Goal: Task Accomplishment & Management: Manage account settings

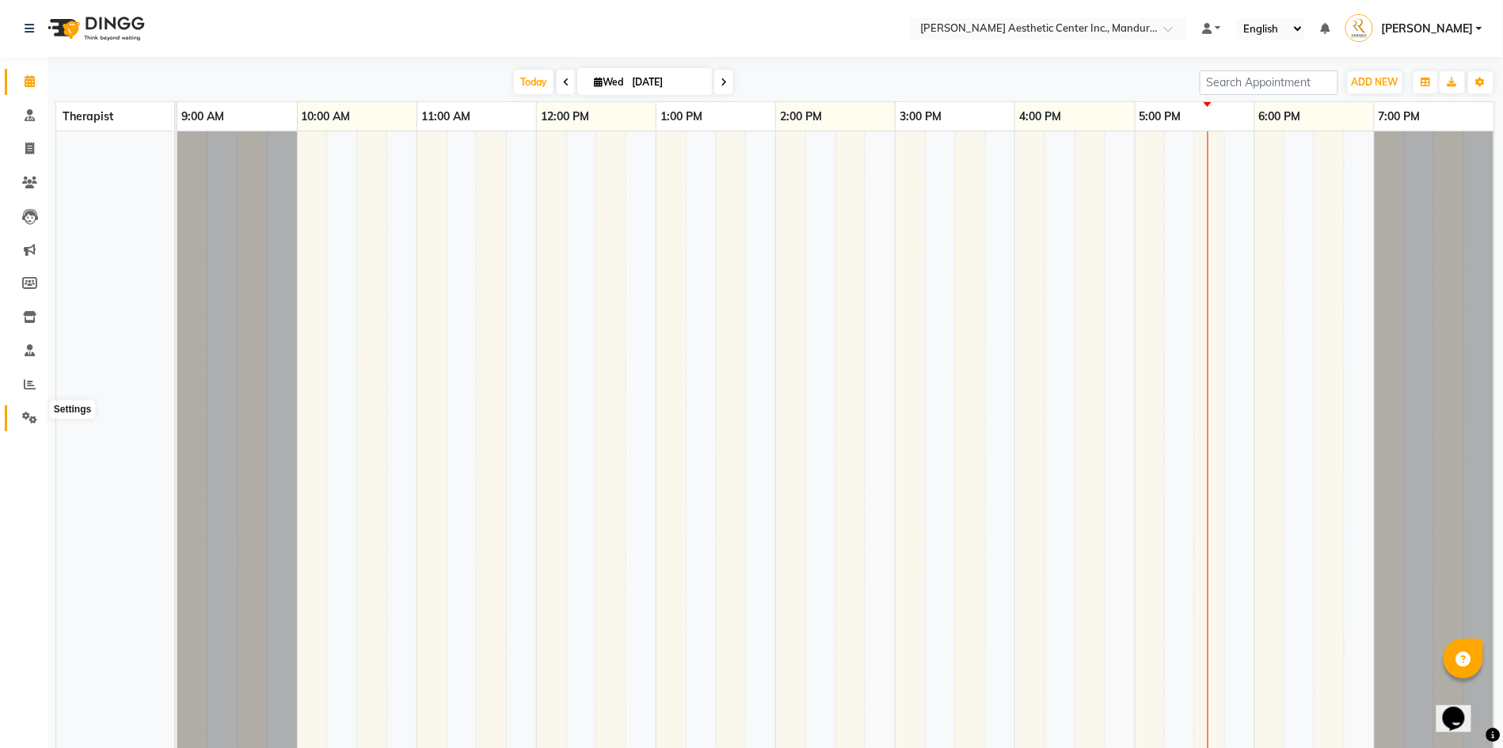
click at [26, 412] on icon at bounding box center [29, 418] width 15 height 12
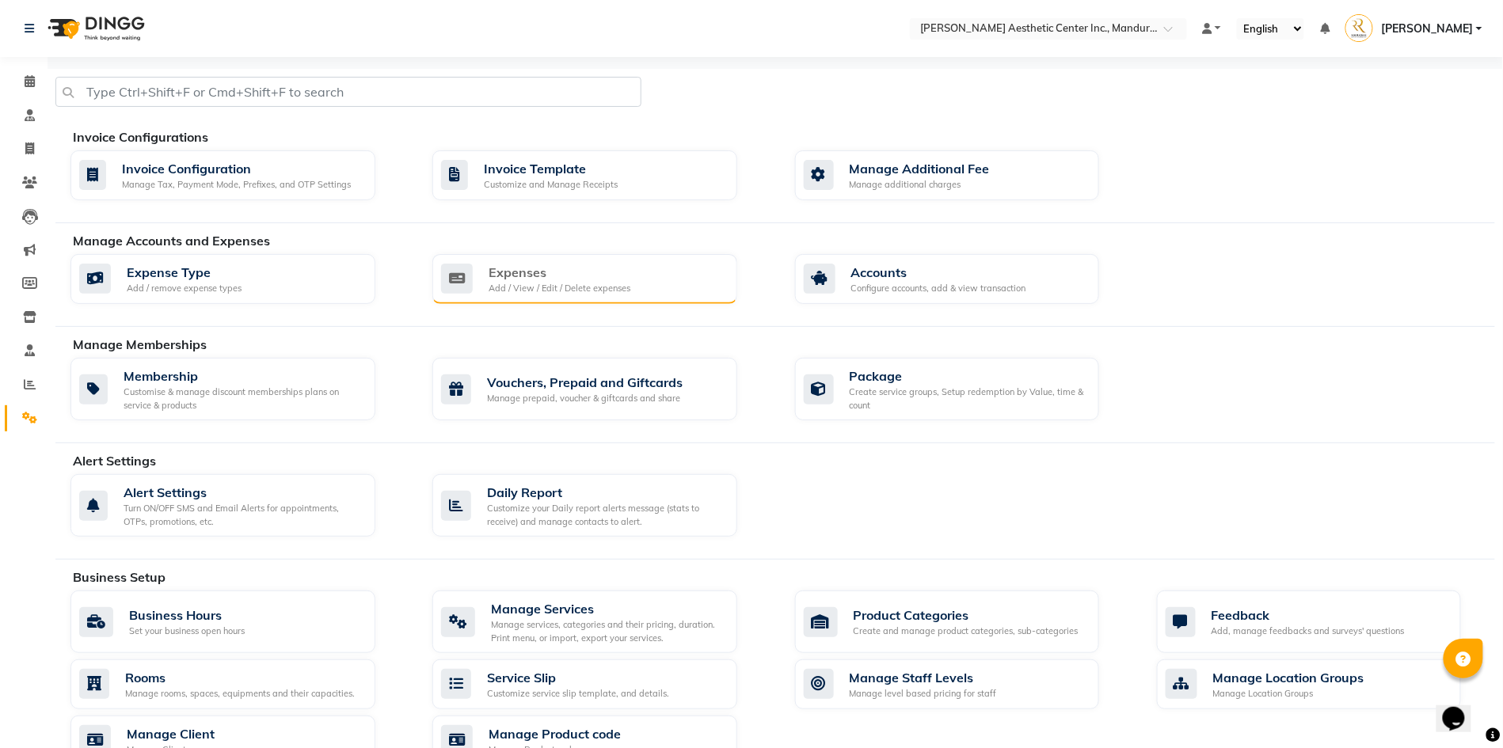
click at [545, 282] on div "Expenses" at bounding box center [560, 272] width 142 height 19
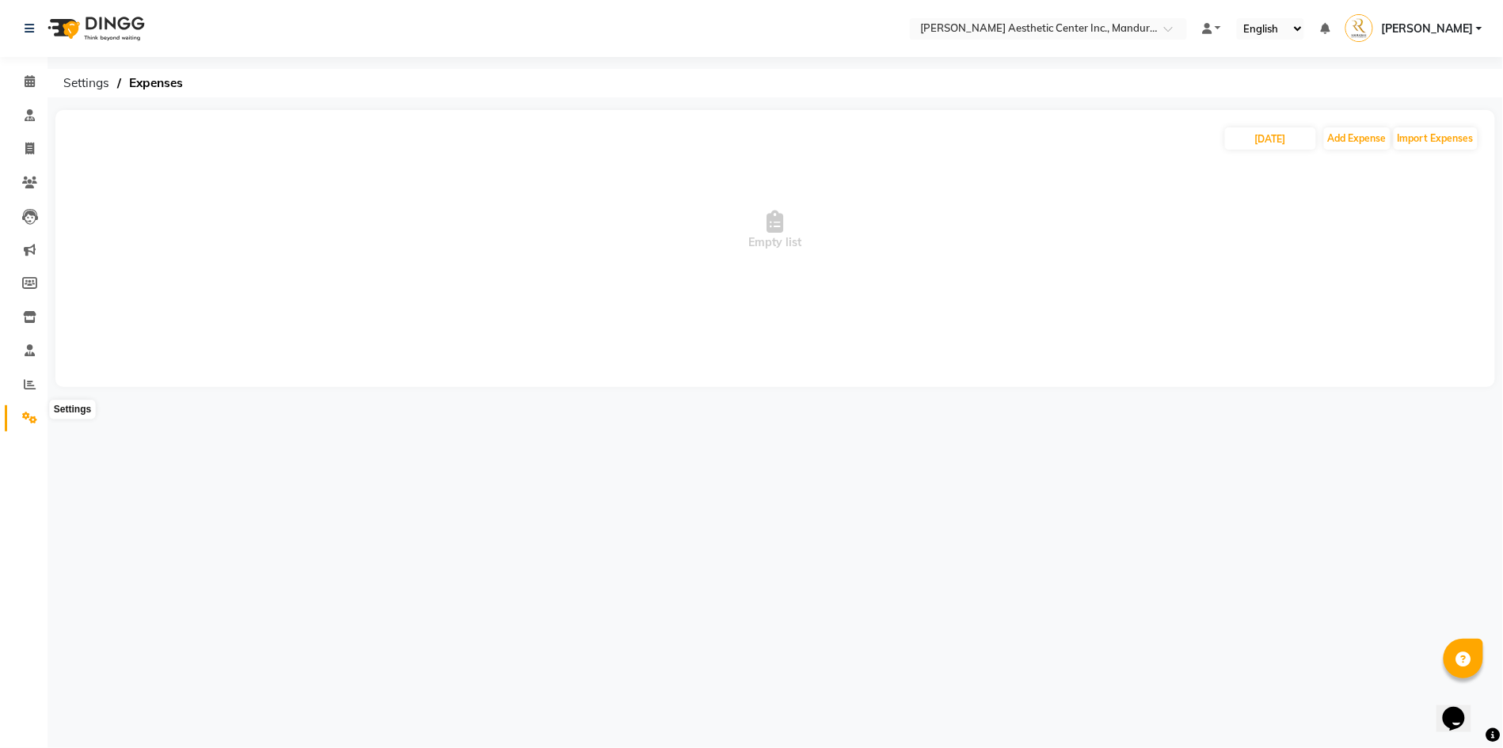
click at [27, 412] on icon at bounding box center [29, 418] width 15 height 12
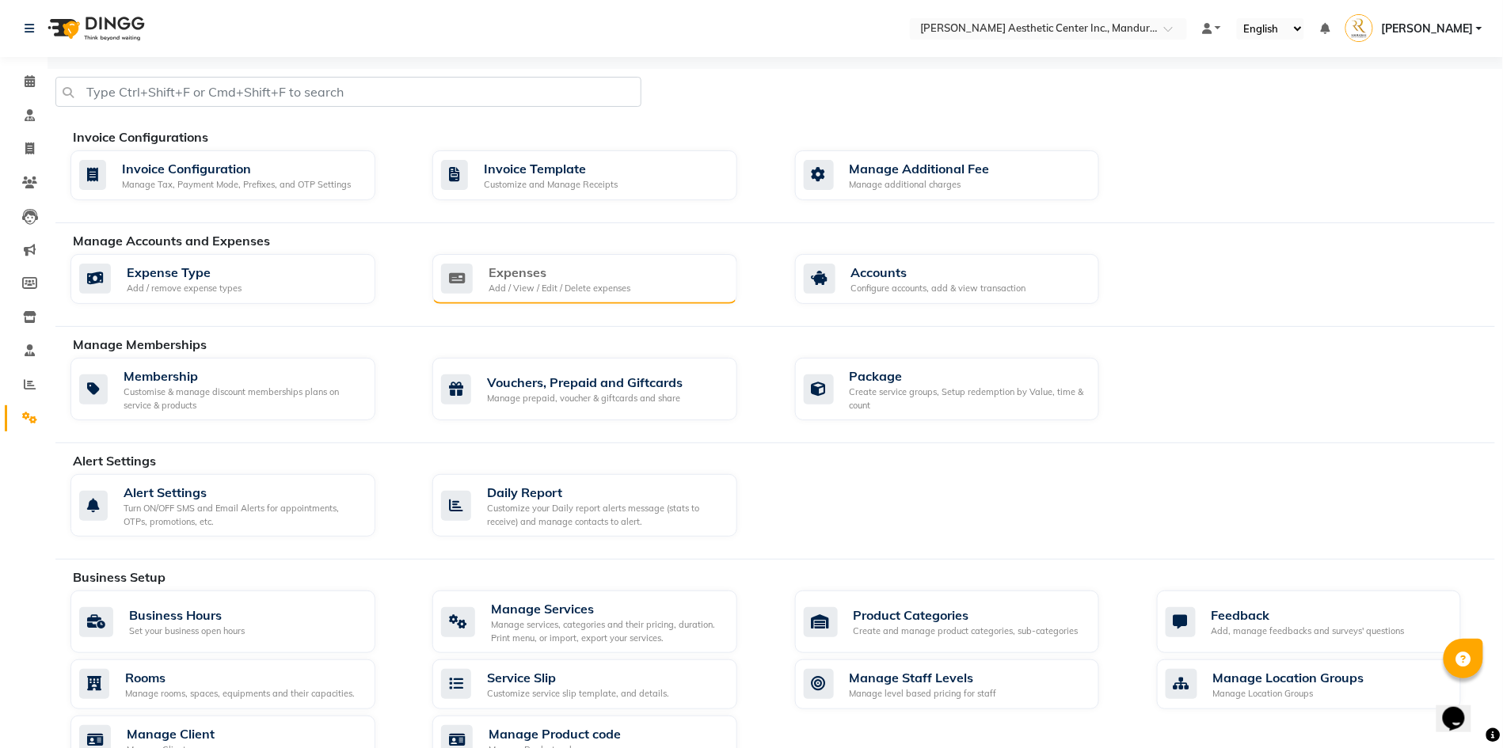
click at [589, 282] on div "Expenses" at bounding box center [560, 272] width 142 height 19
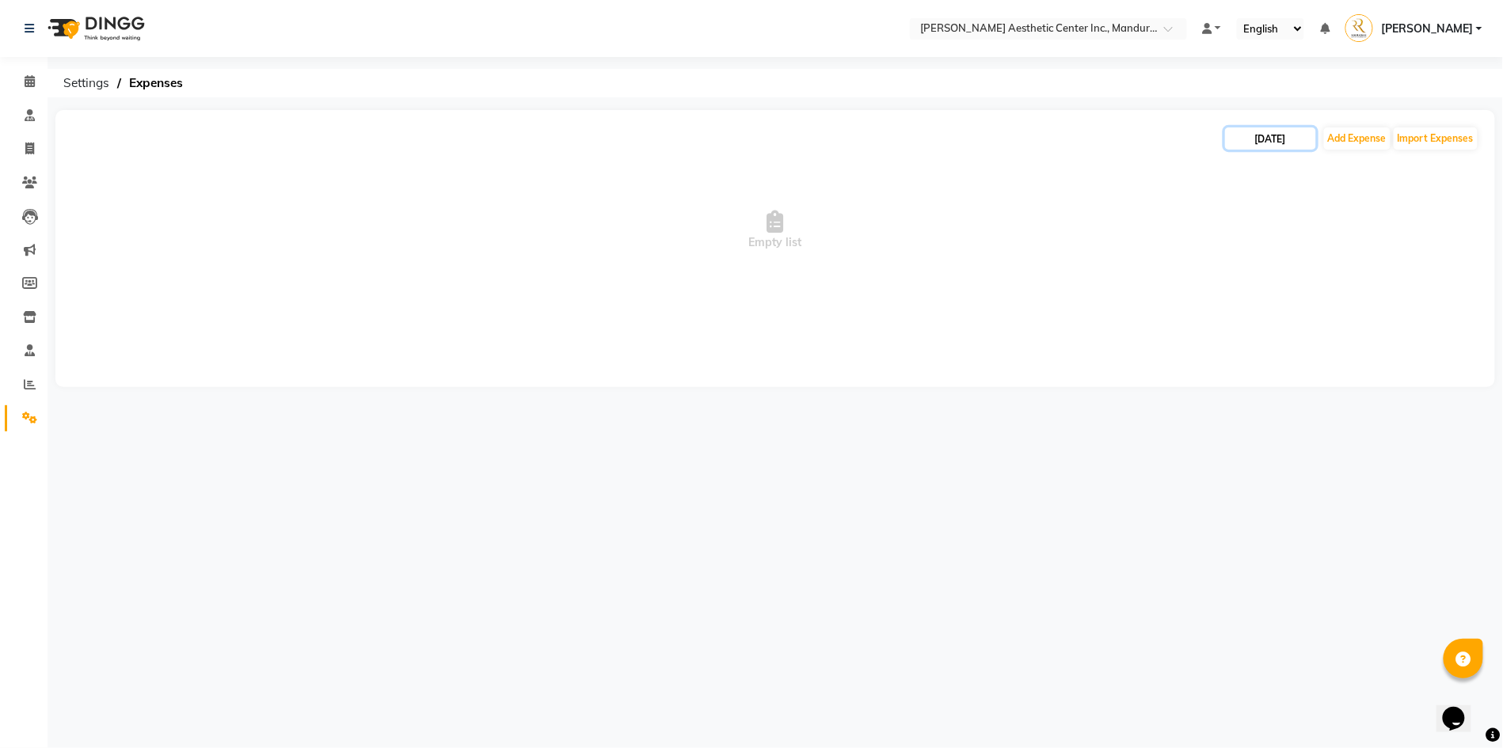
click at [1277, 139] on input "[DATE]" at bounding box center [1270, 138] width 91 height 22
select select "10"
select select "2025"
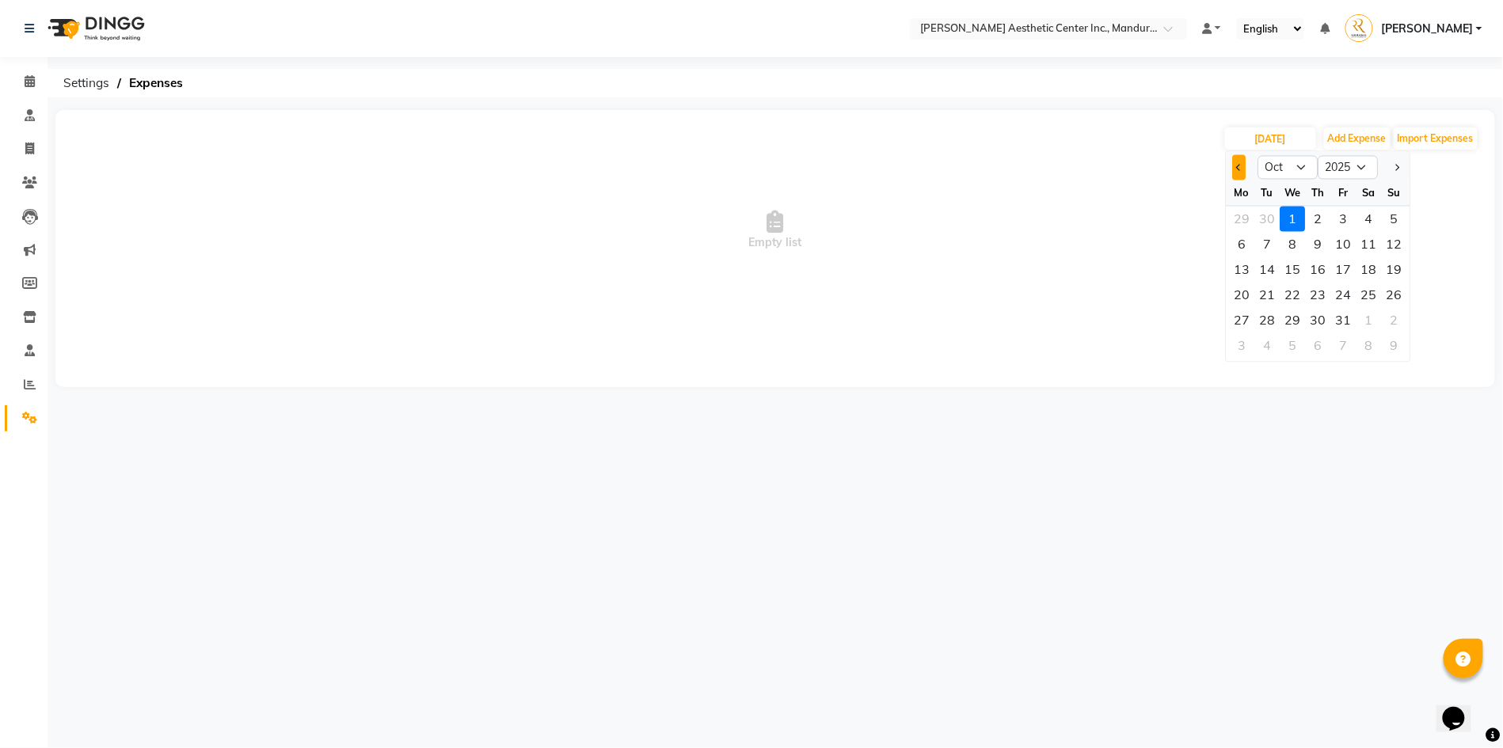
click at [1235, 165] on button "Previous month" at bounding box center [1239, 167] width 13 height 25
select select "9"
click at [1271, 327] on div "30" at bounding box center [1267, 320] width 25 height 25
type input "[DATE]"
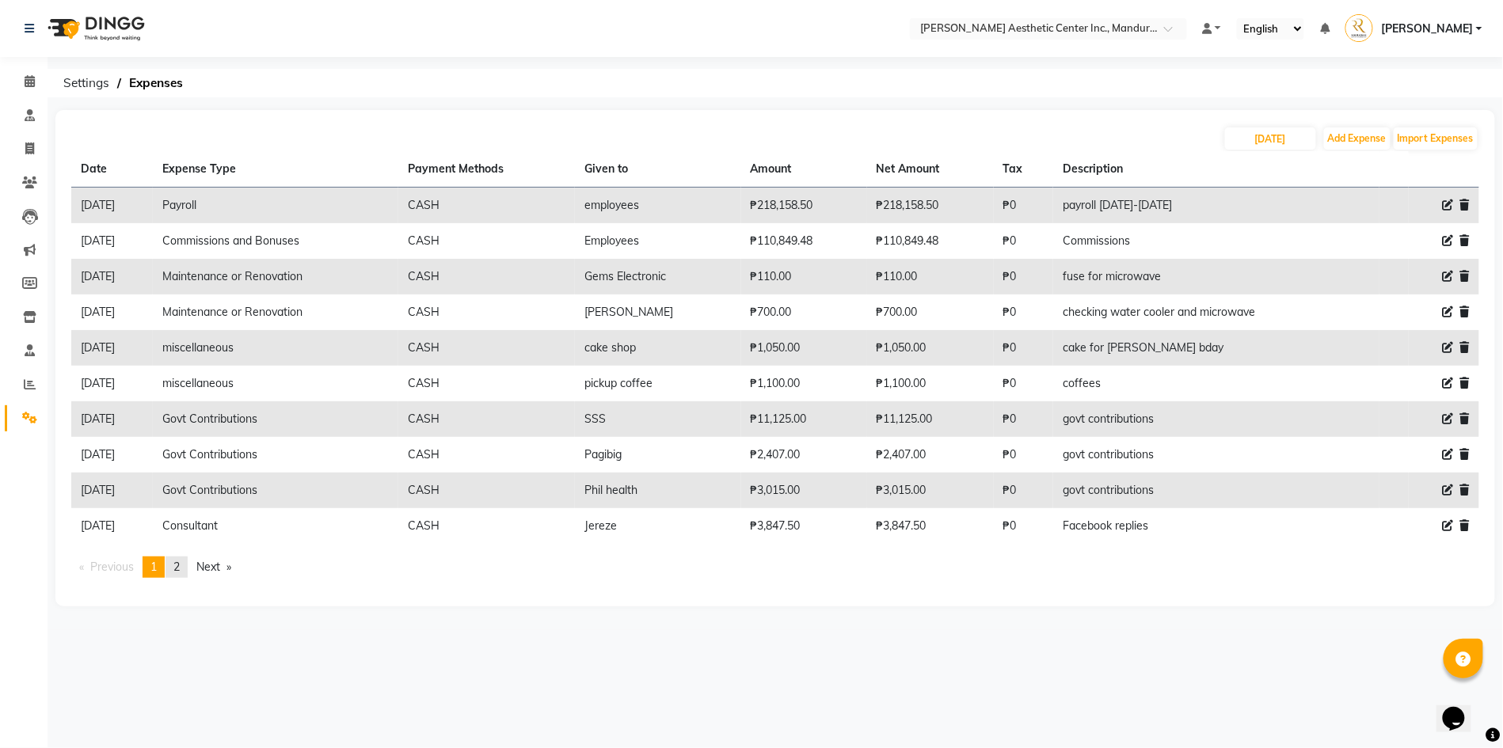
click at [188, 558] on link "page 2" at bounding box center [176, 567] width 22 height 21
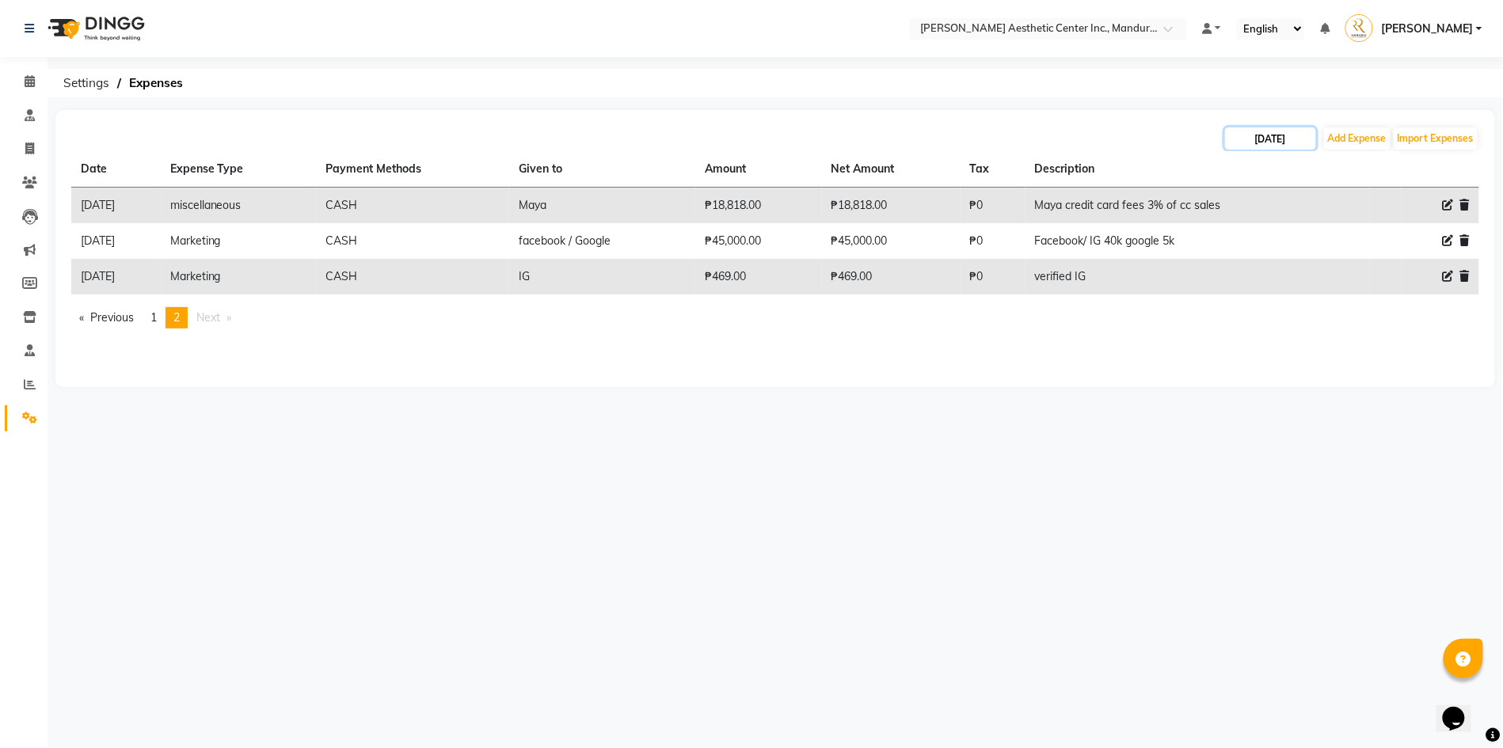
click at [1289, 136] on input "[DATE]" at bounding box center [1270, 138] width 91 height 22
select select "9"
select select "2025"
click at [1242, 226] on div "1" at bounding box center [1242, 219] width 25 height 25
type input "[DATE]"
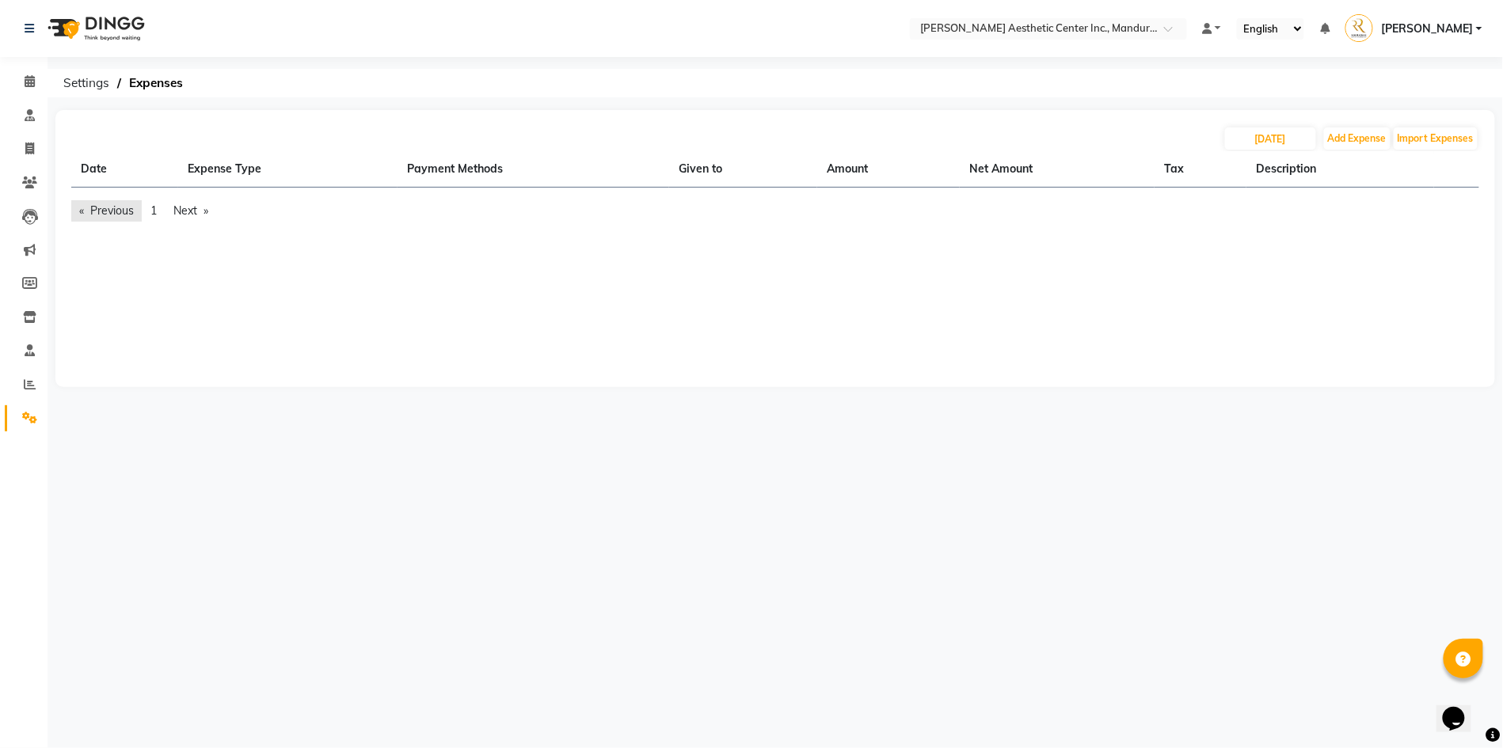
click at [106, 209] on link "Previous page" at bounding box center [106, 210] width 70 height 21
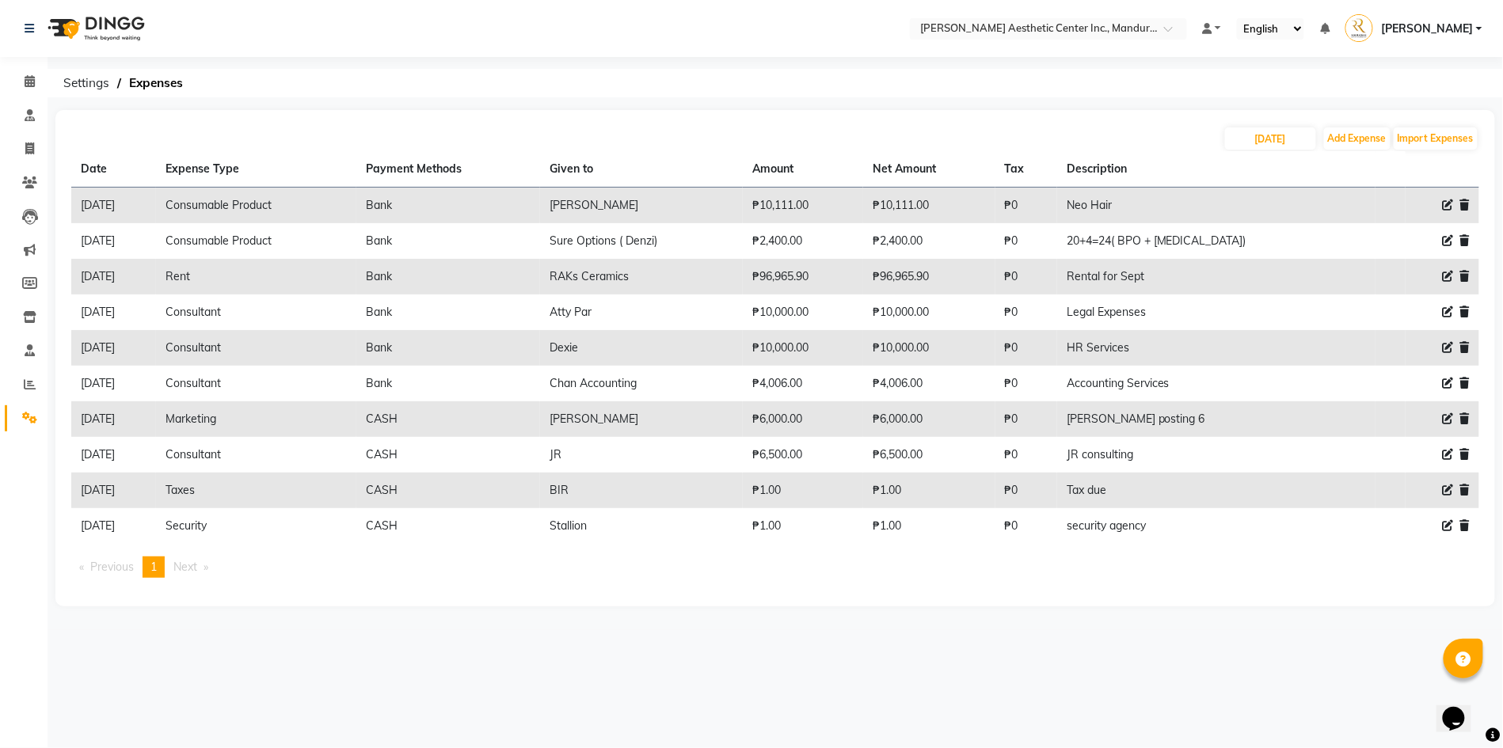
click at [1446, 520] on icon at bounding box center [1448, 525] width 11 height 11
select select "15844"
select select "1"
select select "5254"
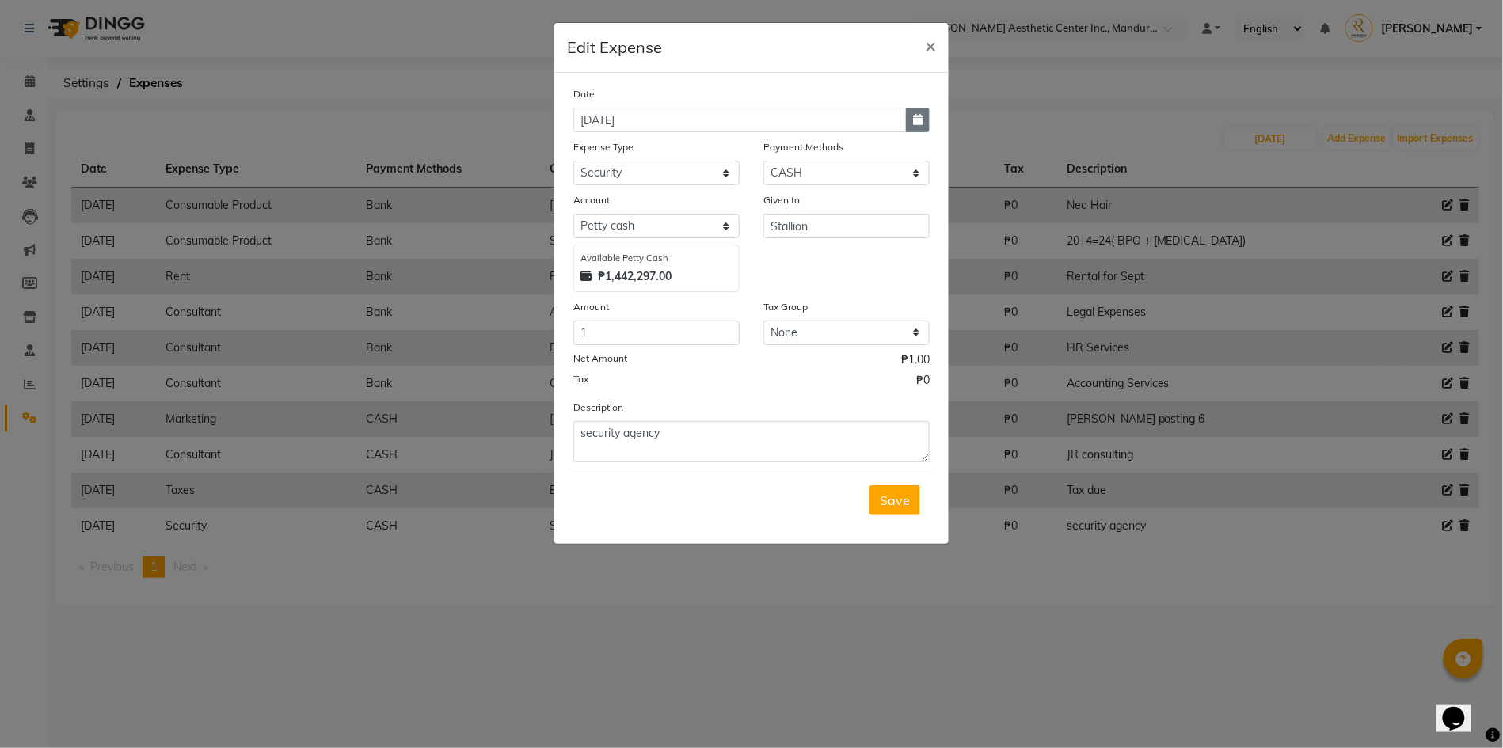
click at [919, 109] on button "button" at bounding box center [918, 120] width 24 height 25
select select "9"
select select "2025"
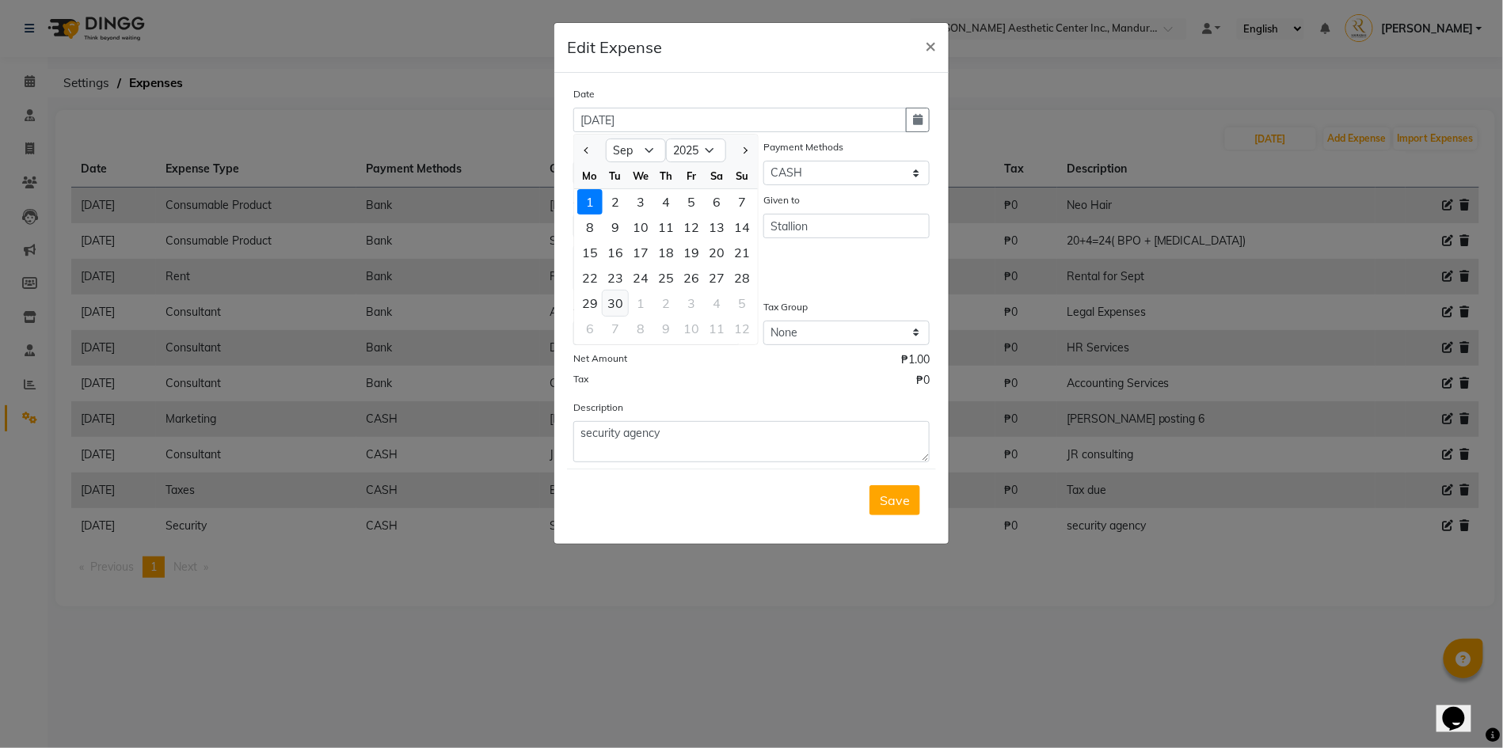
click at [622, 301] on div "30" at bounding box center [615, 303] width 25 height 25
type input "[DATE]"
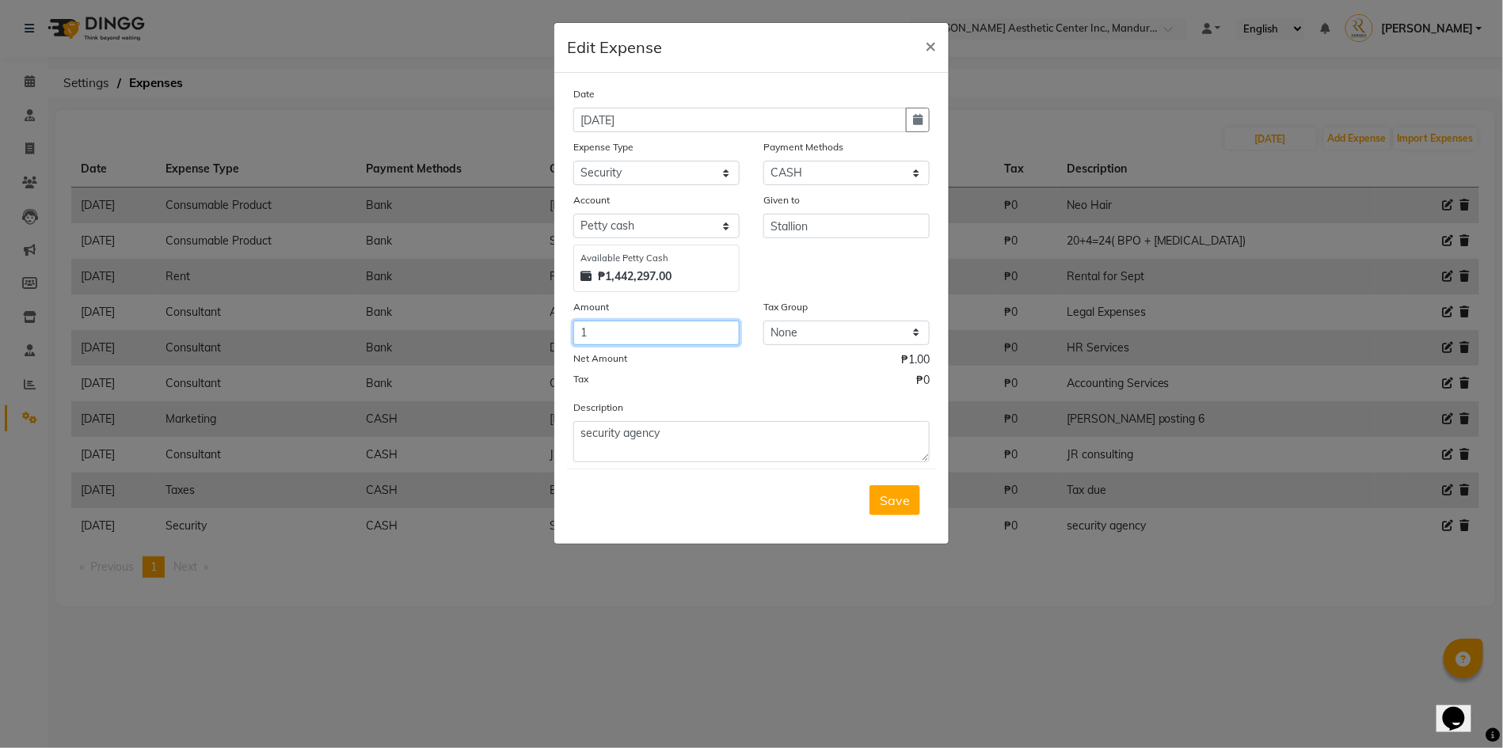
click at [676, 321] on input "1" at bounding box center [656, 333] width 166 height 25
type input "25045.90"
click at [869, 282] on div "Given to Stallion" at bounding box center [846, 242] width 190 height 101
select select "17"
select select "5255"
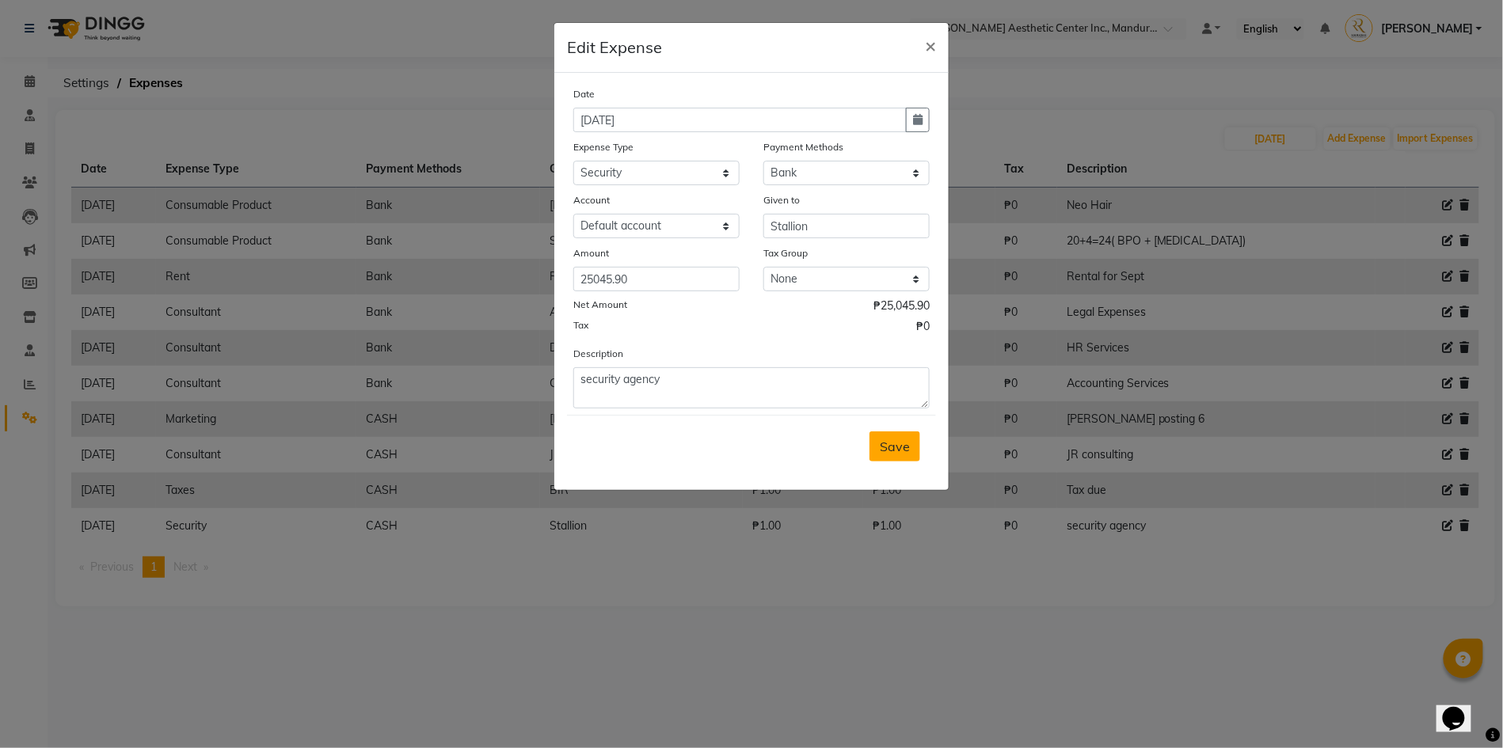
click at [892, 439] on span "Save" at bounding box center [895, 447] width 30 height 16
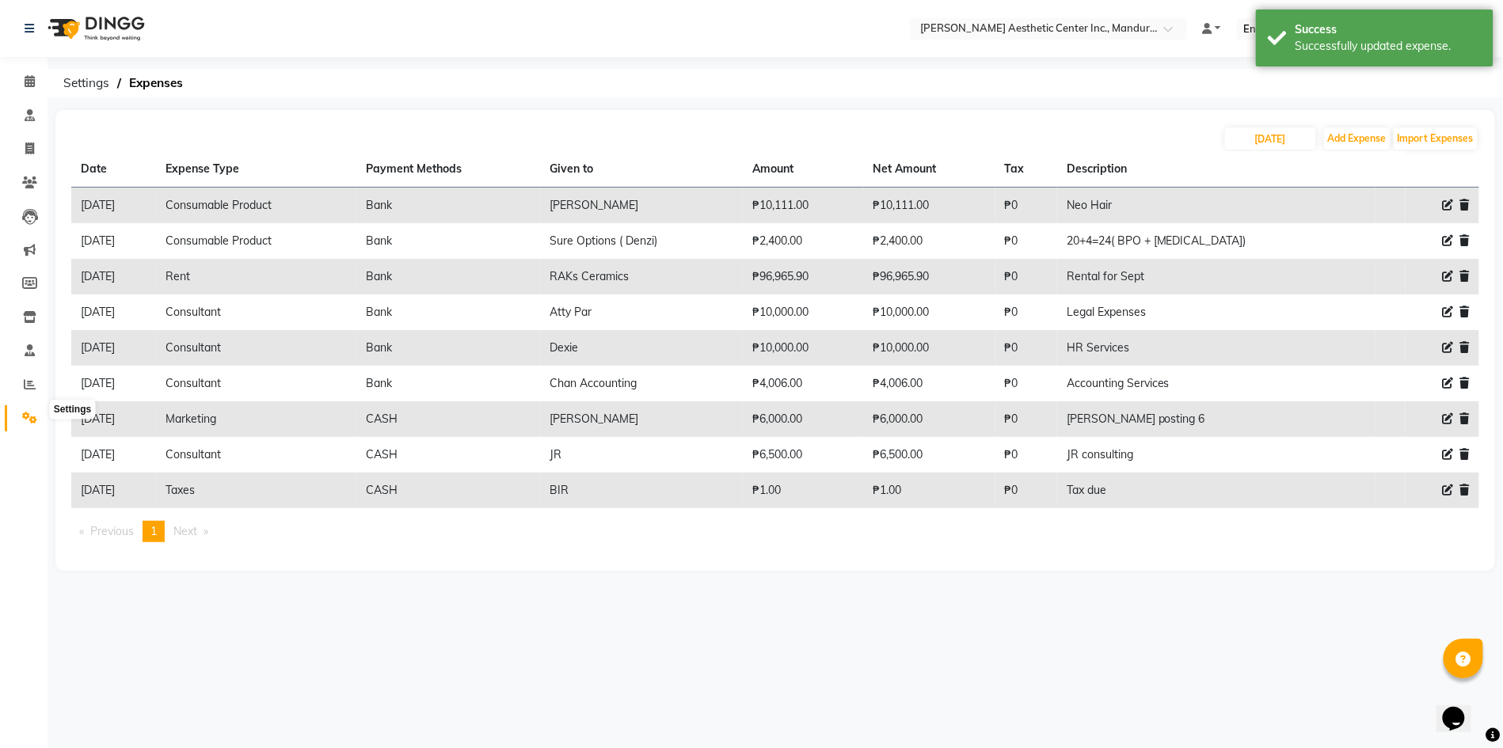
click at [29, 409] on span at bounding box center [30, 418] width 28 height 18
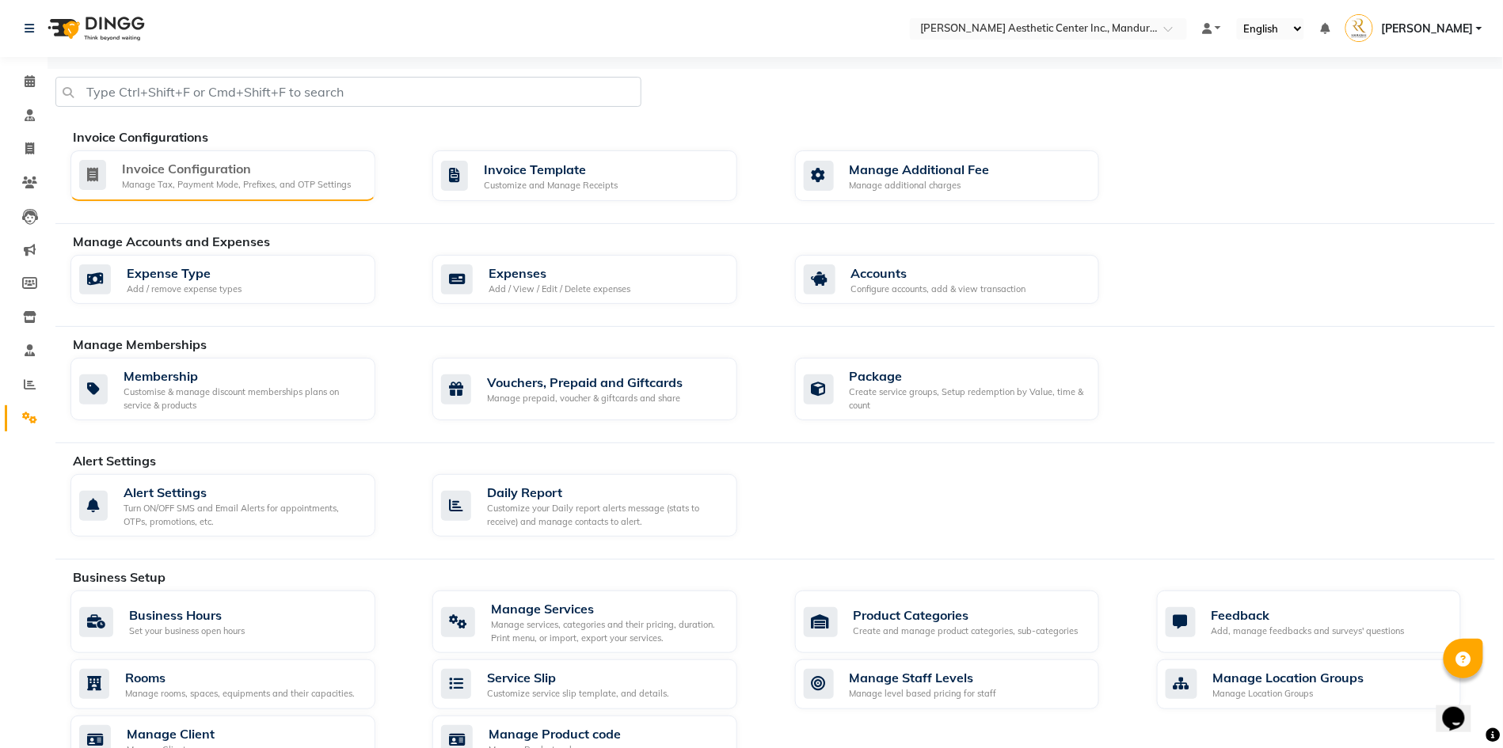
click at [165, 176] on div "Invoice Configuration" at bounding box center [236, 168] width 229 height 19
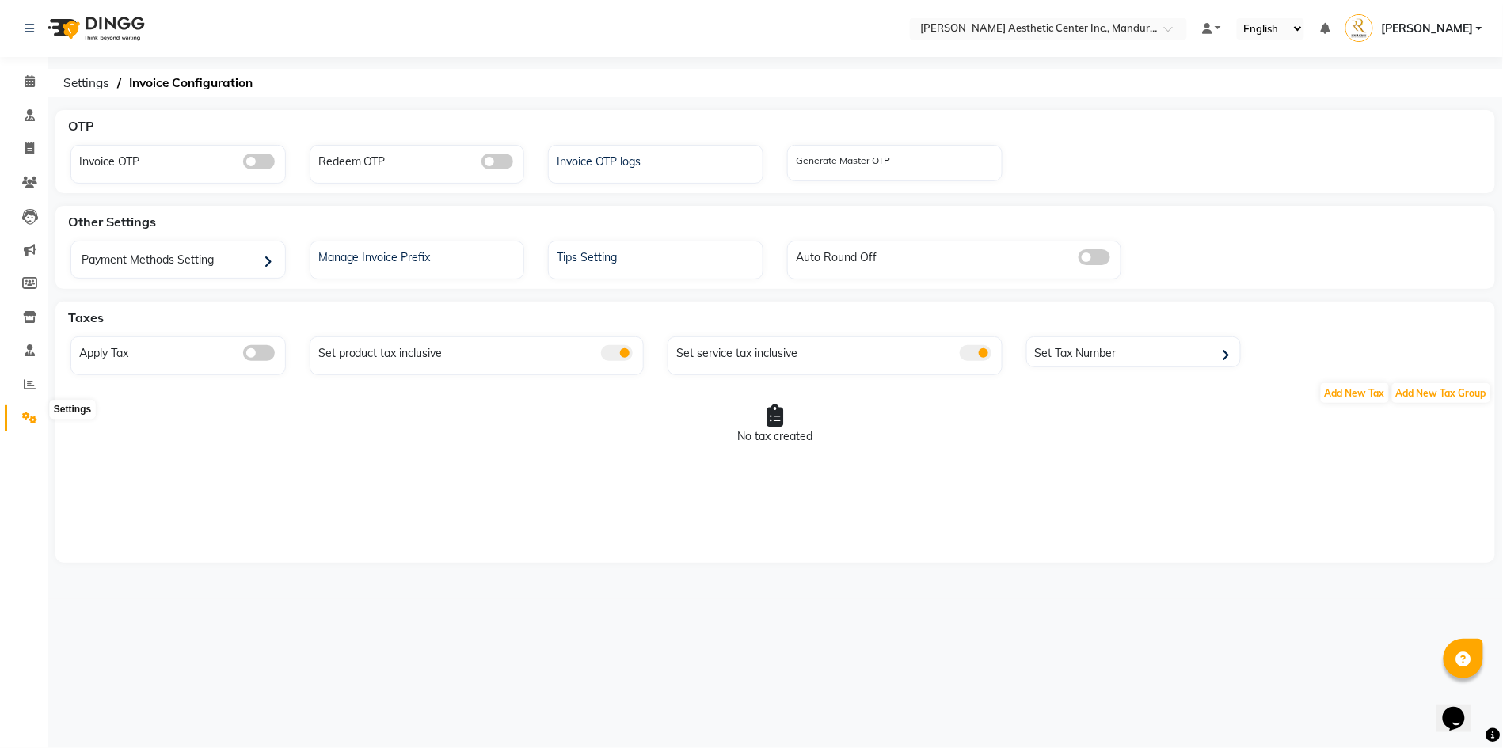
click at [30, 412] on icon at bounding box center [29, 418] width 15 height 12
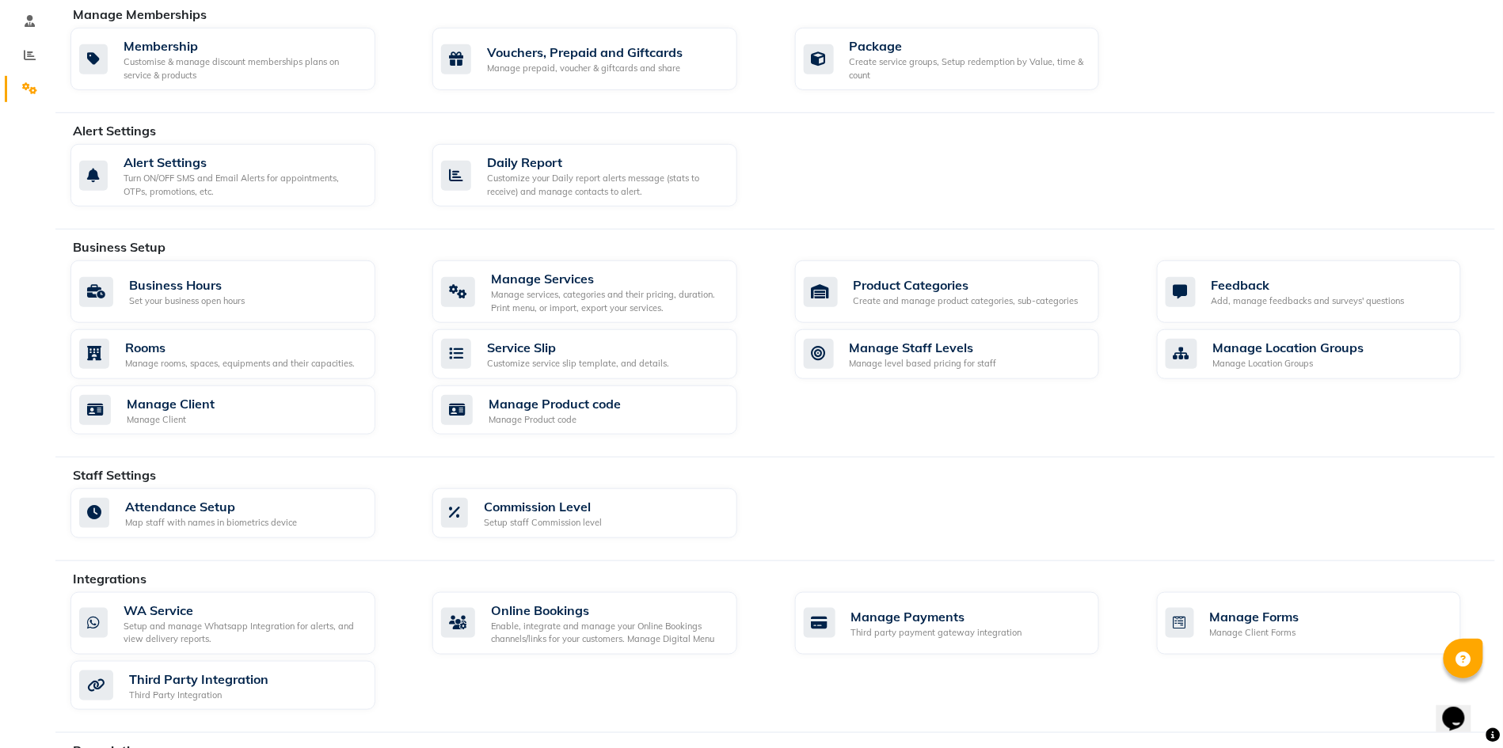
scroll to position [346, 0]
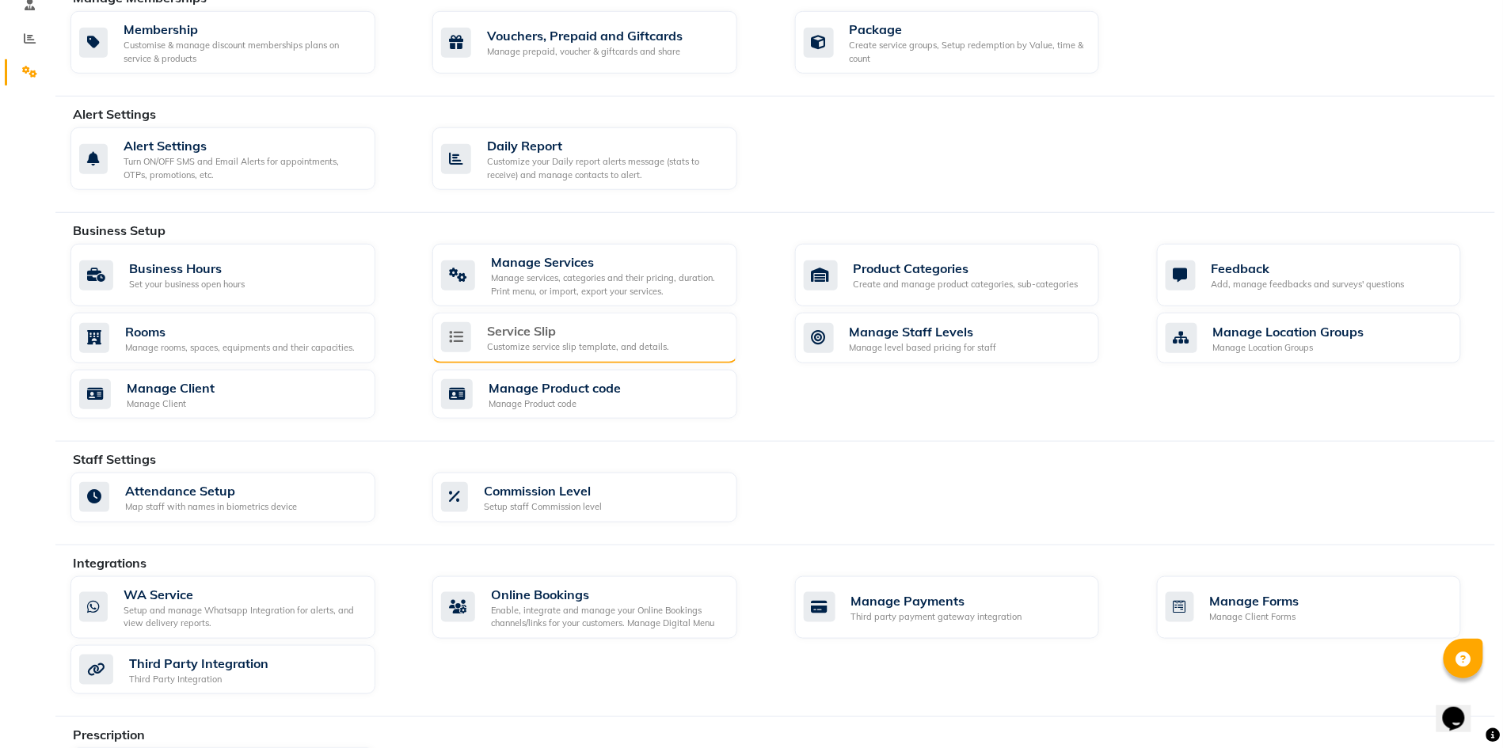
click at [562, 354] on div "Customize service slip template, and details." at bounding box center [578, 346] width 182 height 13
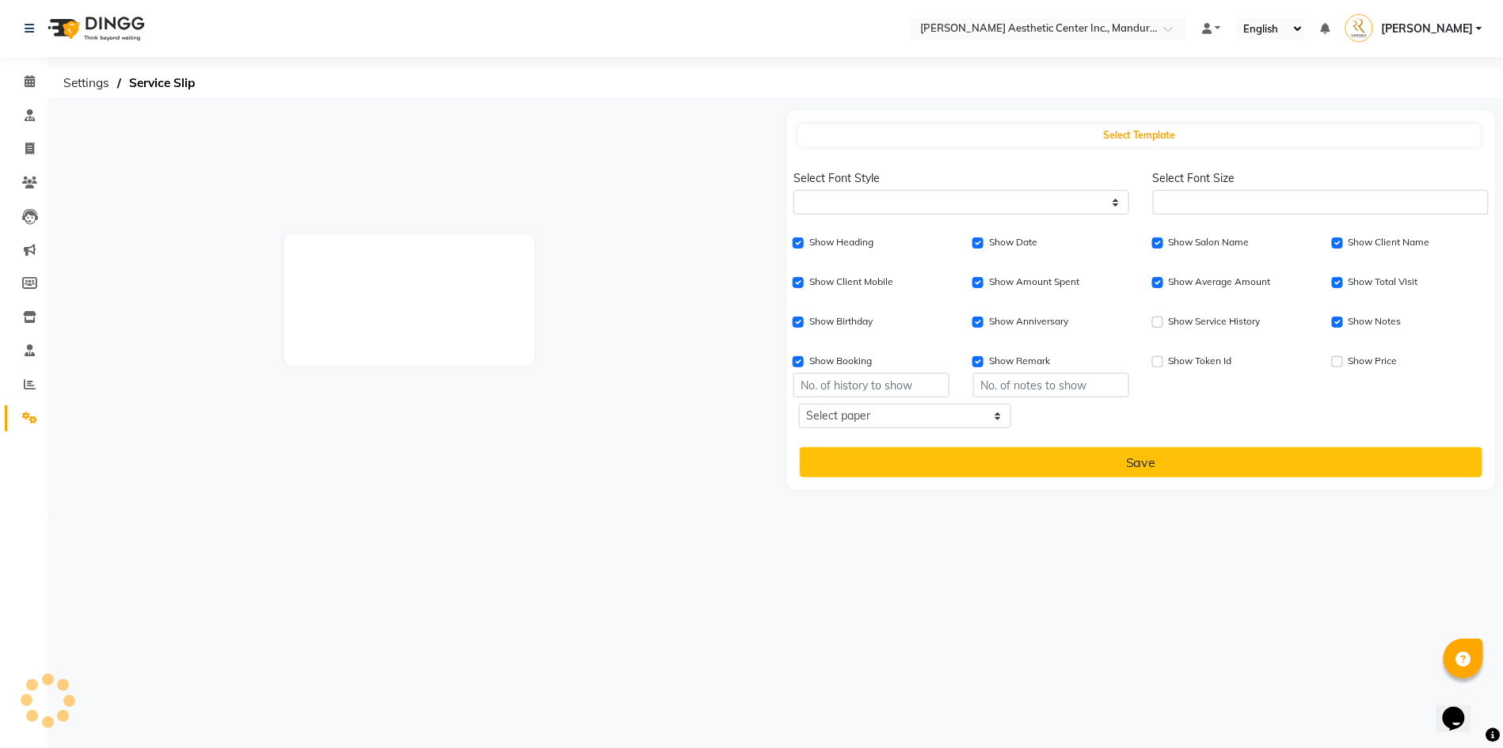
select select
type input "1"
checkbox input "true"
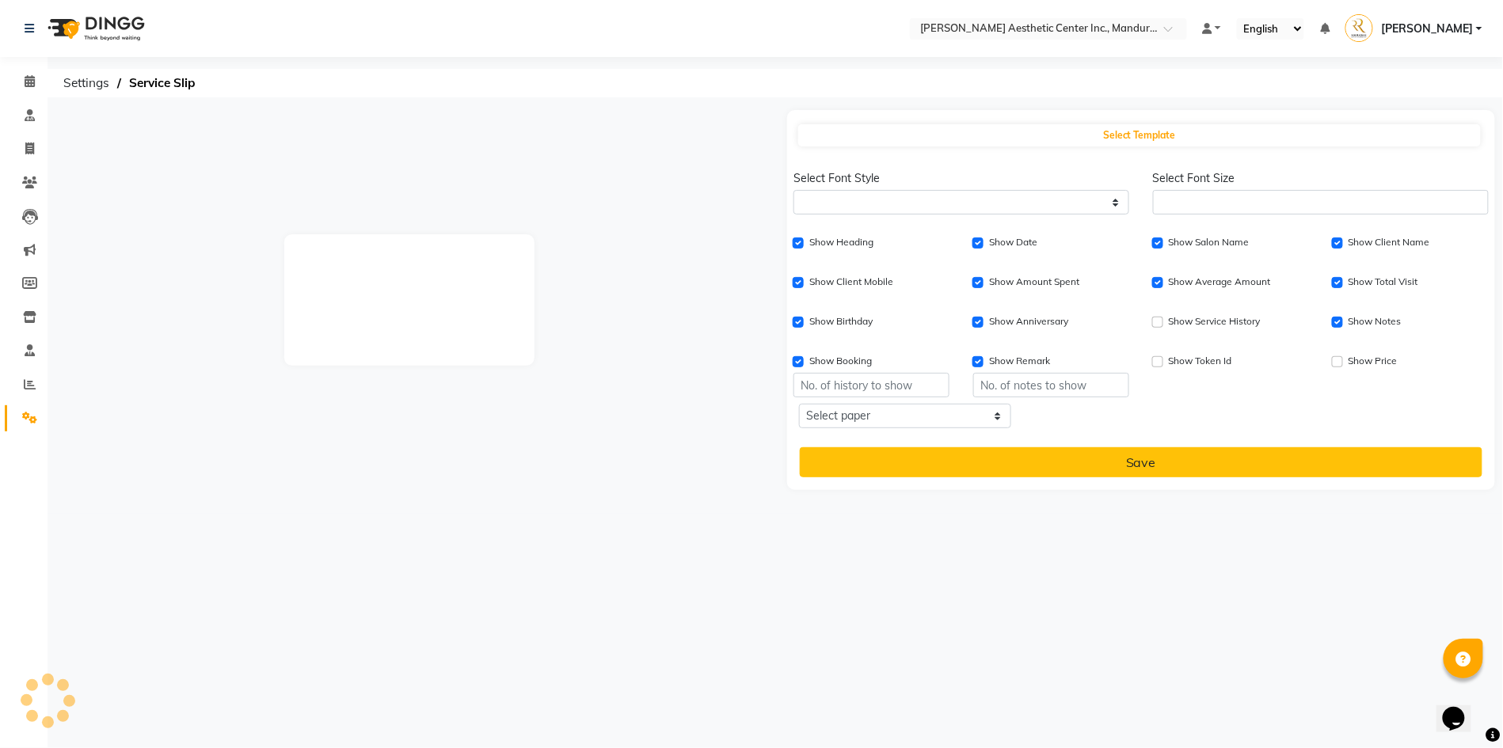
checkbox input "true"
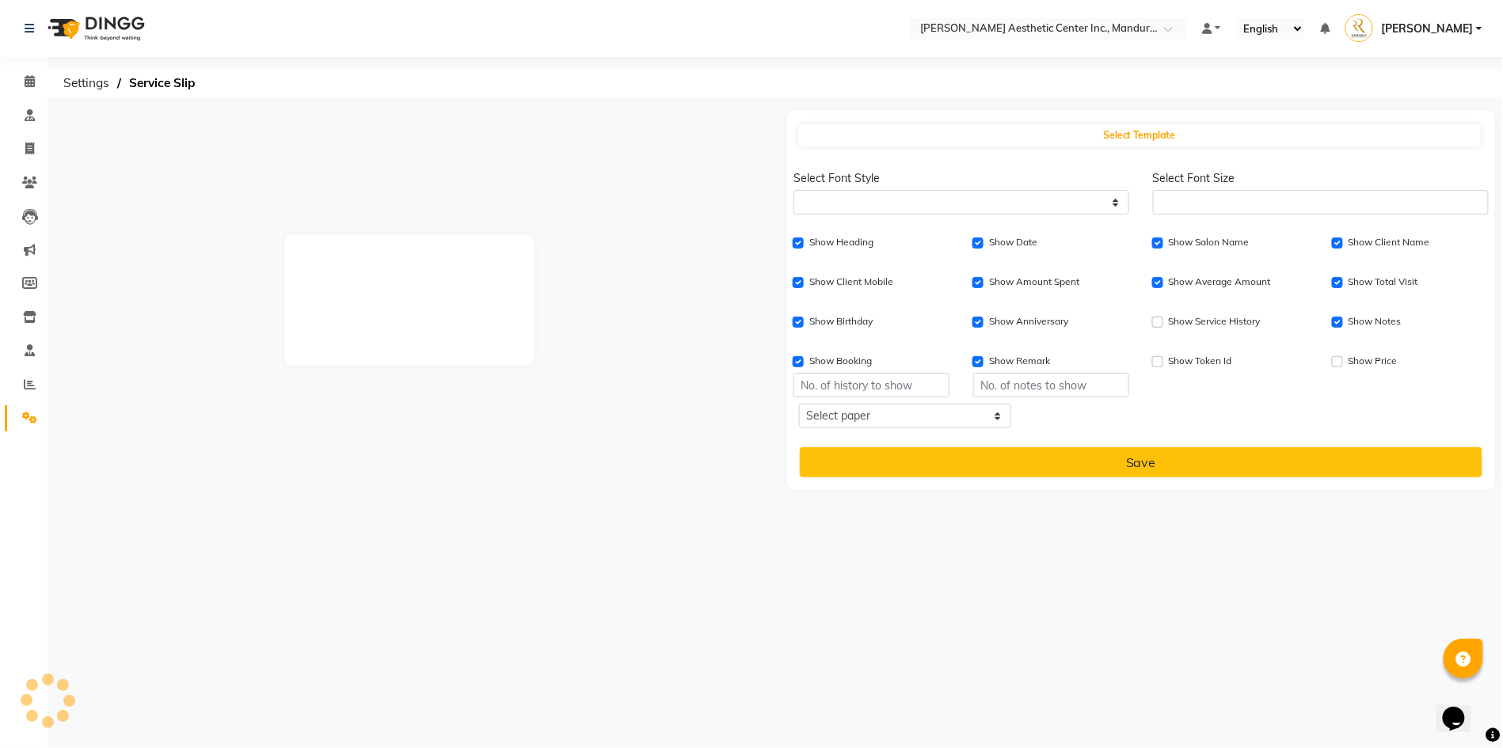
checkbox input "true"
type input "1"
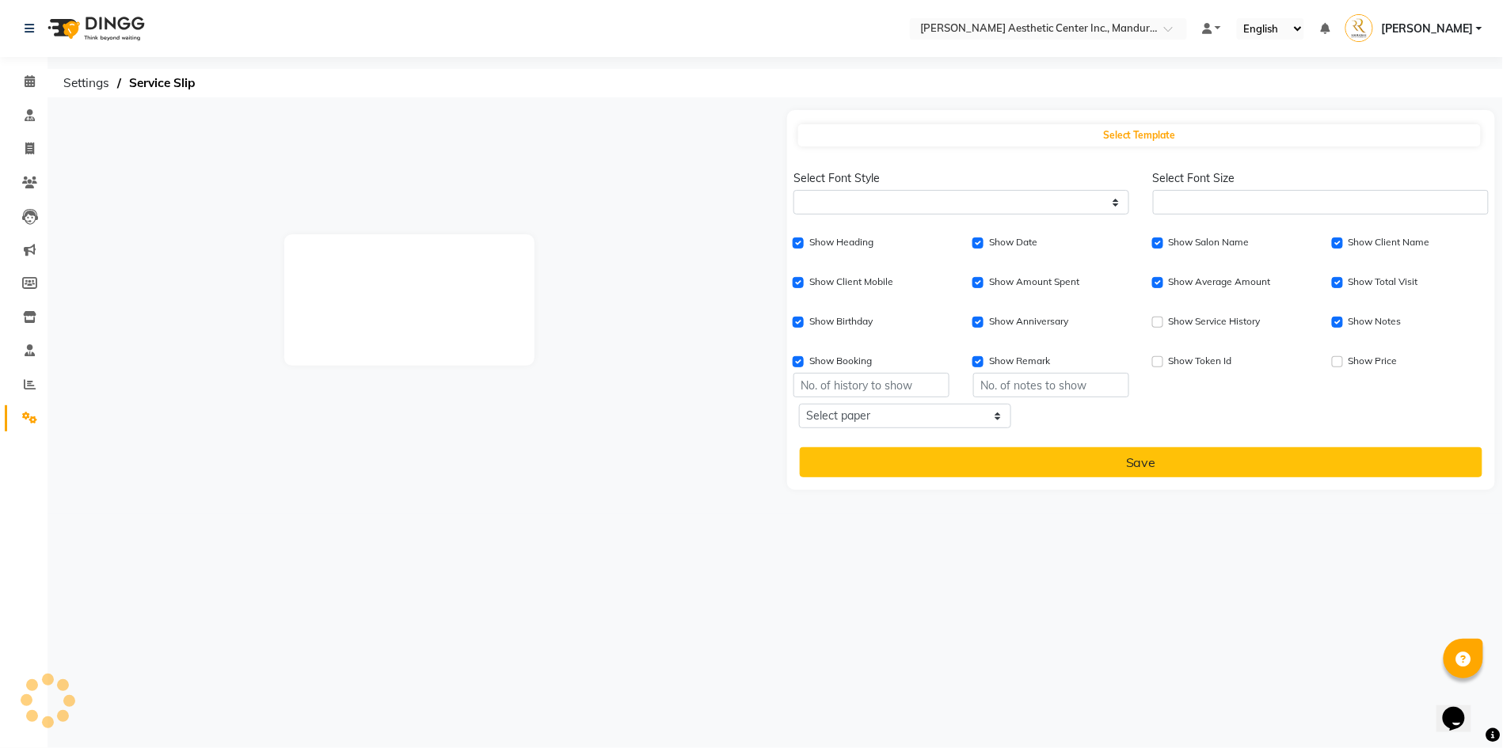
type input "1"
select select
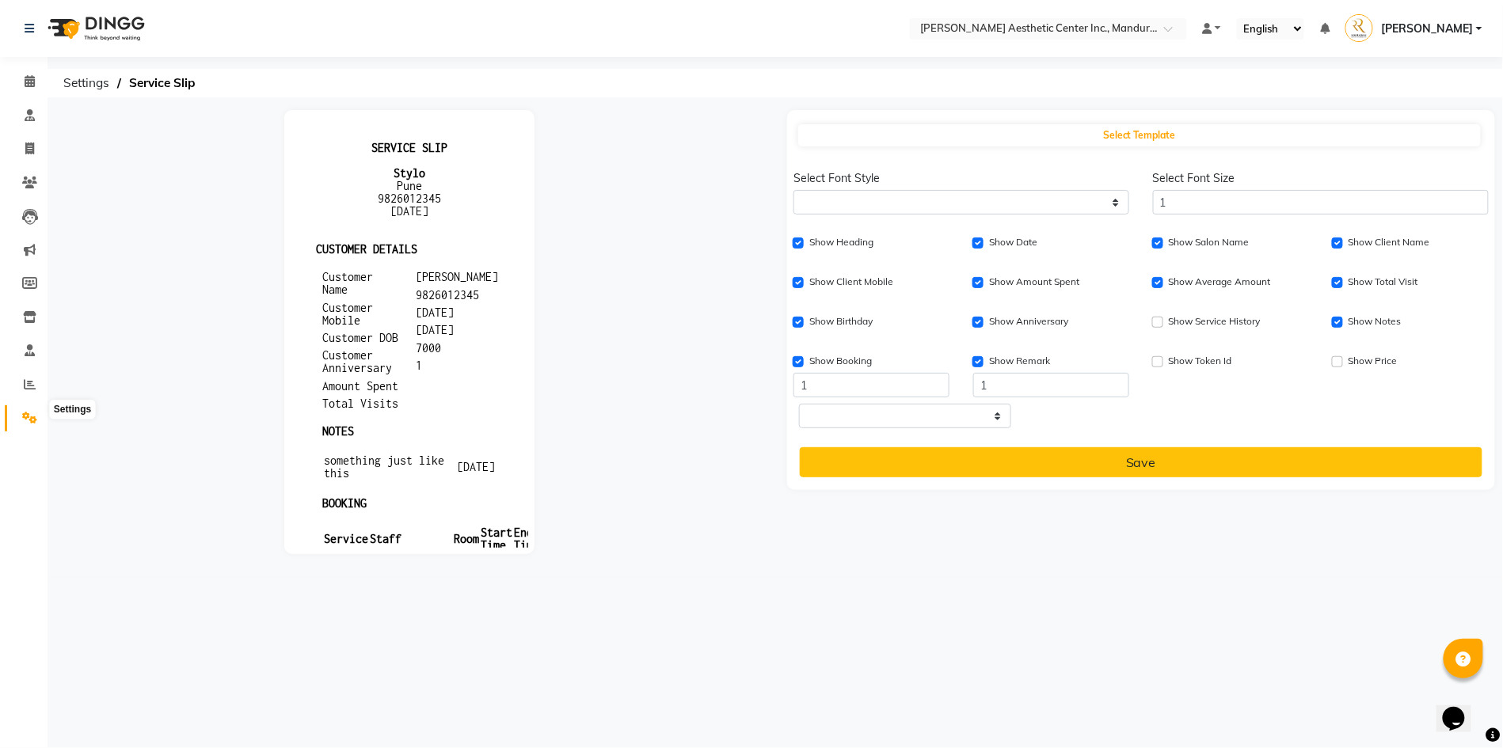
click at [25, 412] on icon at bounding box center [29, 418] width 15 height 12
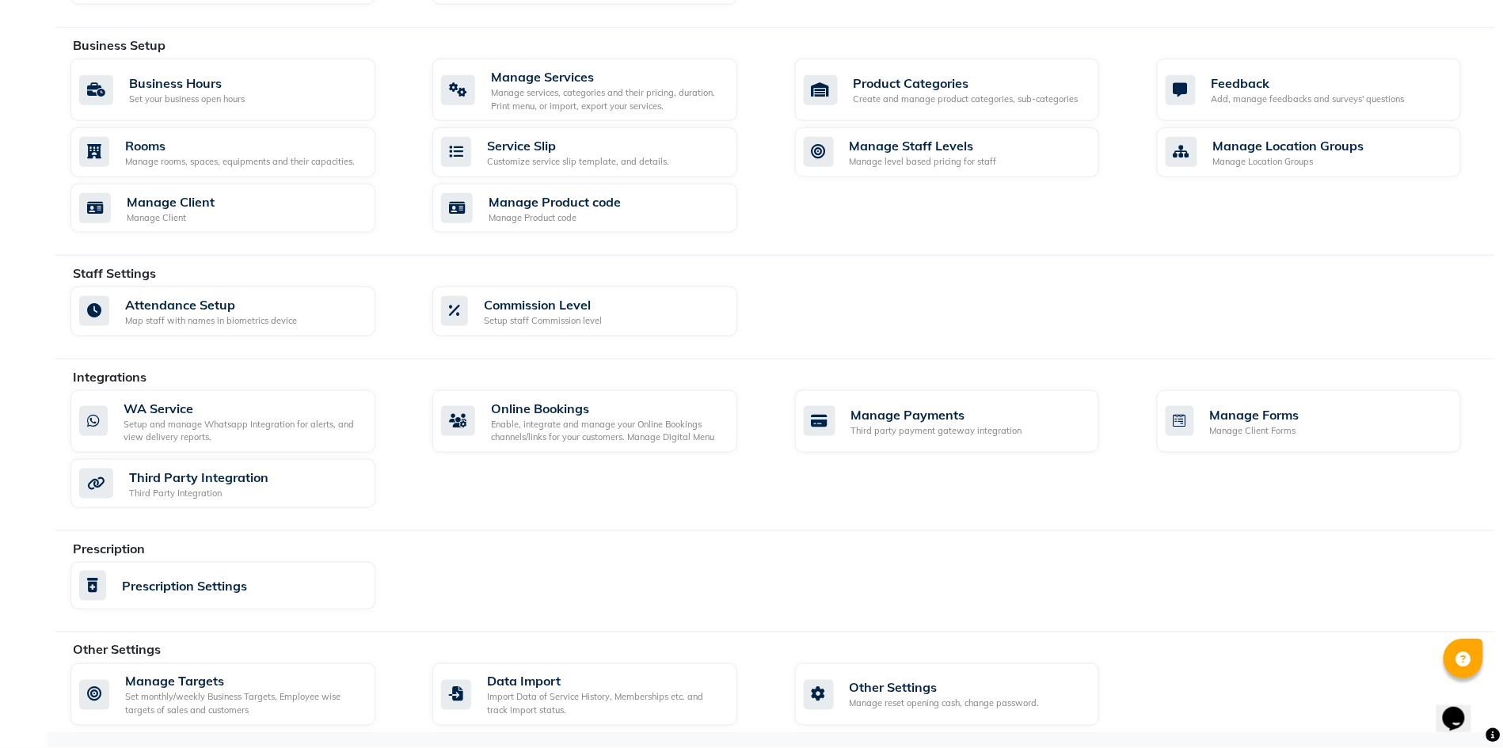
scroll to position [597, 0]
click at [920, 424] on div "Third party payment gateway integration" at bounding box center [936, 430] width 171 height 13
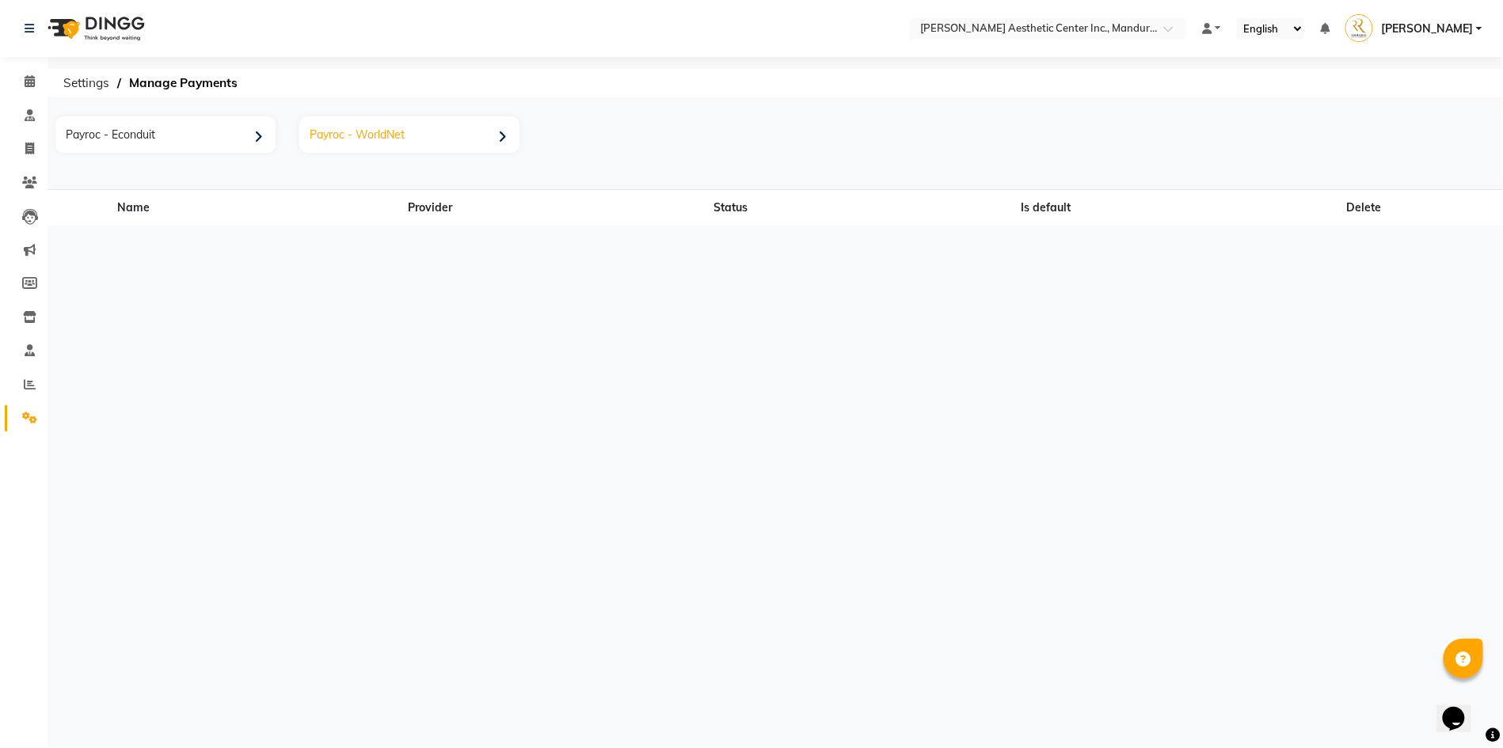
click at [460, 137] on div "Payroc - WorldNet" at bounding box center [411, 136] width 216 height 32
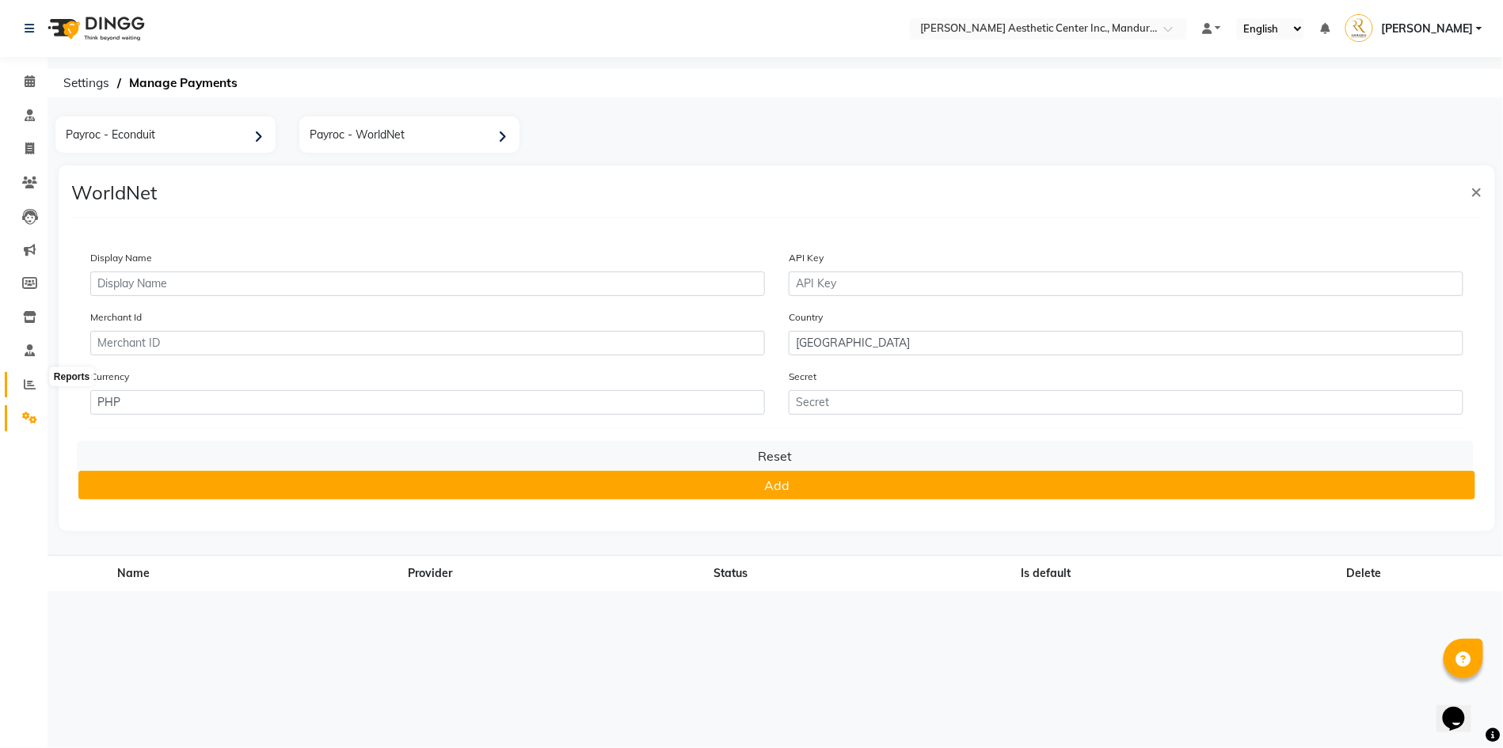
click at [22, 376] on span at bounding box center [30, 385] width 28 height 18
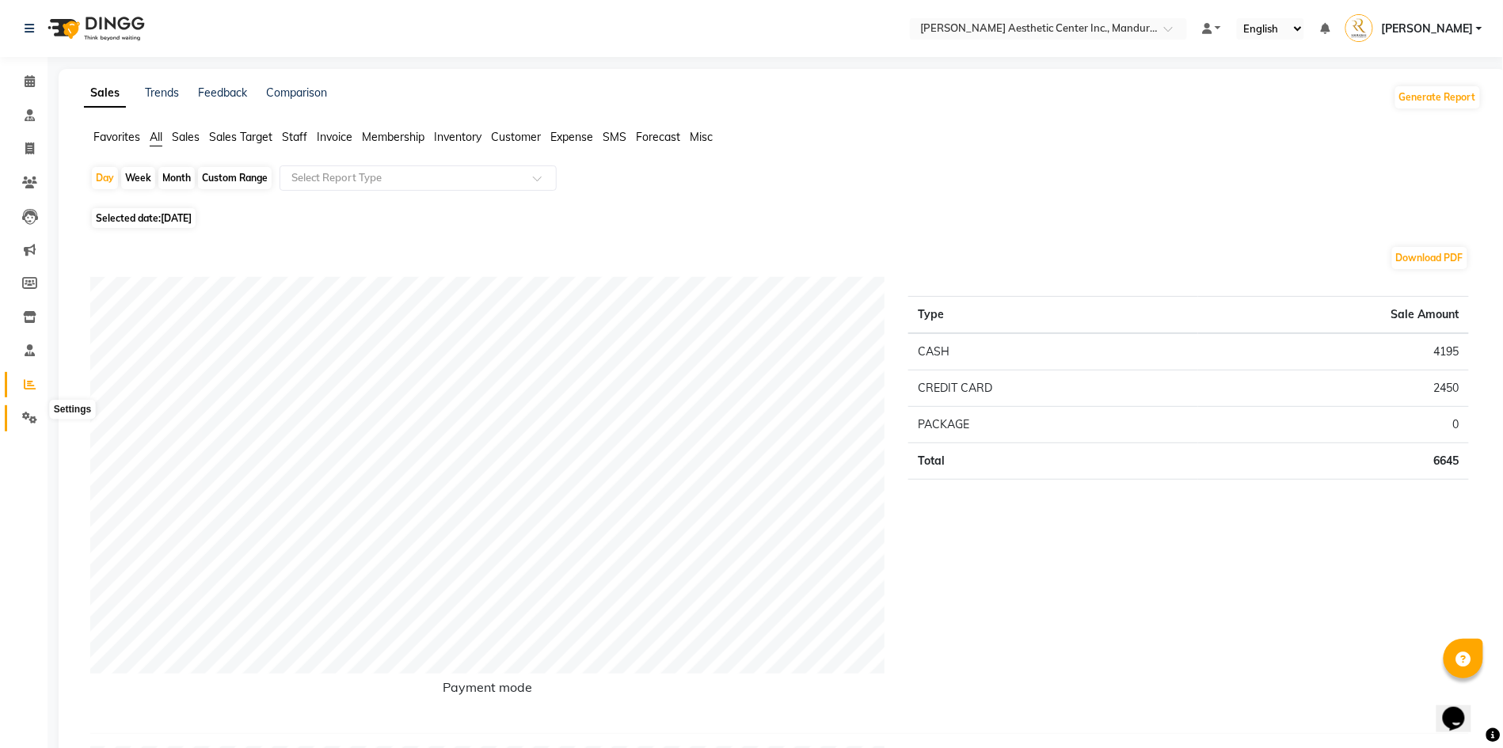
click at [29, 412] on icon at bounding box center [29, 418] width 15 height 12
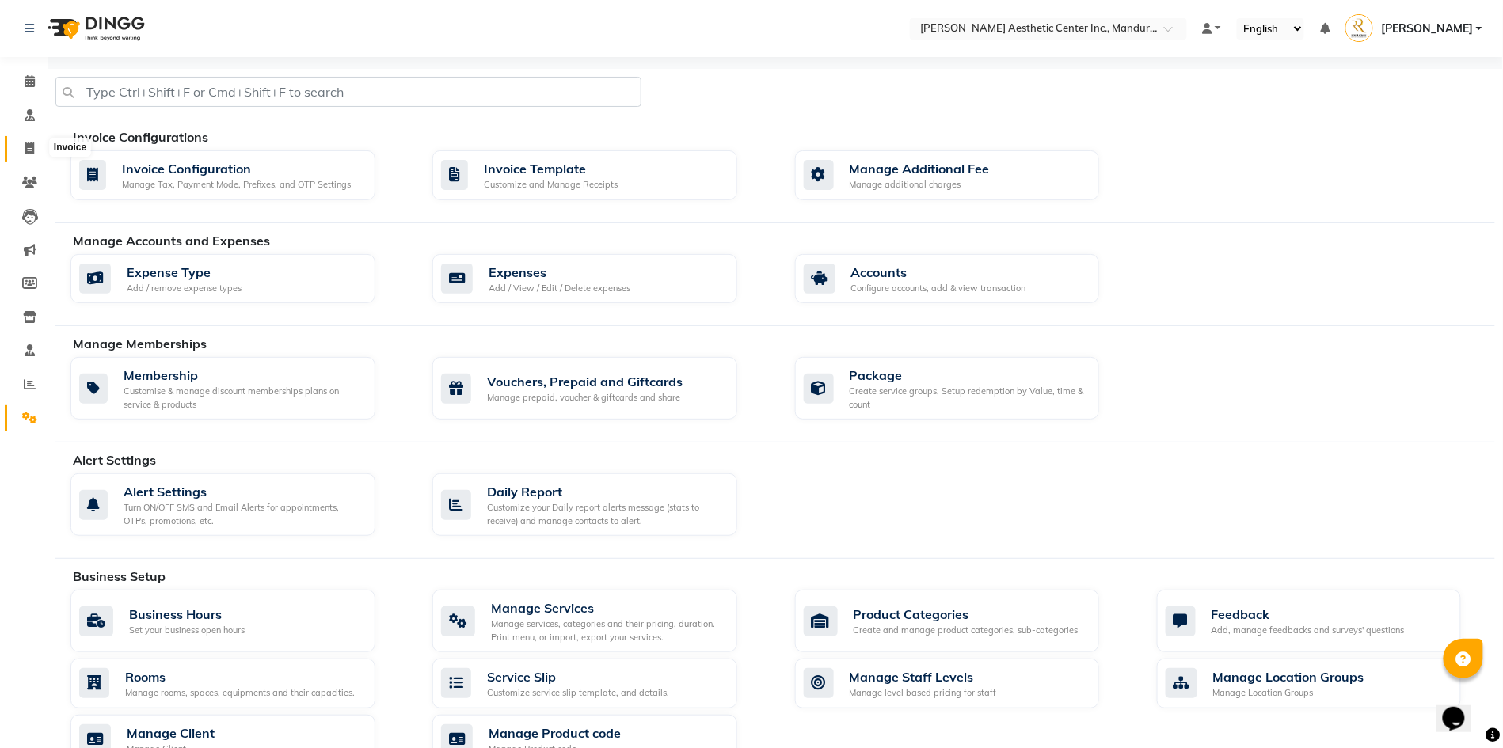
click at [27, 149] on icon at bounding box center [29, 149] width 9 height 12
select select "service"
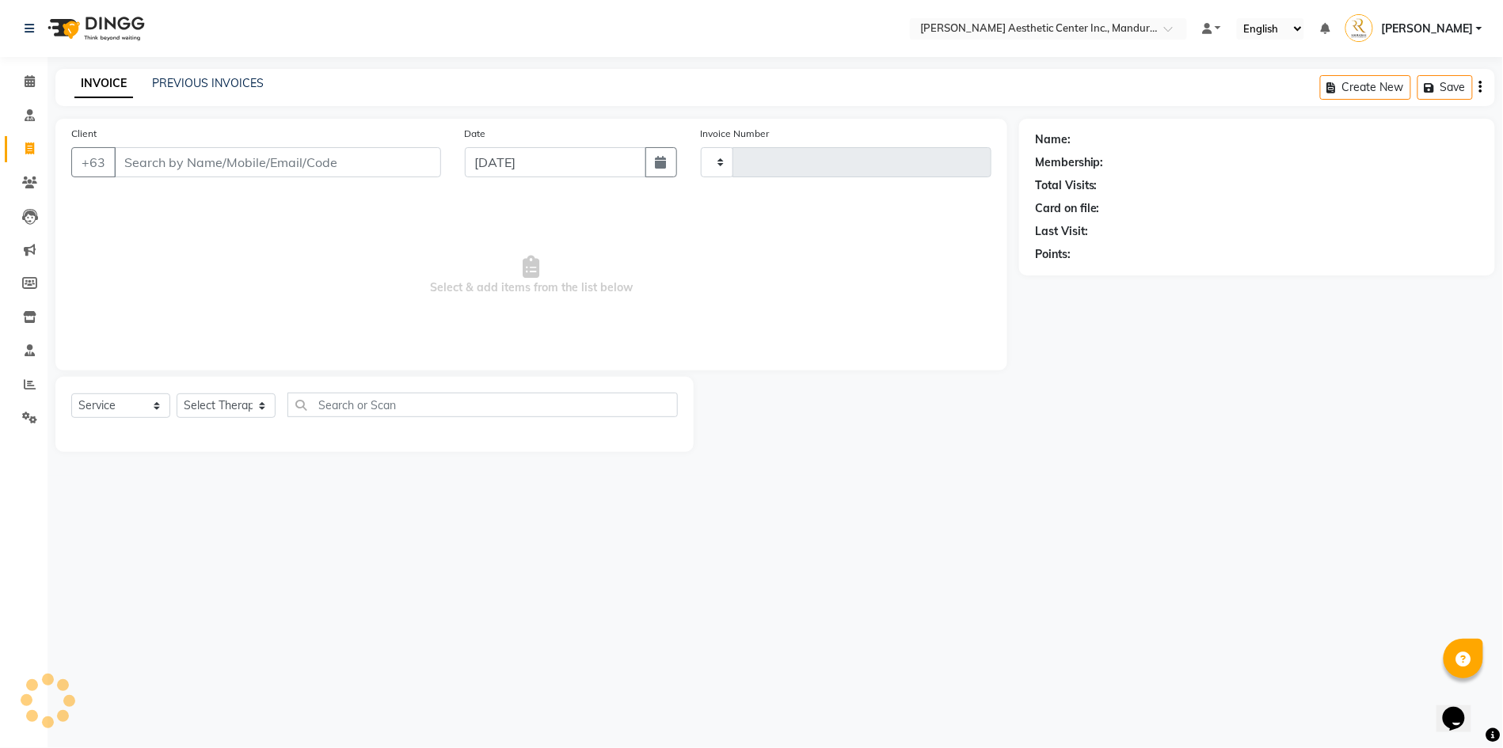
type input "1233"
select select "6259"
click at [30, 184] on icon at bounding box center [29, 183] width 15 height 12
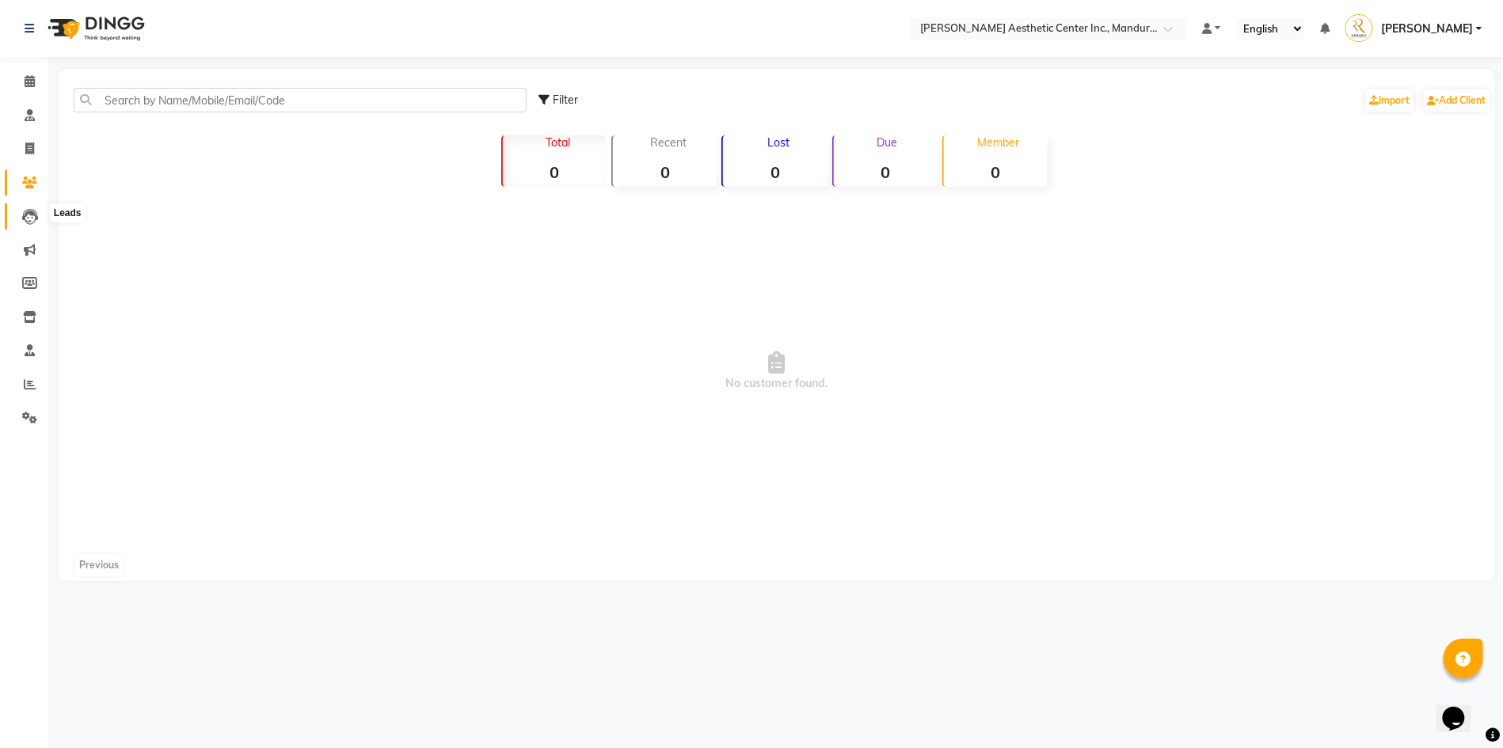
click at [30, 209] on icon at bounding box center [30, 217] width 16 height 16
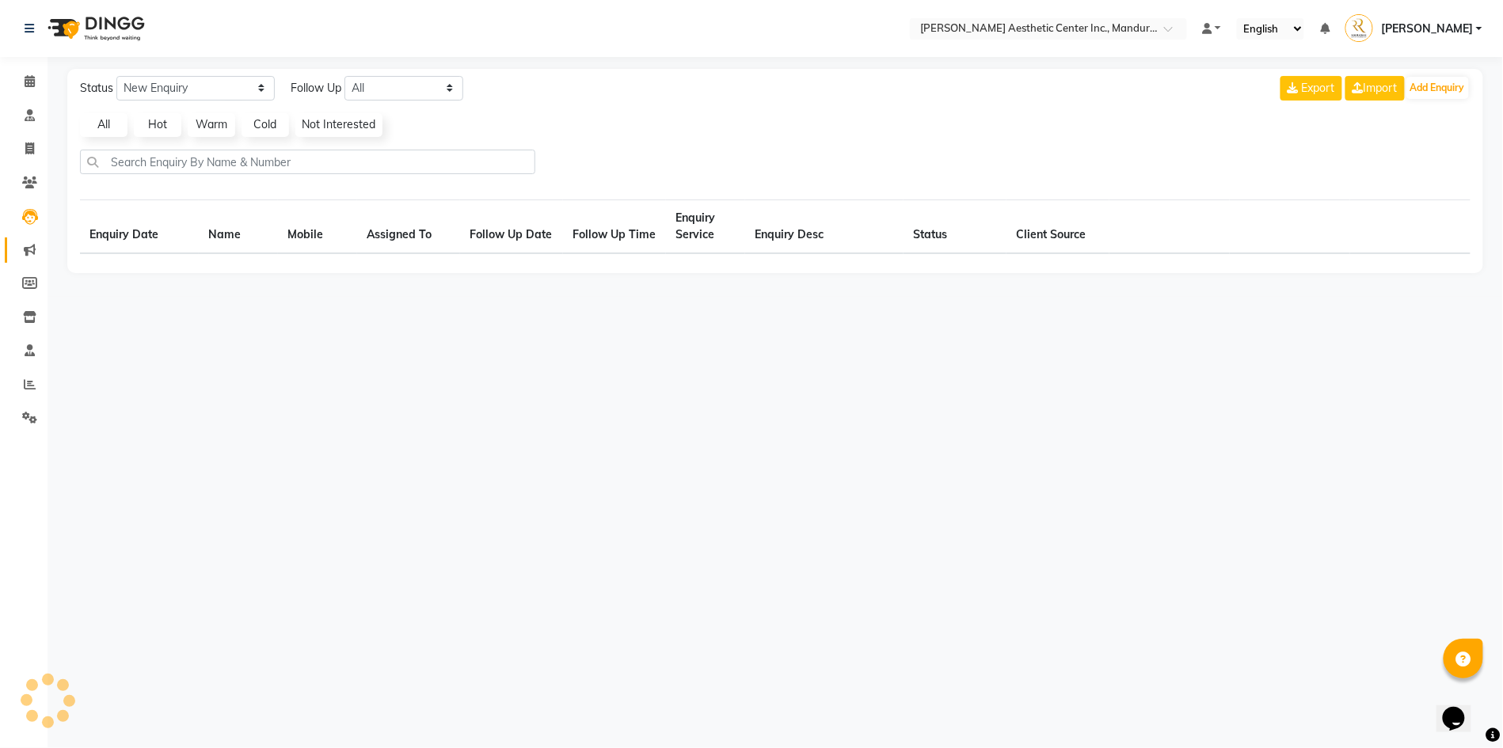
click at [19, 257] on link "Marketing" at bounding box center [24, 251] width 38 height 26
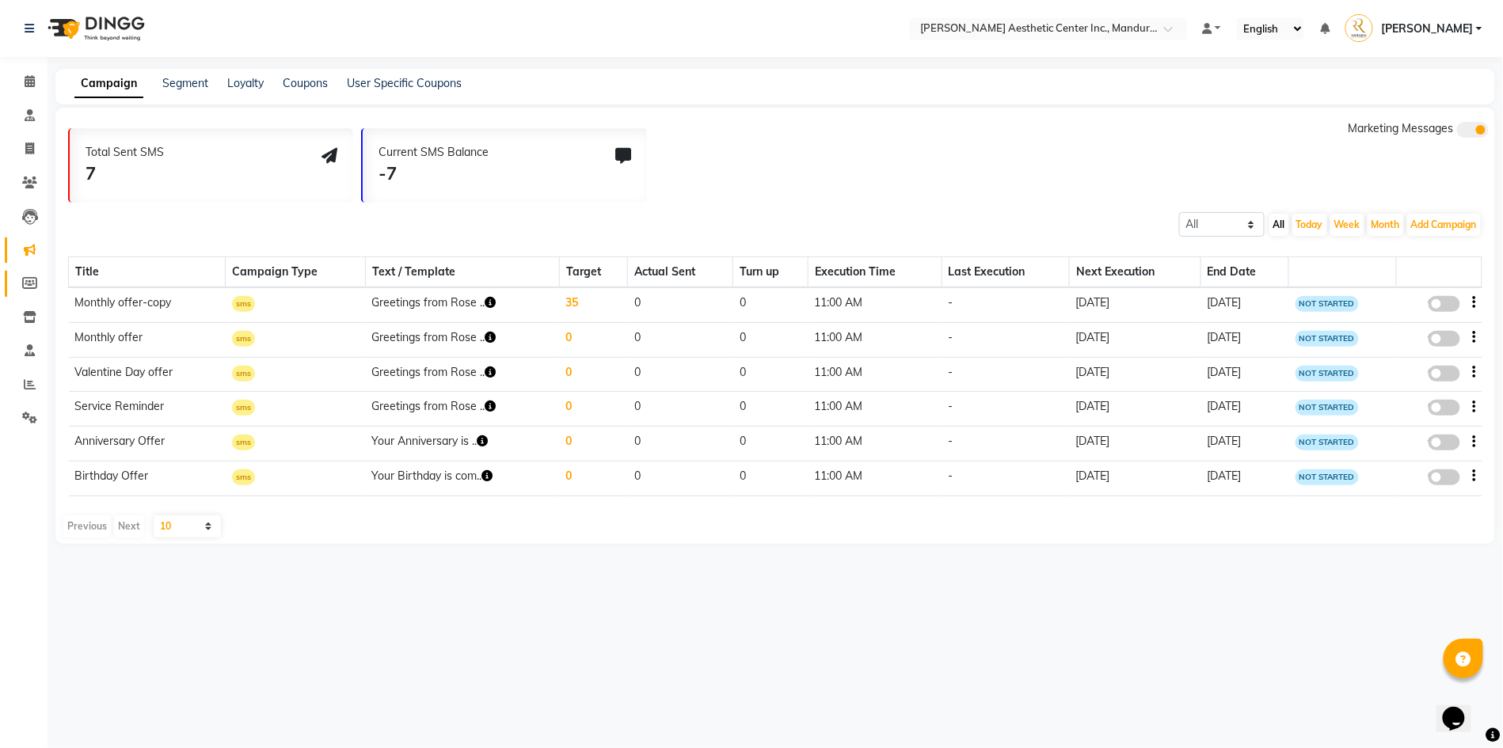
click at [30, 289] on link "Members" at bounding box center [24, 284] width 38 height 26
select select
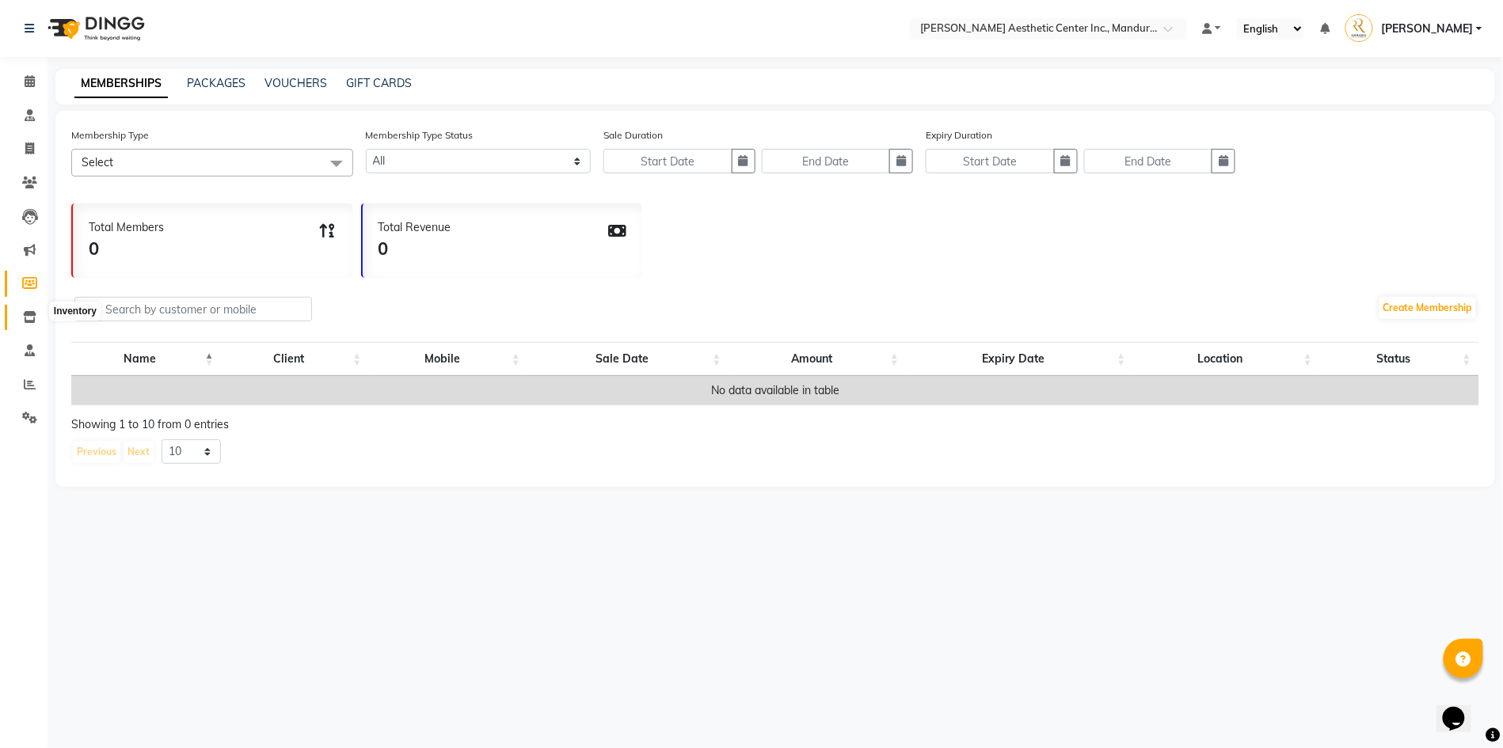
click at [30, 314] on icon at bounding box center [29, 317] width 13 height 12
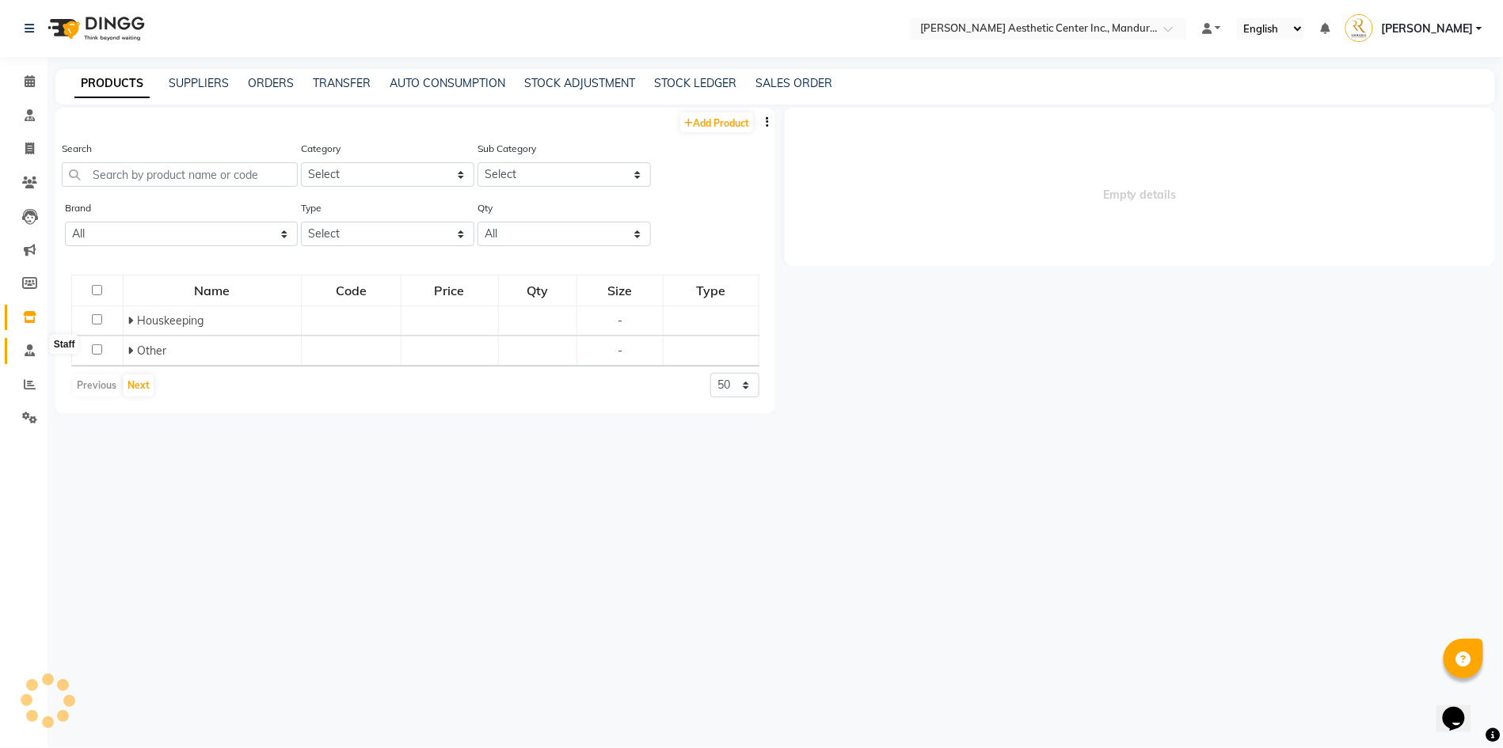
click at [29, 346] on icon at bounding box center [30, 350] width 10 height 12
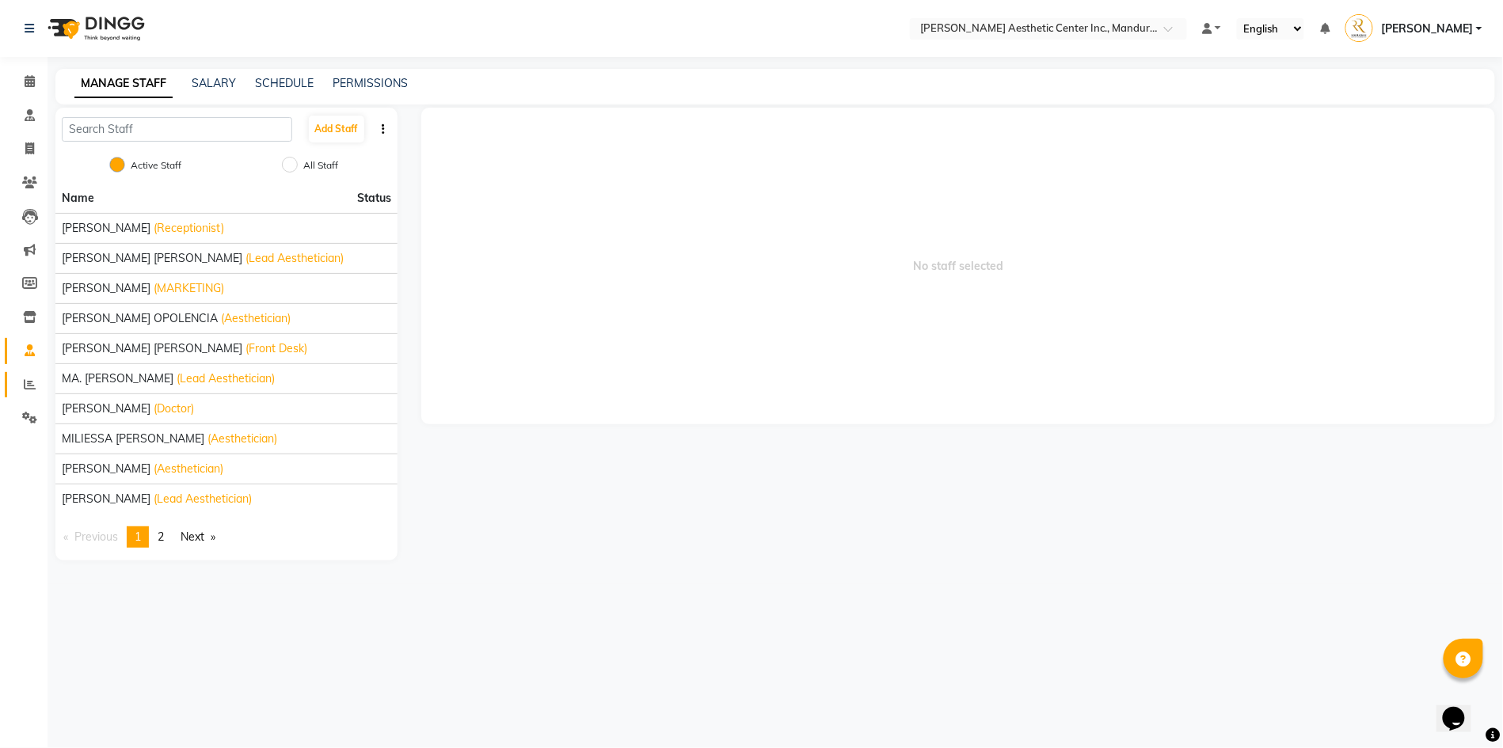
click at [32, 385] on link "Reports" at bounding box center [24, 385] width 38 height 26
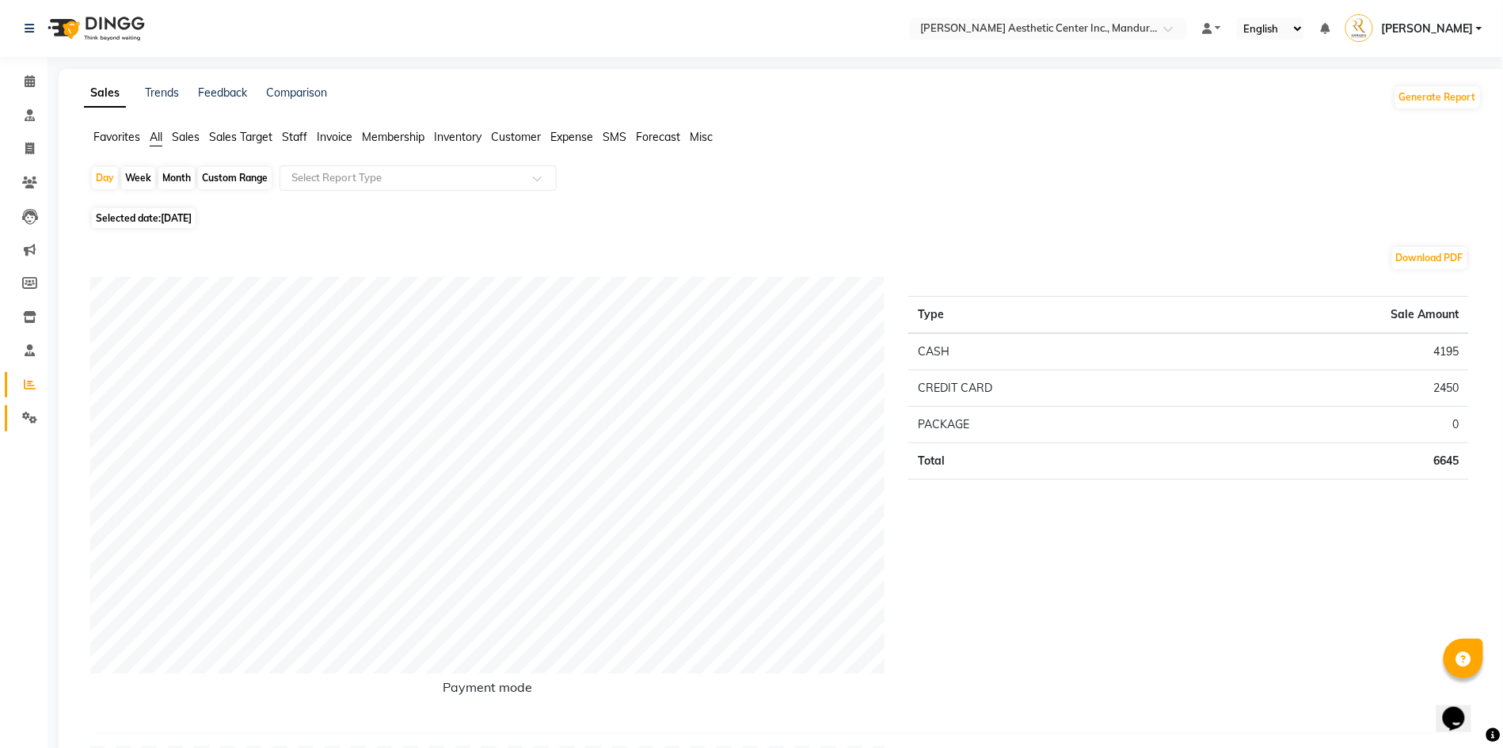
click at [35, 415] on icon at bounding box center [29, 418] width 15 height 12
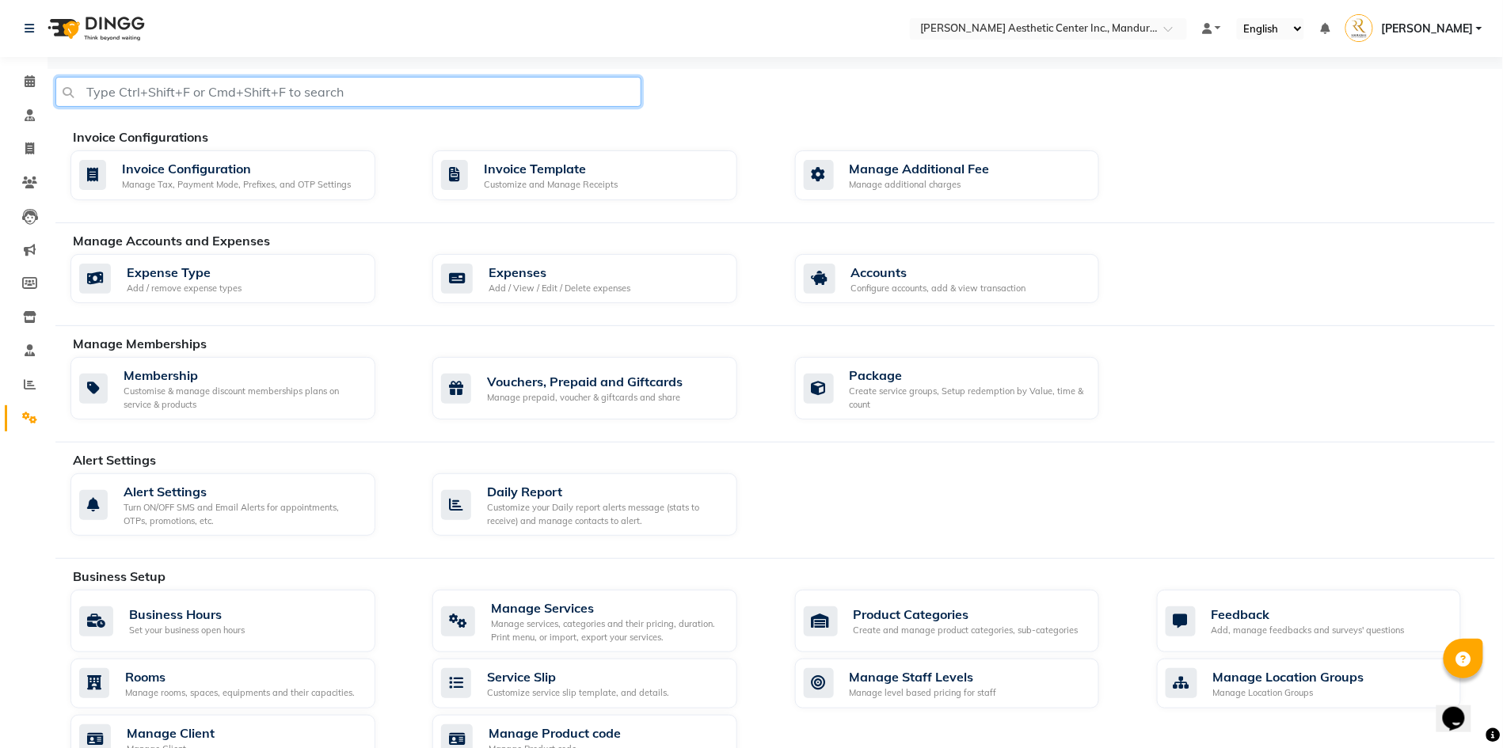
click at [413, 105] on input "text" at bounding box center [348, 92] width 586 height 30
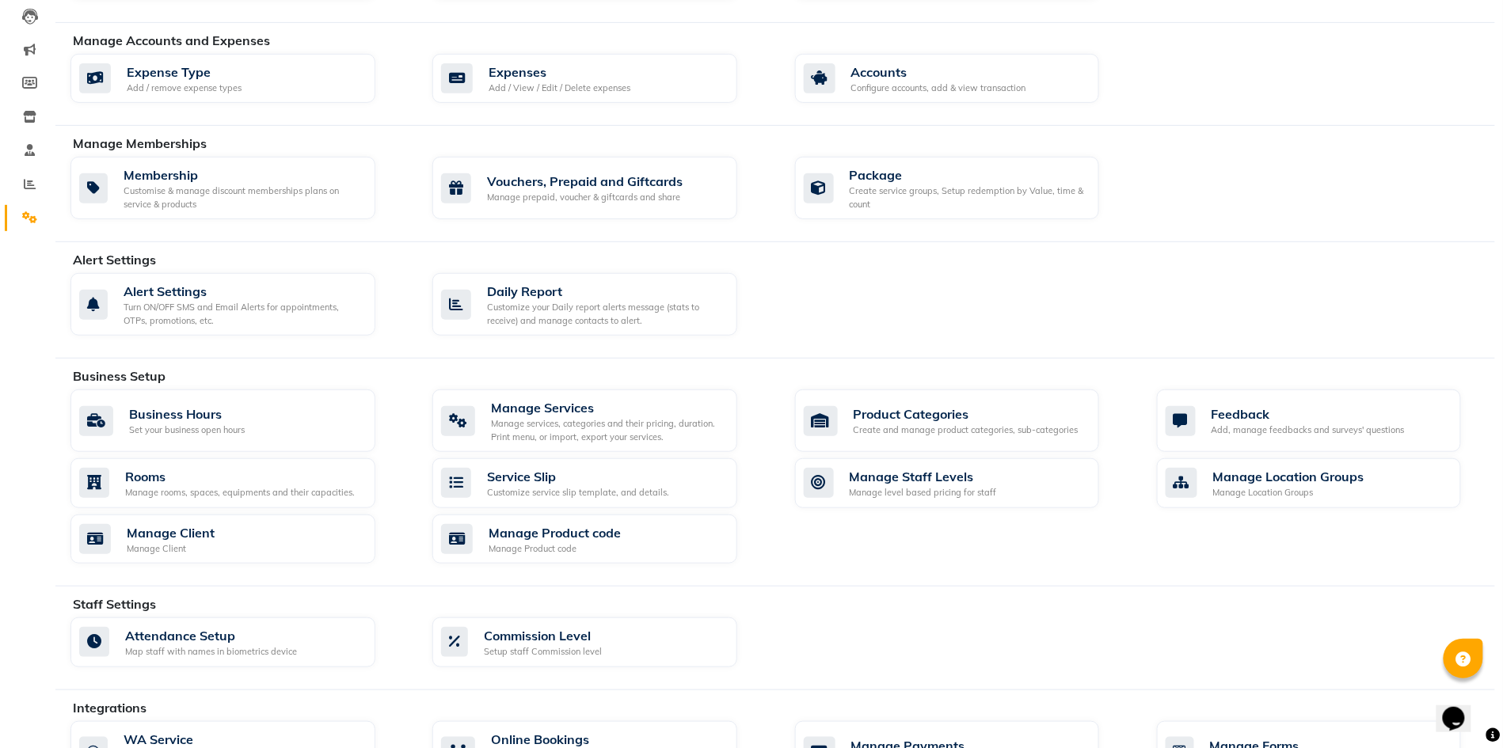
scroll to position [219, 0]
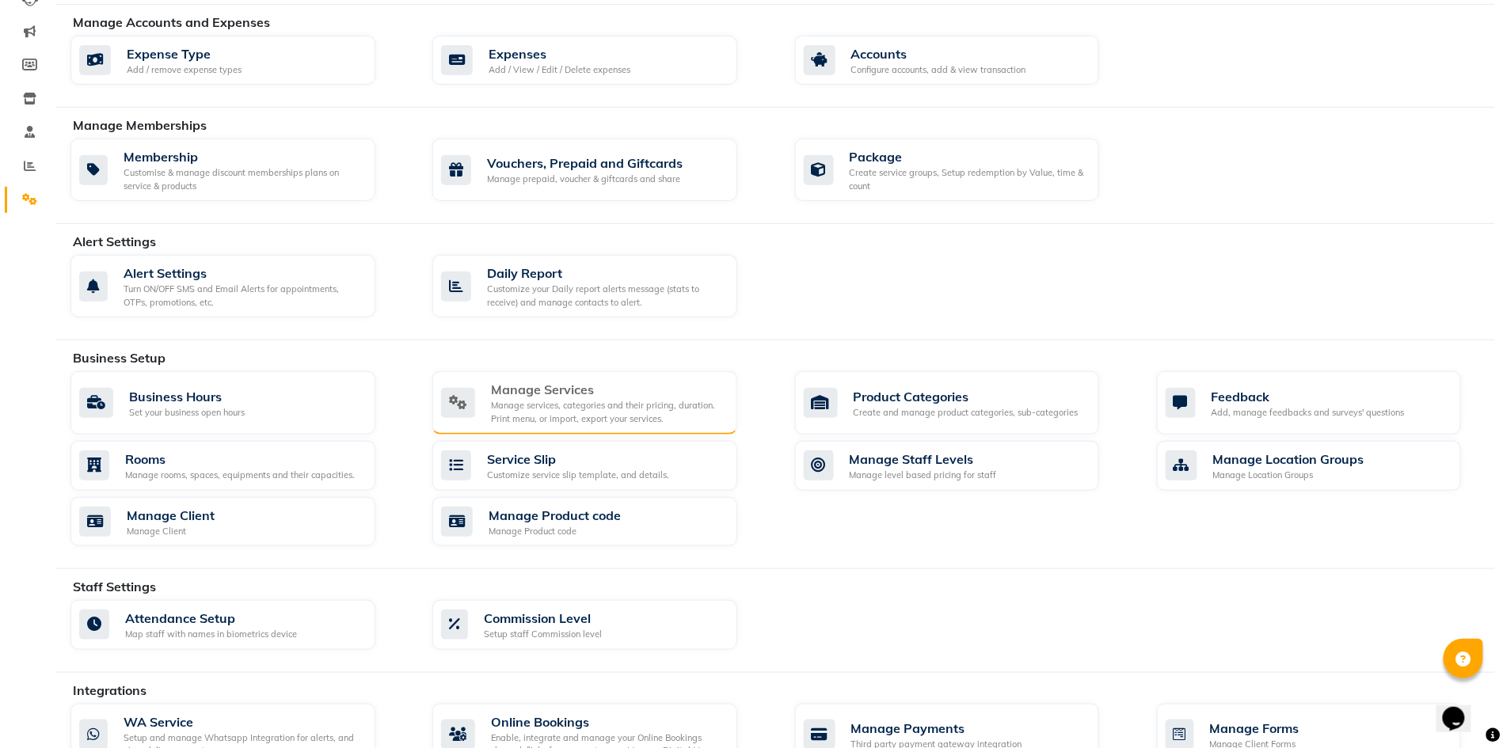
click at [608, 425] on div "Manage services, categories and their pricing, duration. Print menu, or import,…" at bounding box center [608, 412] width 234 height 26
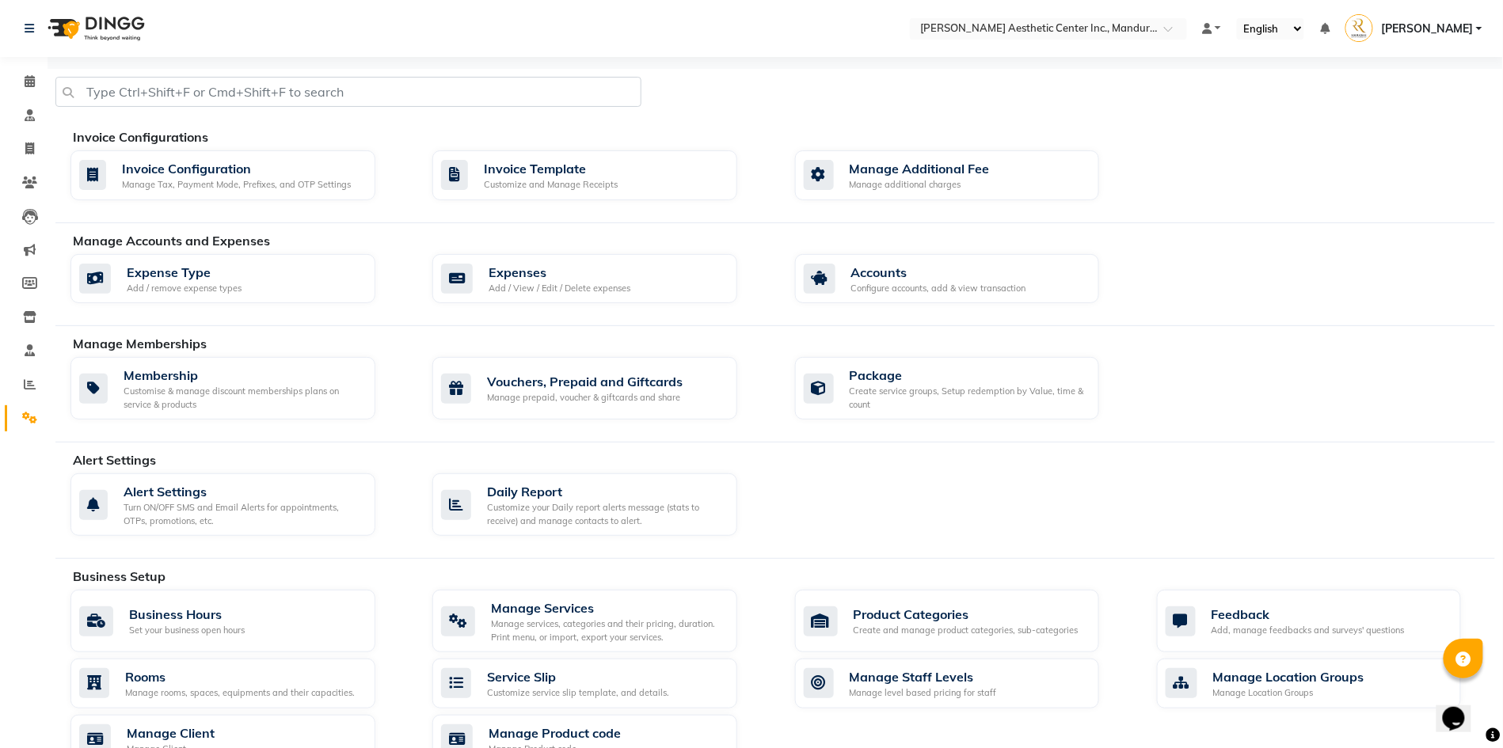
click at [182, 267] on div "Manage Accounts and Expenses Expense Type Add / remove expense types Expenses A…" at bounding box center [774, 279] width 1439 height 96
click at [939, 188] on div "Manage additional charges" at bounding box center [920, 184] width 140 height 13
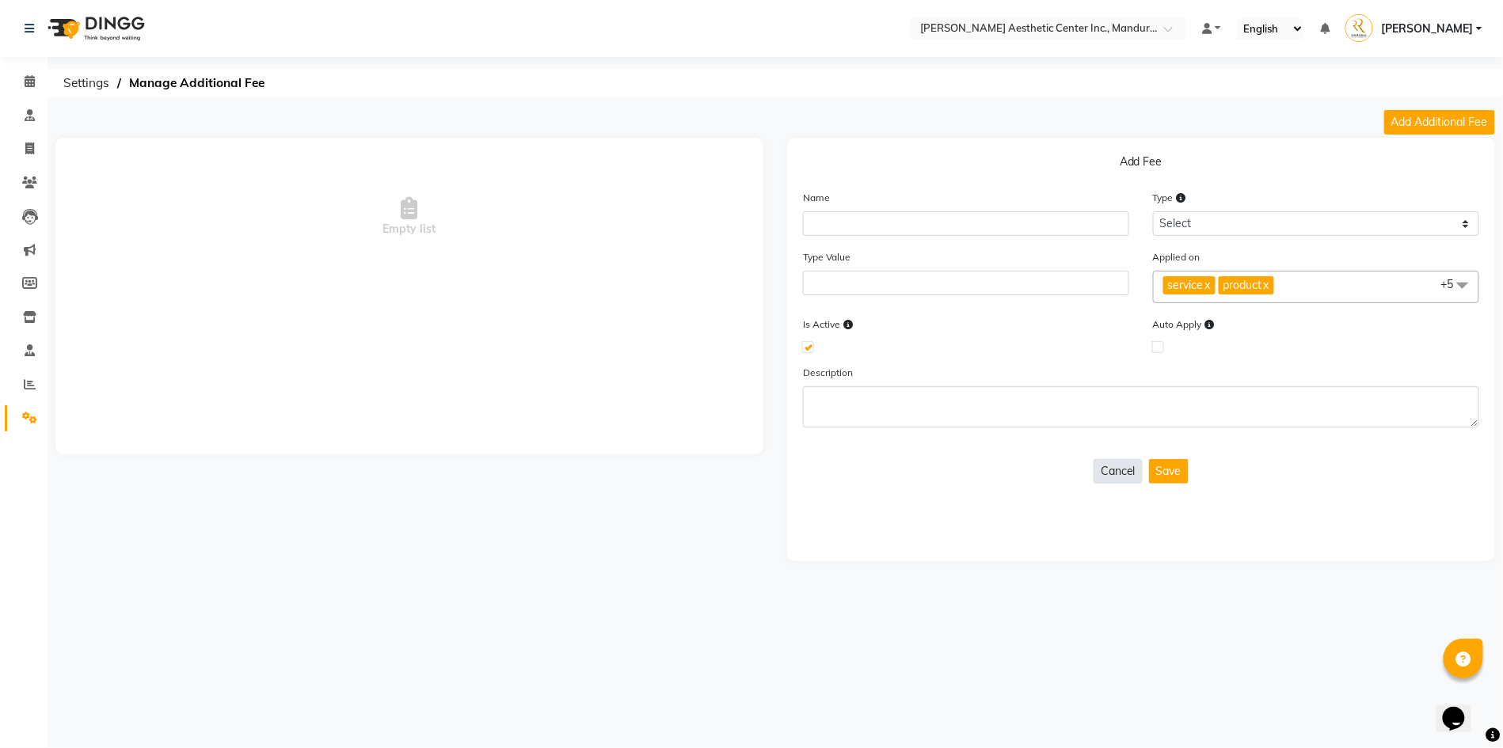
click at [1125, 470] on button "Cancel" at bounding box center [1117, 471] width 49 height 25
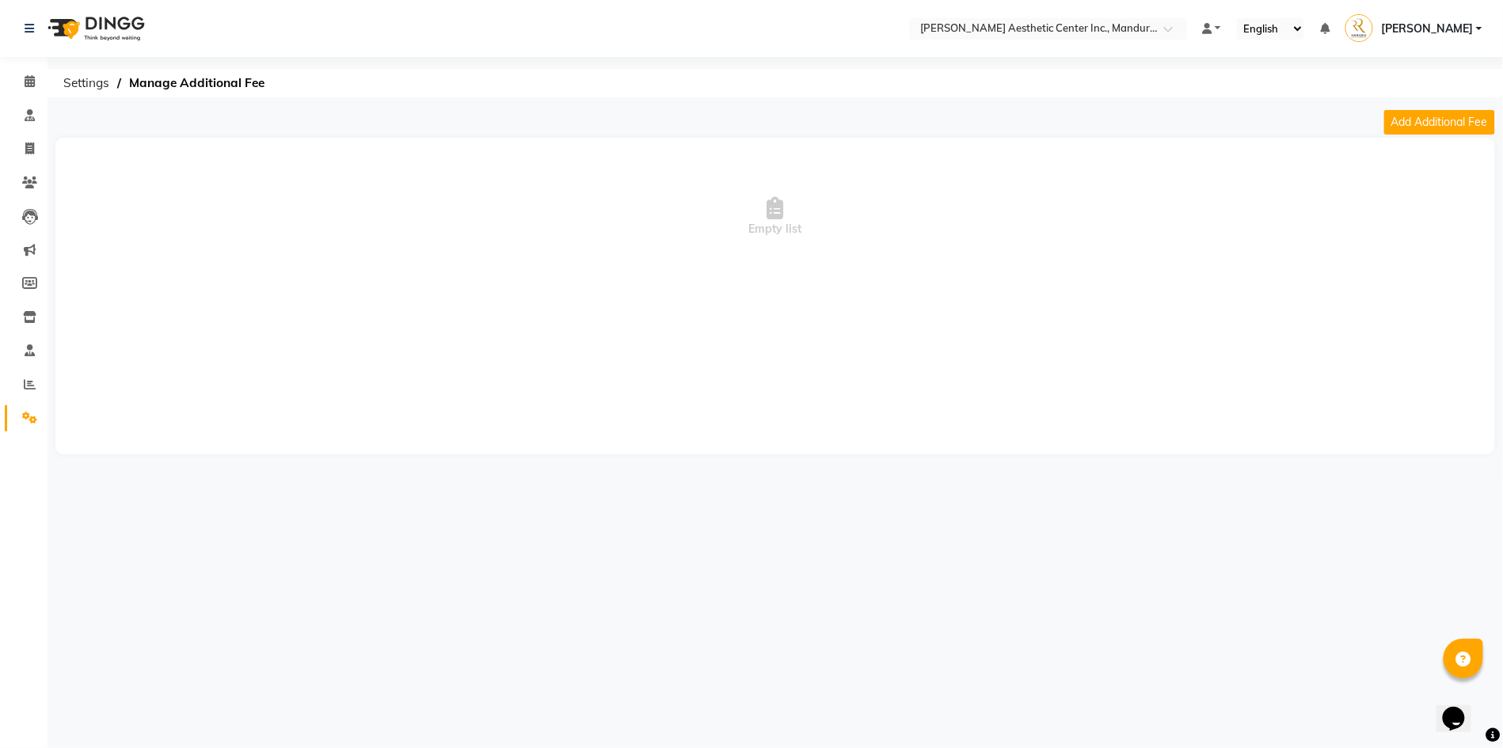
click at [16, 424] on li "Settings" at bounding box center [24, 418] width 48 height 34
click at [19, 413] on span at bounding box center [30, 418] width 28 height 18
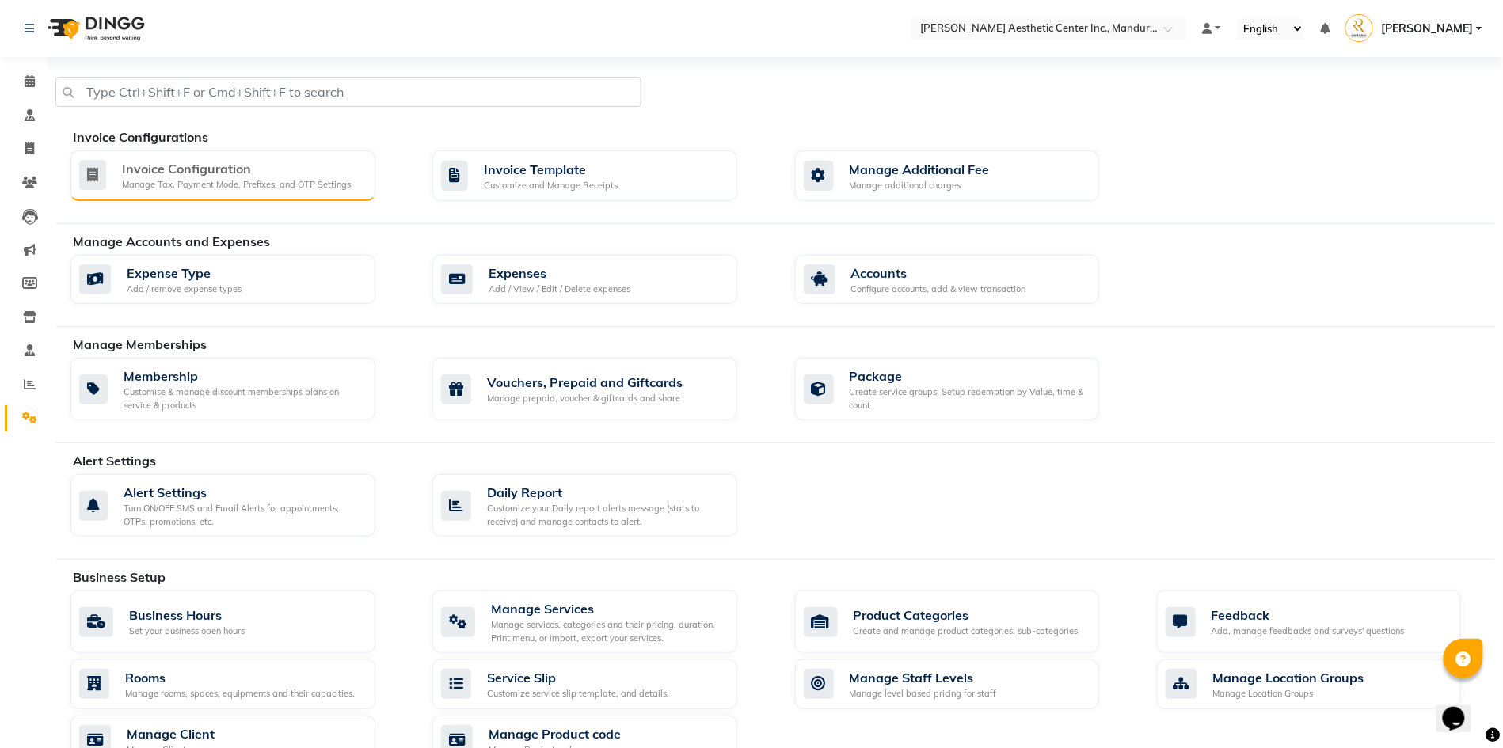
click at [236, 182] on div "Manage Tax, Payment Mode, Prefixes, and OTP Settings" at bounding box center [236, 184] width 229 height 13
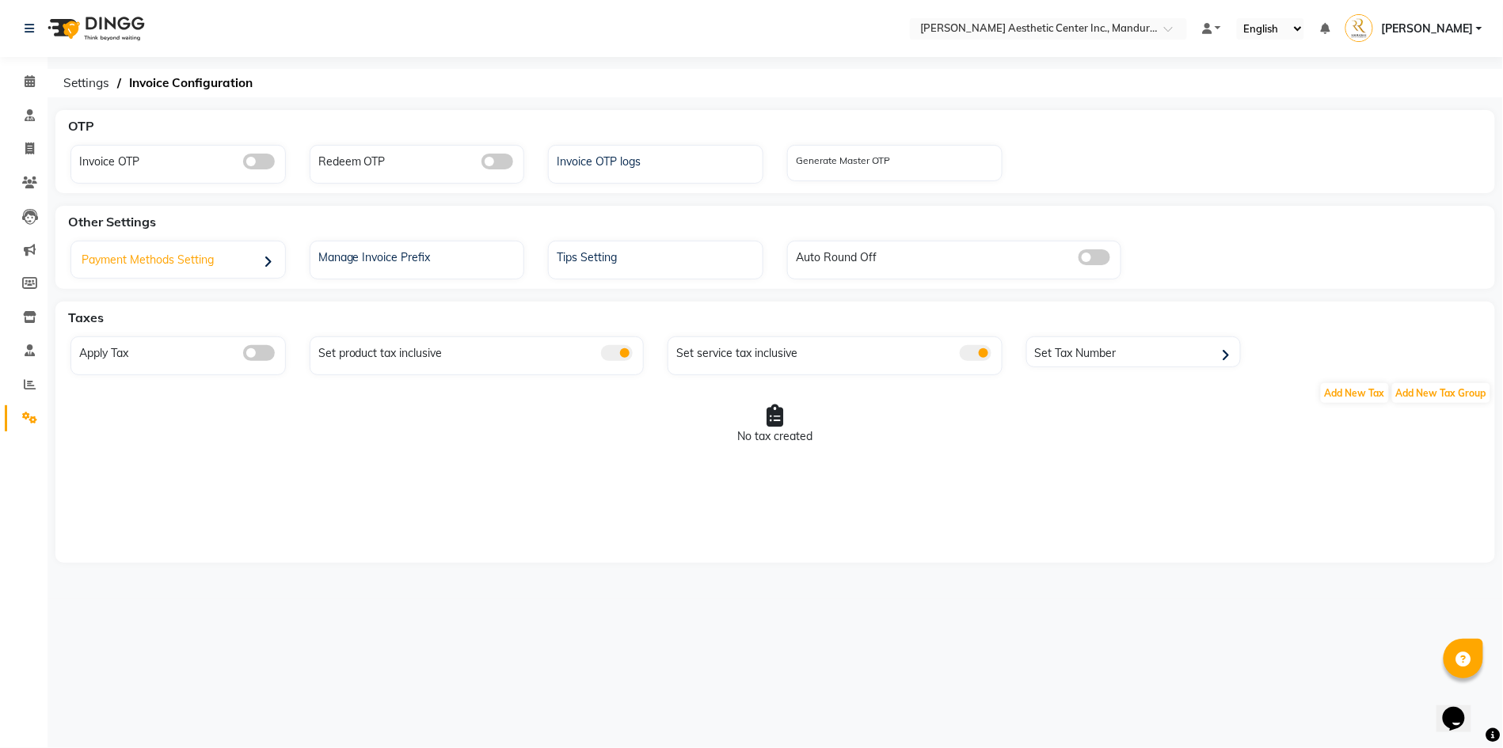
click at [276, 260] on span at bounding box center [271, 262] width 15 height 20
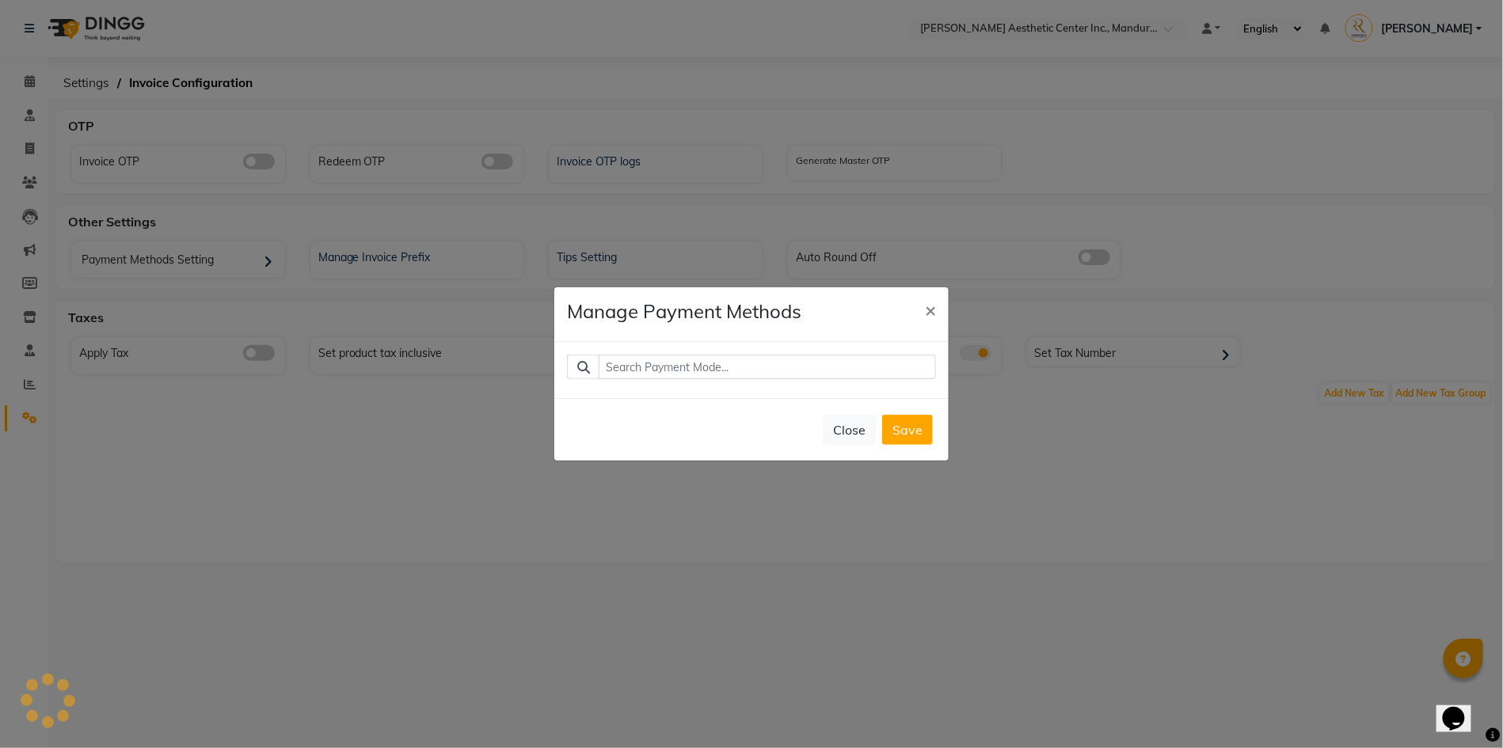
click at [561, 545] on ngb-modal-window "Manage Payment Methods × Close Save" at bounding box center [751, 374] width 1503 height 748
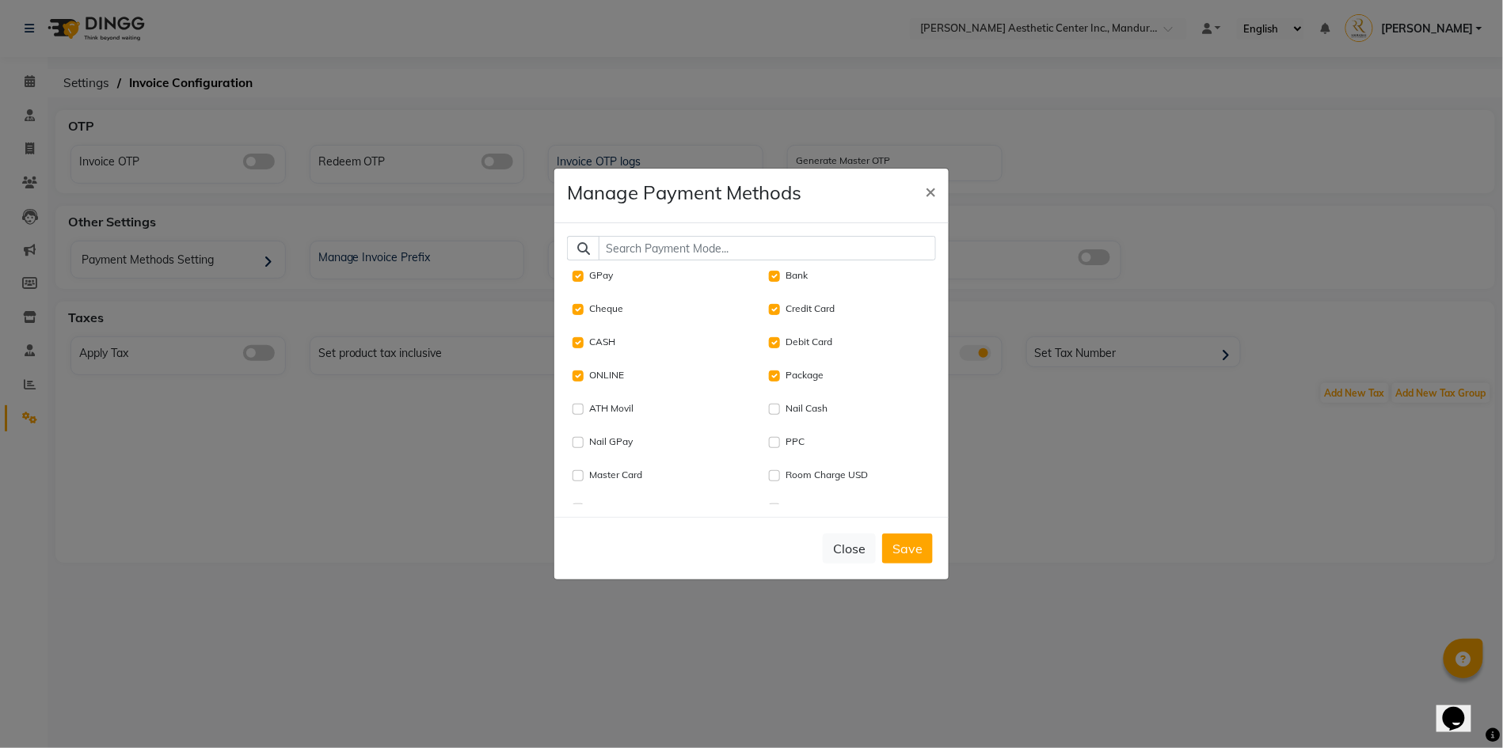
click at [457, 331] on ngb-modal-window "Manage Payment Methods × GPay Bank Cheque Credit Card CASH Debit Card ONLINE Pa…" at bounding box center [751, 374] width 1503 height 748
click at [785, 588] on ngb-modal-window "Manage Payment Methods × GPay Bank Cheque Credit Card CASH Debit Card ONLINE Pa…" at bounding box center [751, 374] width 1503 height 748
click at [580, 274] on input "GPay" at bounding box center [577, 276] width 11 height 11
checkbox input "false"
click at [578, 375] on input "ONLINE" at bounding box center [577, 376] width 11 height 11
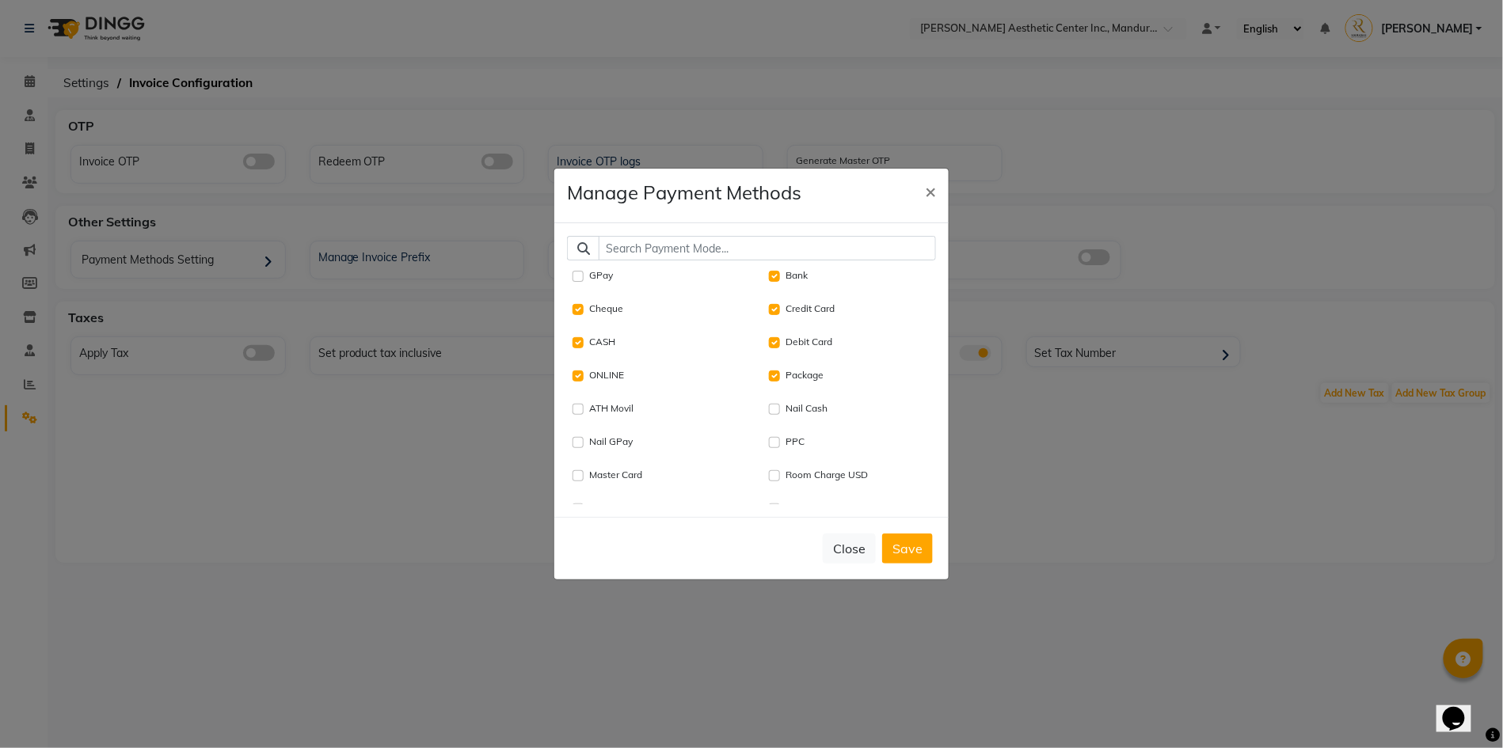
checkbox input "false"
click at [915, 556] on button "Save" at bounding box center [907, 549] width 51 height 30
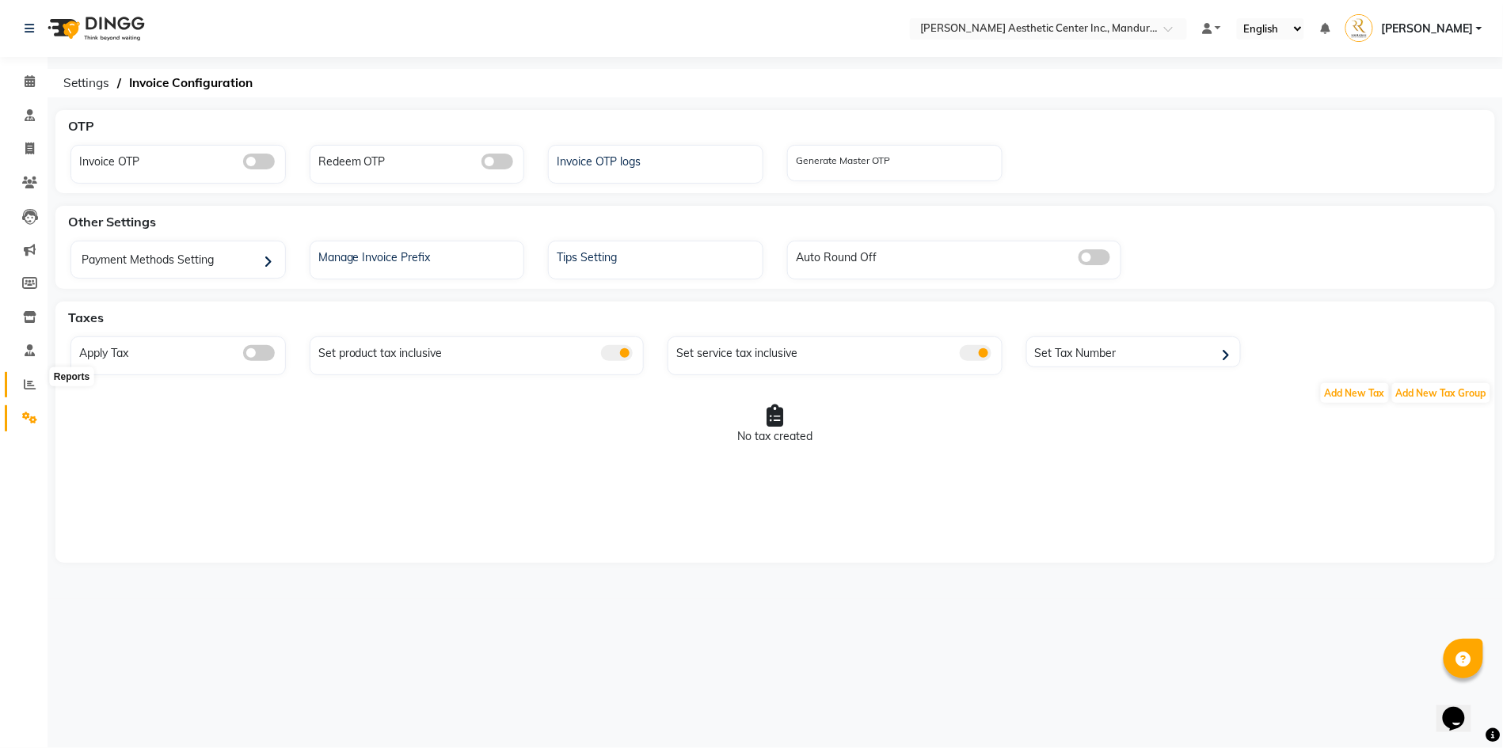
click at [27, 378] on icon at bounding box center [30, 384] width 12 height 12
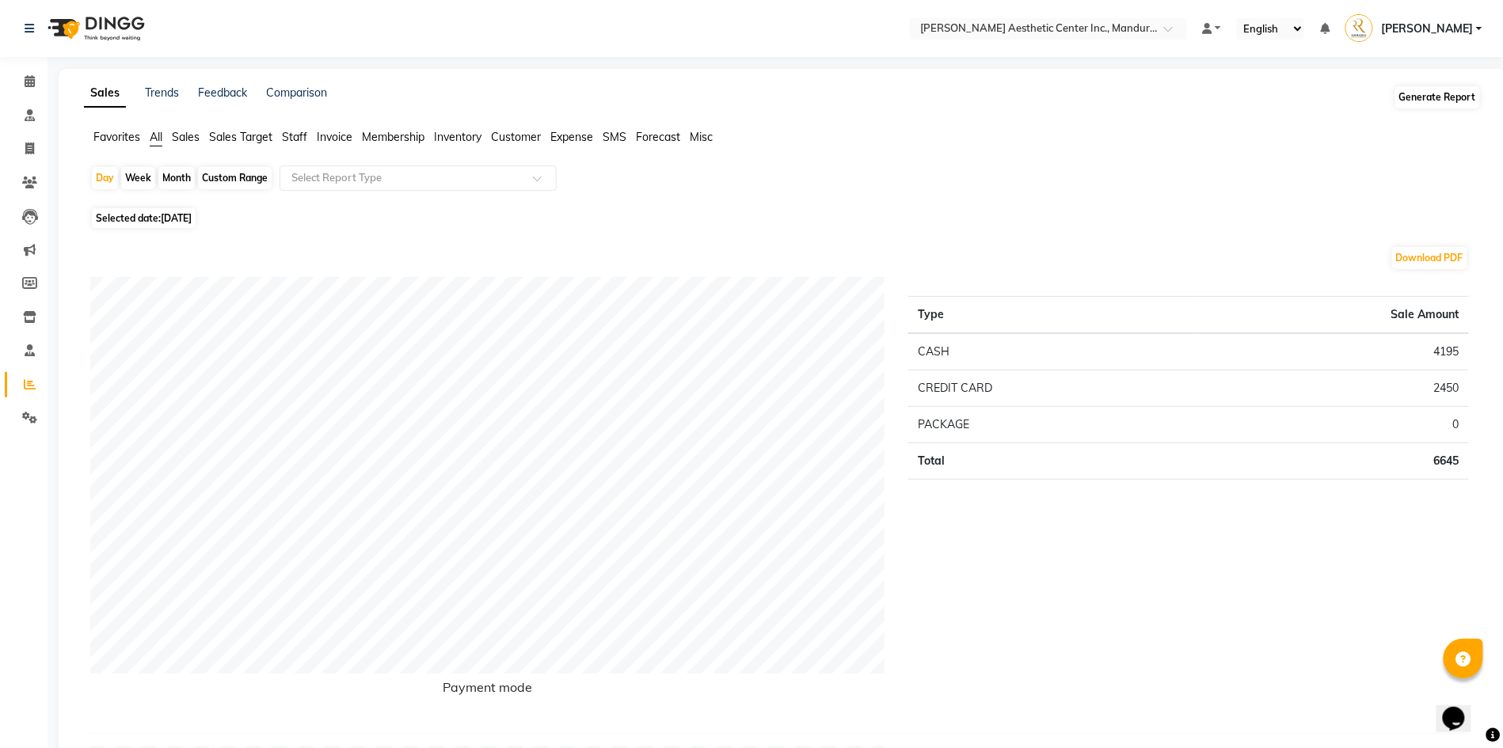
click at [1462, 99] on button "Generate Report" at bounding box center [1437, 97] width 85 height 22
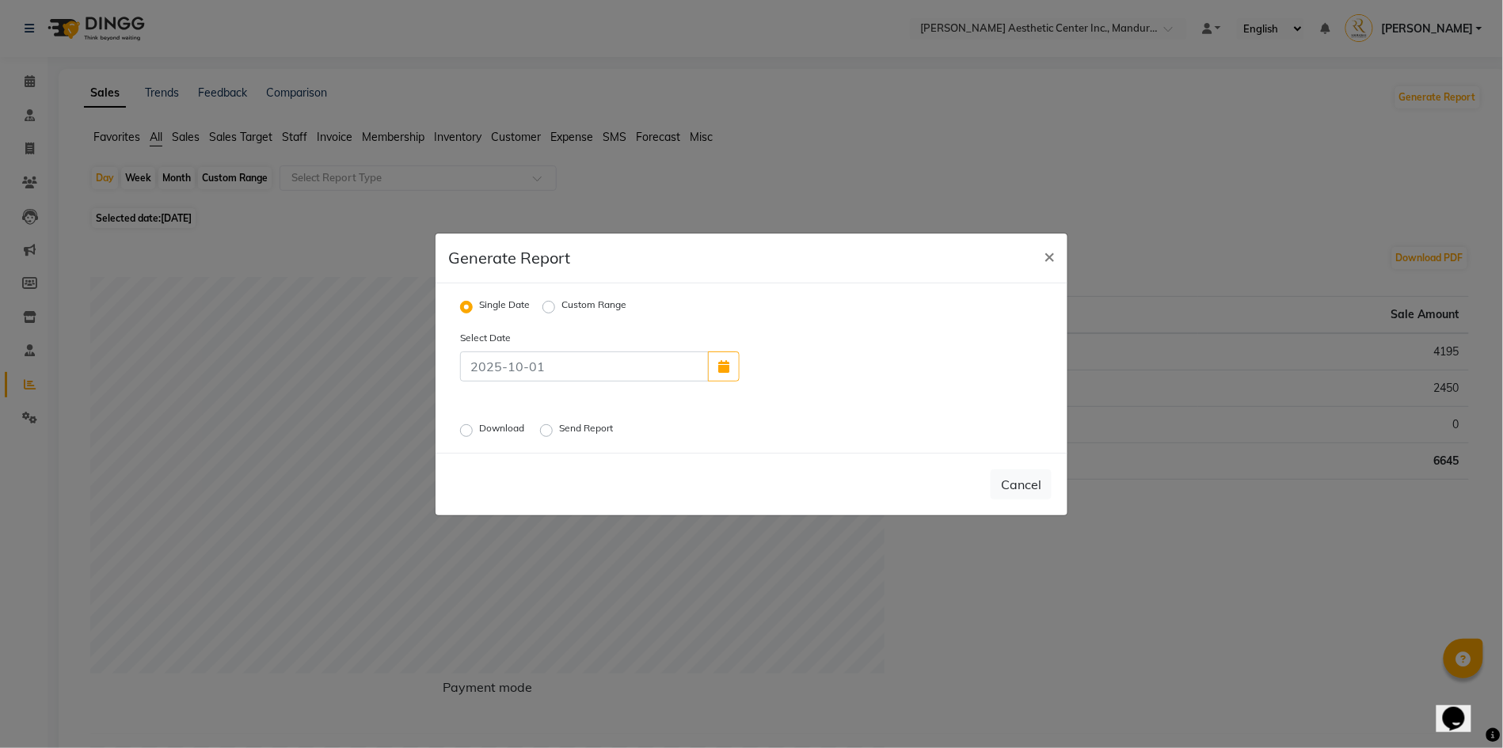
click at [573, 302] on label "Custom Range" at bounding box center [593, 307] width 65 height 19
click at [557, 302] on input "Custom Range" at bounding box center [551, 306] width 11 height 11
radio input "true"
select select "10"
select select "2025"
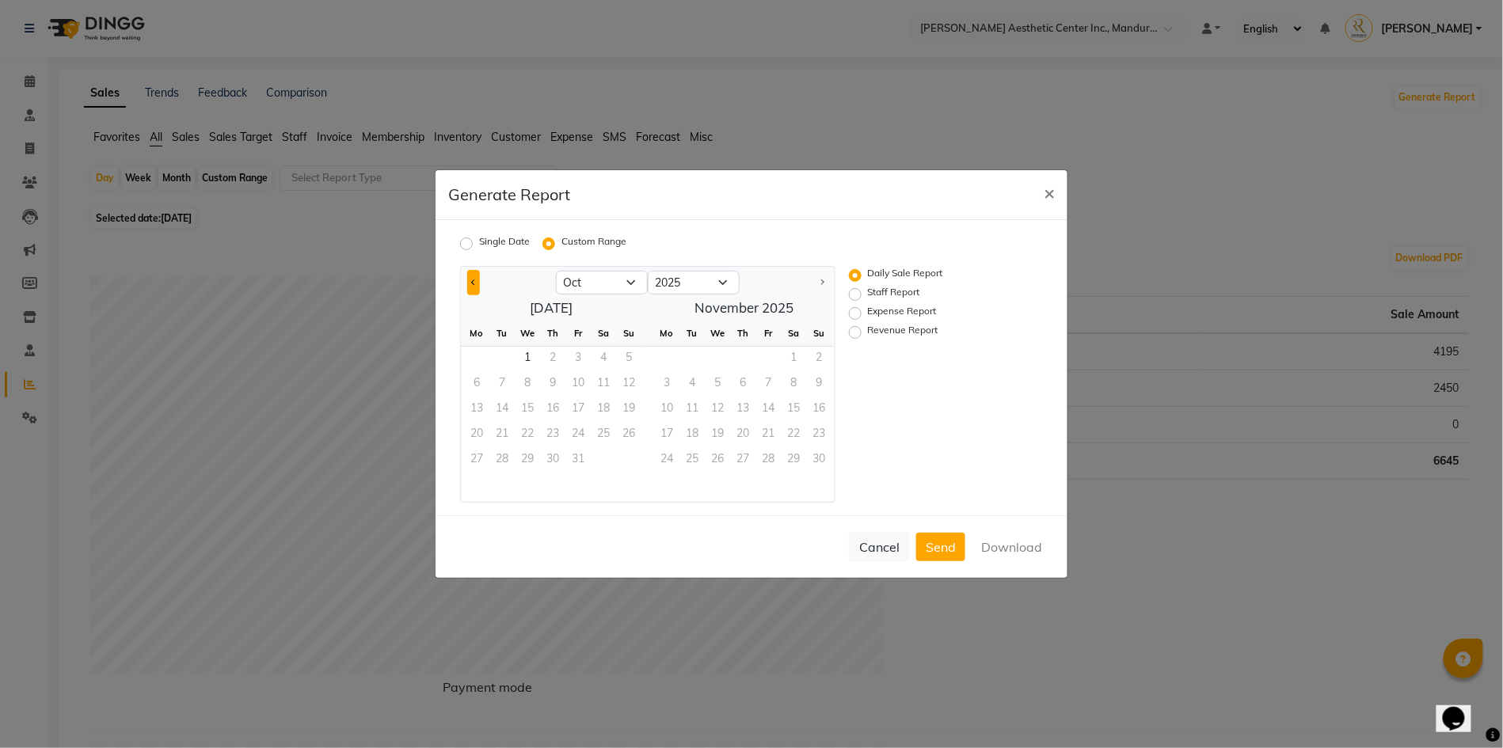
click at [470, 280] on button "Previous month" at bounding box center [473, 282] width 13 height 25
select select "9"
click at [470, 352] on span "1" at bounding box center [476, 359] width 25 height 25
click at [868, 312] on label "Expense Report" at bounding box center [902, 313] width 69 height 19
click at [858, 312] on input "Expense Report" at bounding box center [857, 313] width 11 height 11
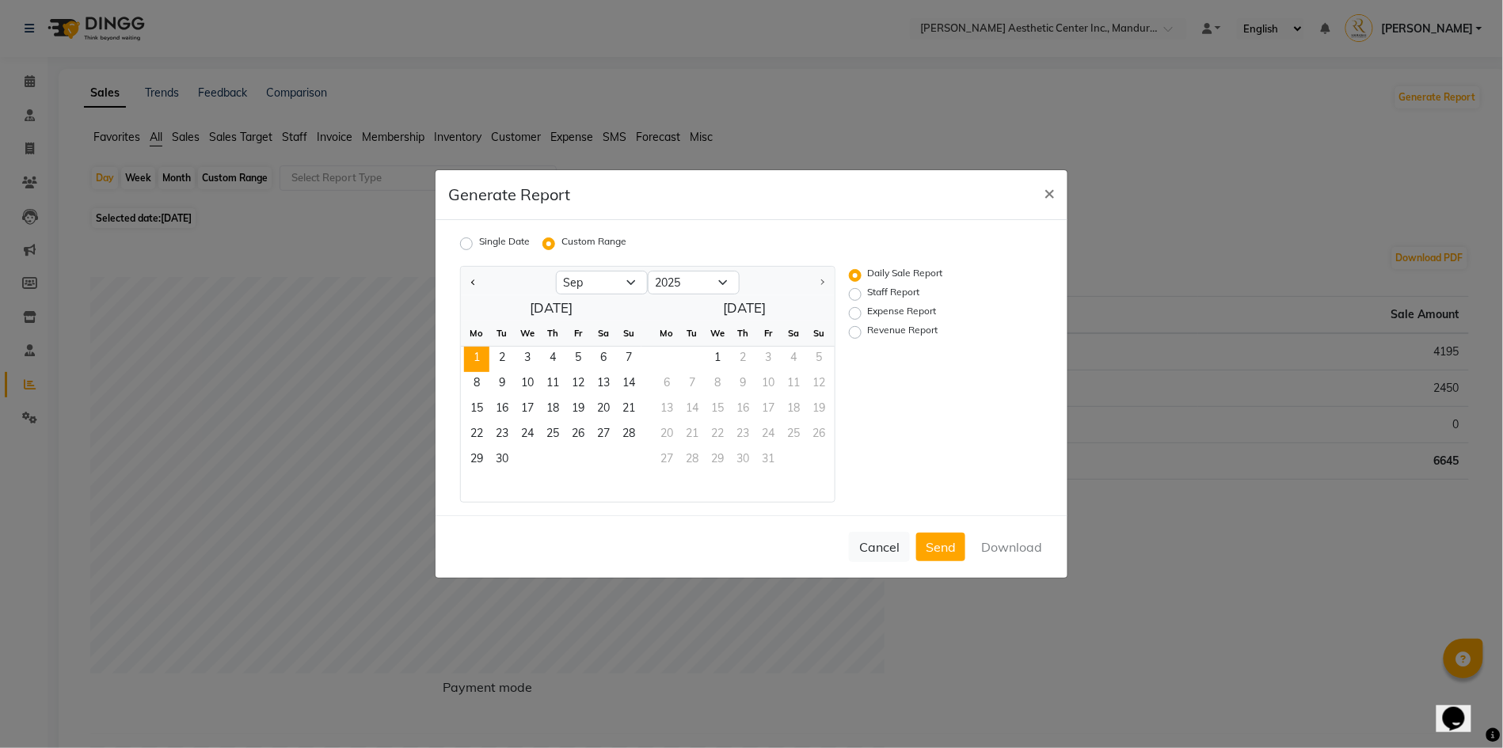
radio input "true"
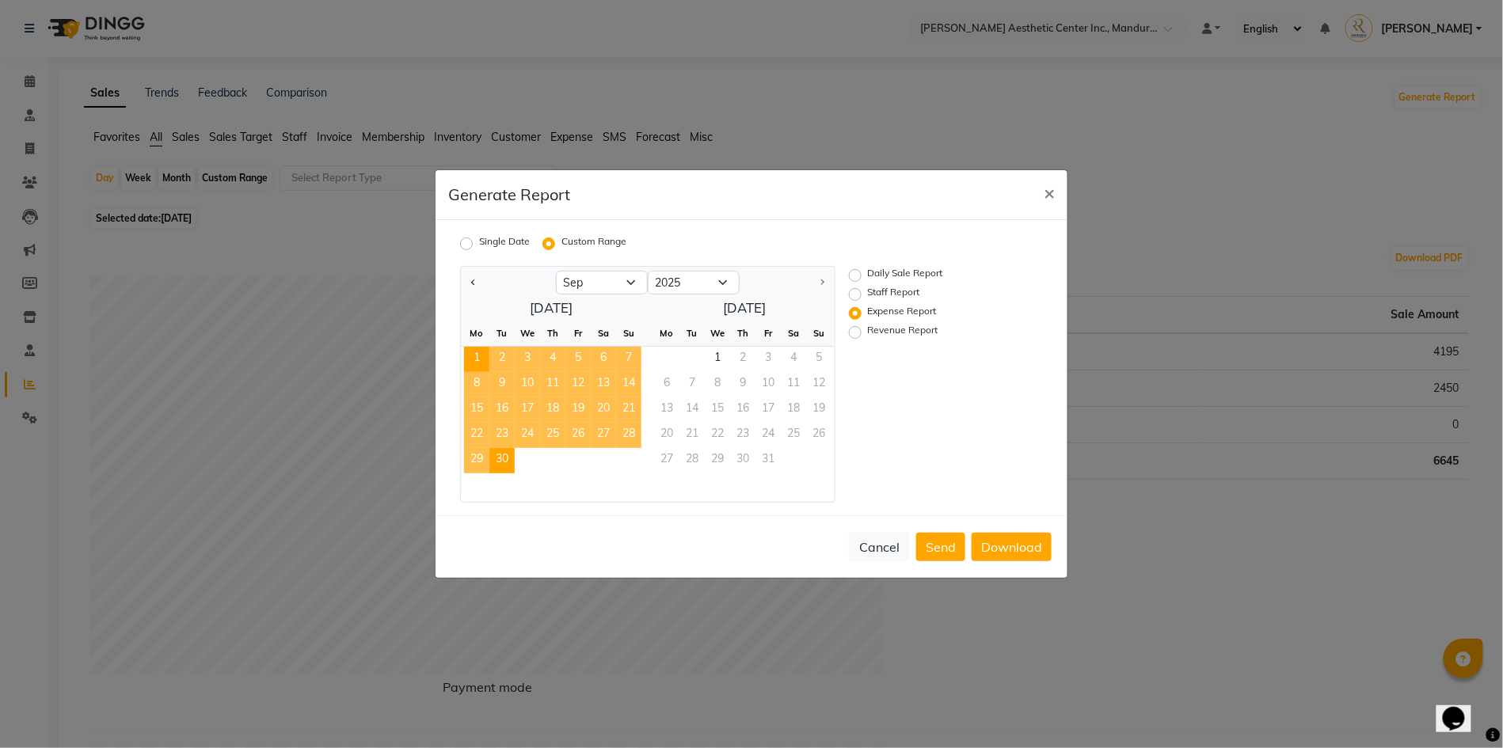
click at [502, 454] on span "30" at bounding box center [501, 460] width 25 height 25
click at [1020, 549] on button "Download" at bounding box center [1012, 547] width 80 height 29
click at [1012, 548] on button "Download" at bounding box center [1012, 547] width 80 height 29
click at [1050, 193] on span "×" at bounding box center [1049, 193] width 11 height 24
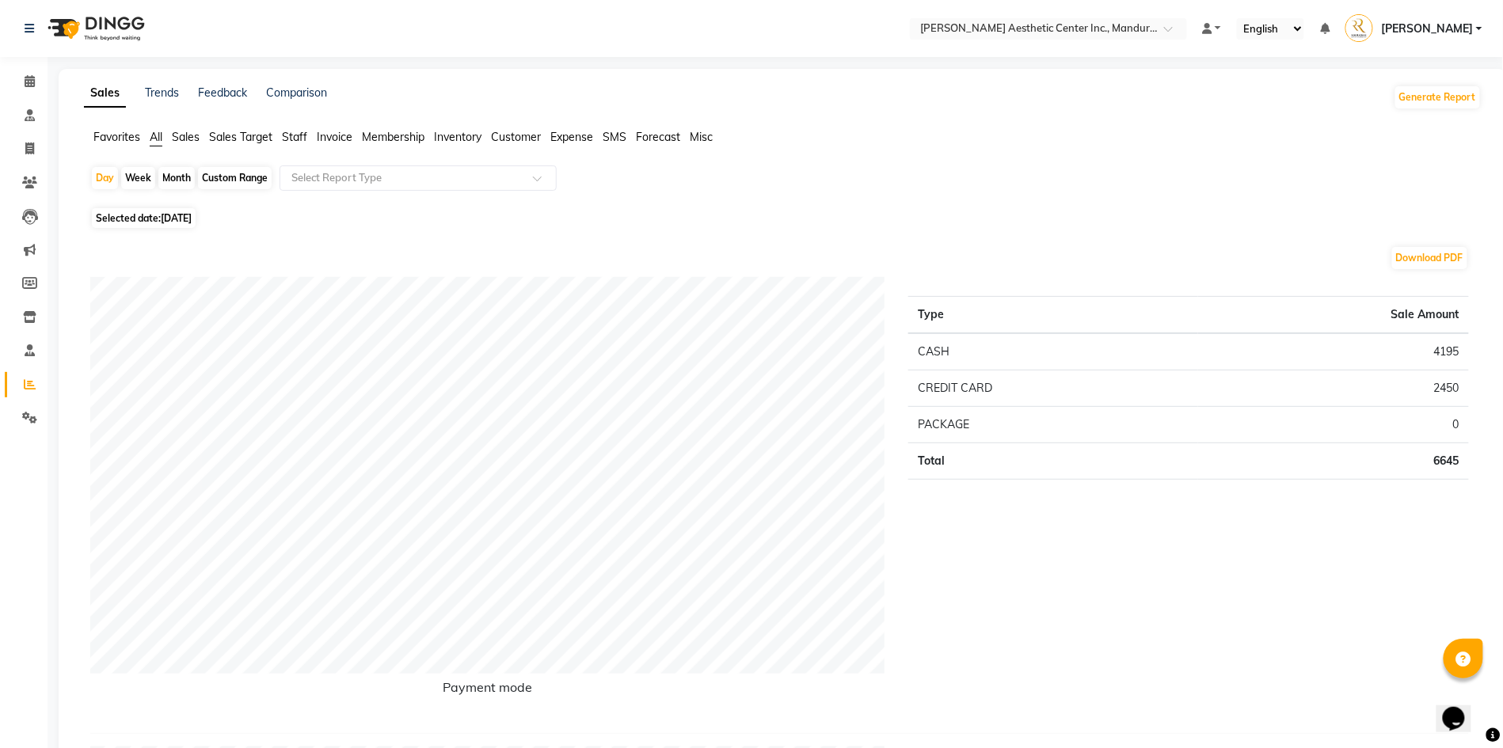
click at [567, 133] on span "Expense" at bounding box center [571, 137] width 43 height 14
click at [165, 176] on div "Month" at bounding box center [176, 178] width 36 height 22
select select "10"
select select "2025"
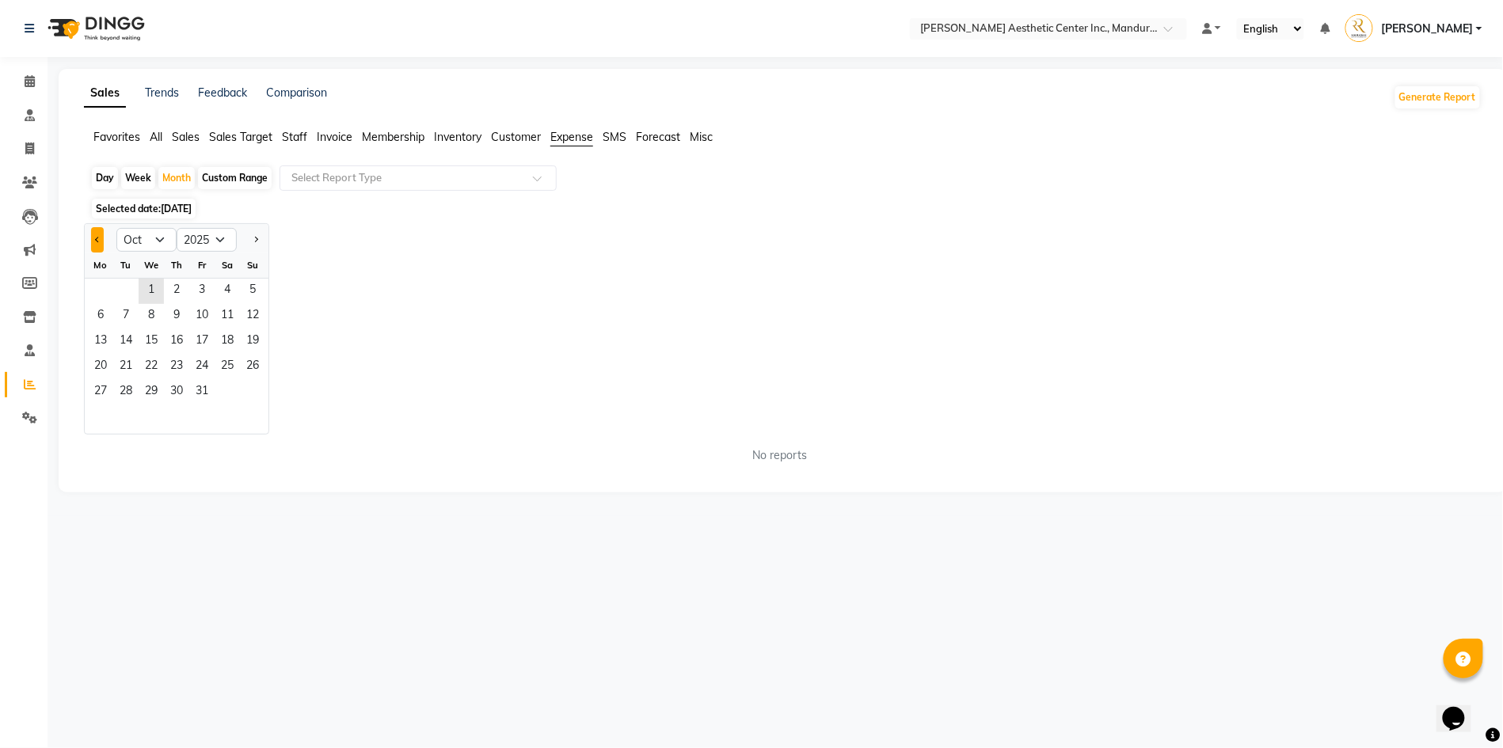
click at [103, 239] on button "Previous month" at bounding box center [97, 239] width 13 height 25
select select "9"
click at [108, 285] on span "1" at bounding box center [100, 291] width 25 height 25
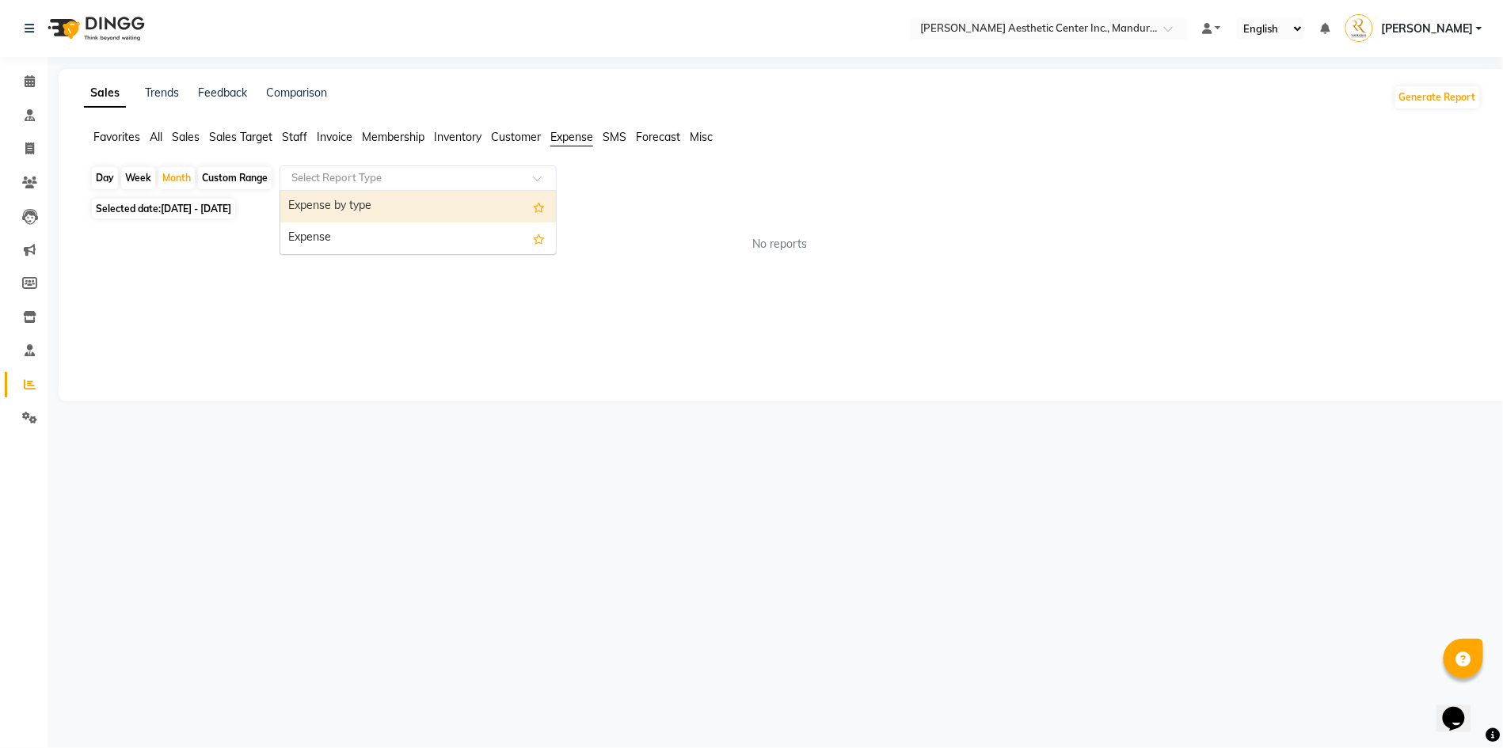
click at [459, 174] on input "text" at bounding box center [402, 178] width 228 height 16
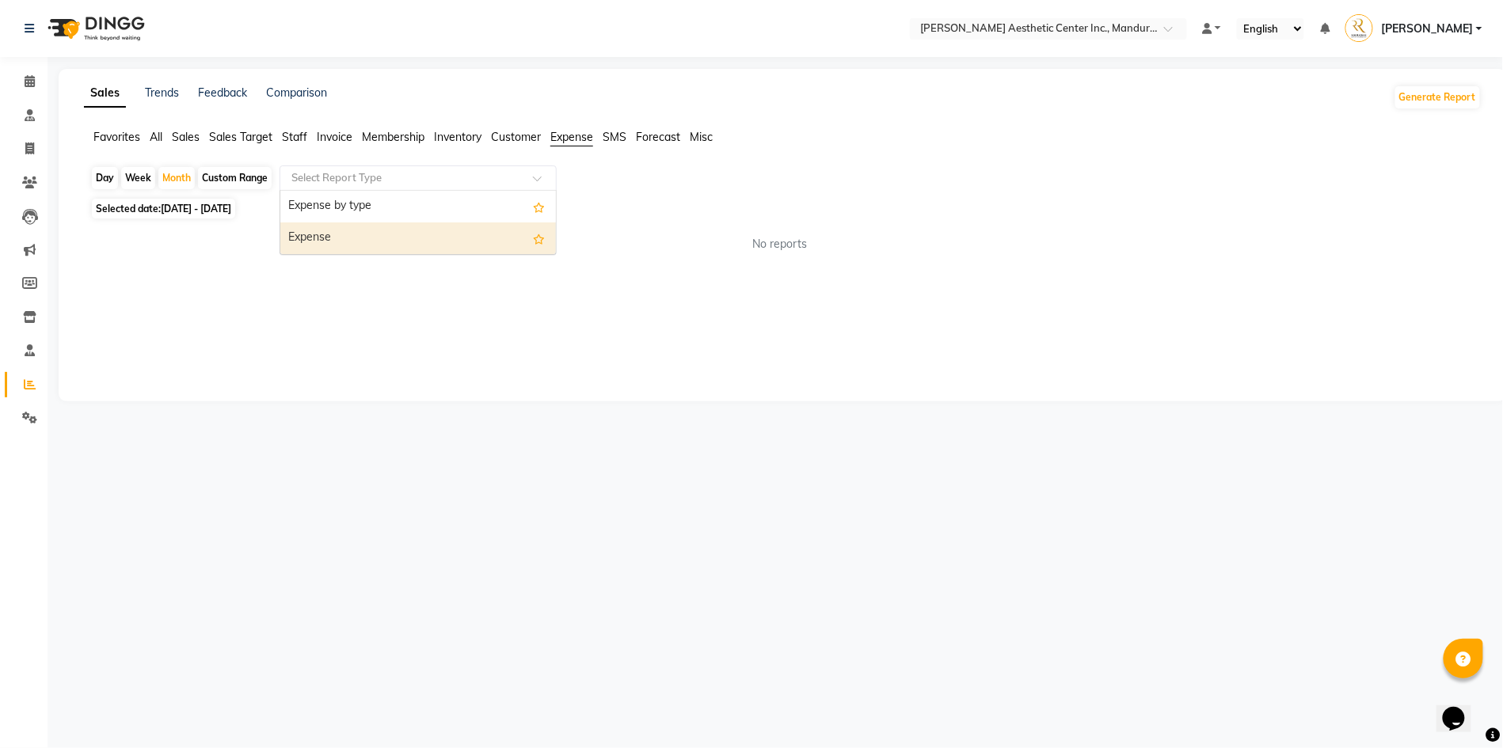
click at [437, 232] on div "Expense" at bounding box center [418, 238] width 276 height 32
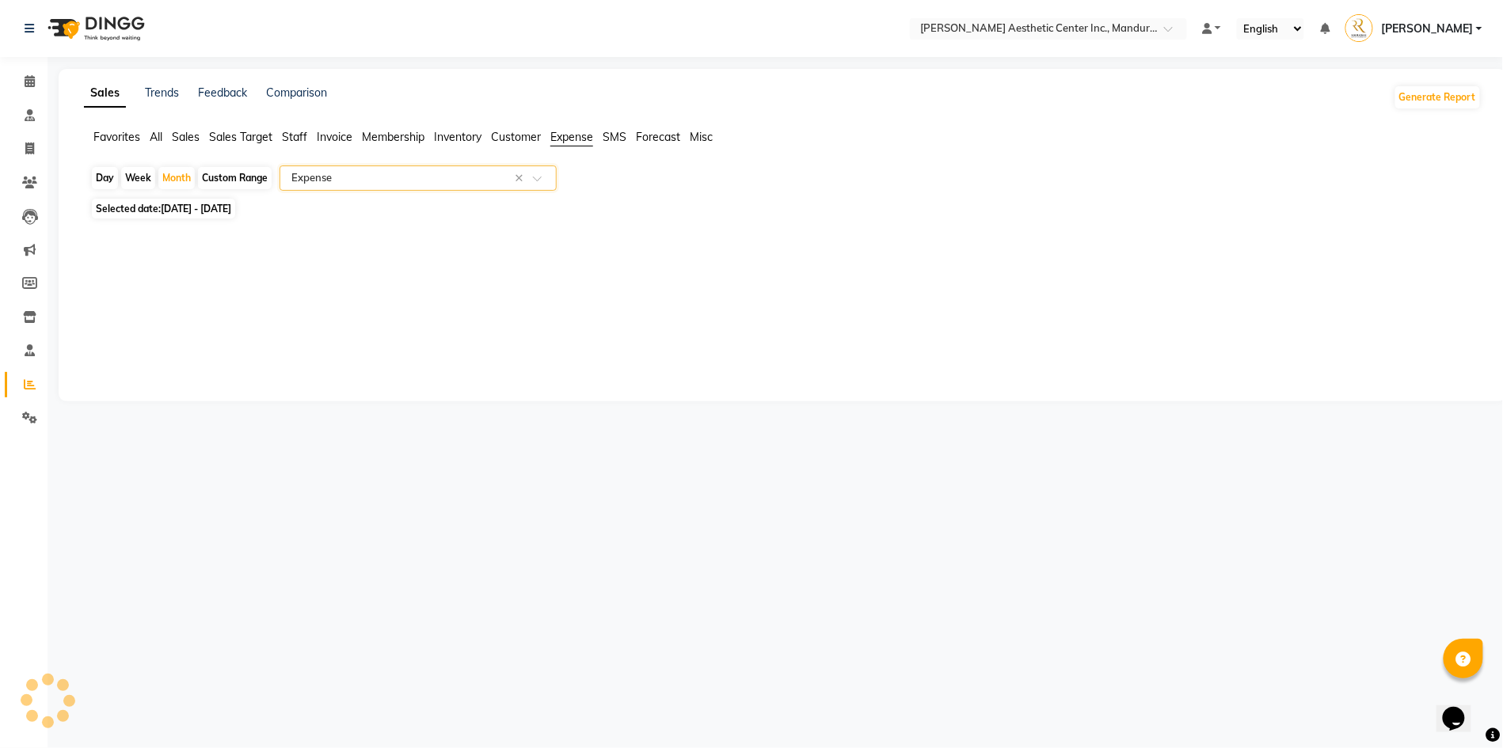
select select "full_report"
select select "csv"
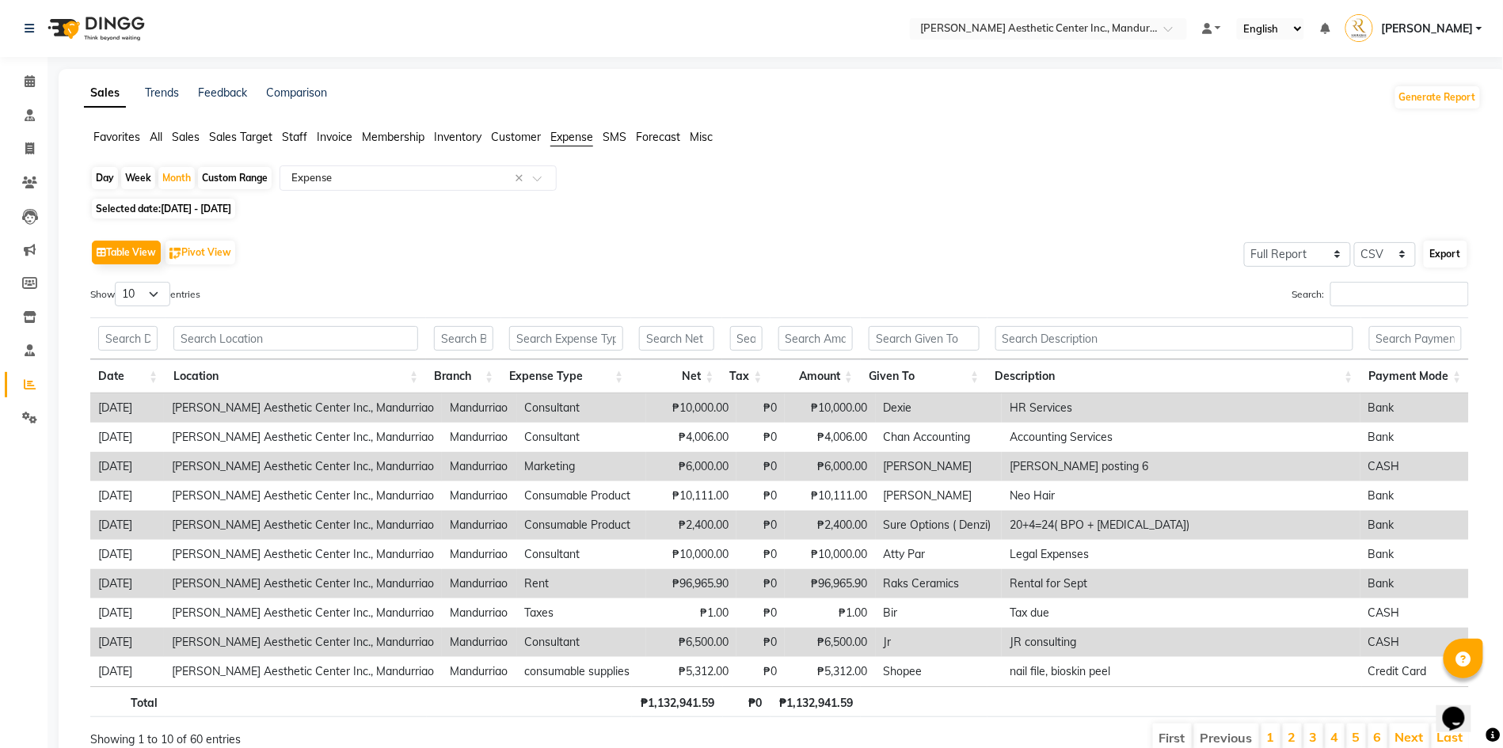
click at [1455, 257] on button "Export" at bounding box center [1446, 254] width 44 height 27
click at [1085, 228] on div "Table View Pivot View Select Full Report Filtered Report Select CSV PDF Export …" at bounding box center [780, 494] width 1404 height 543
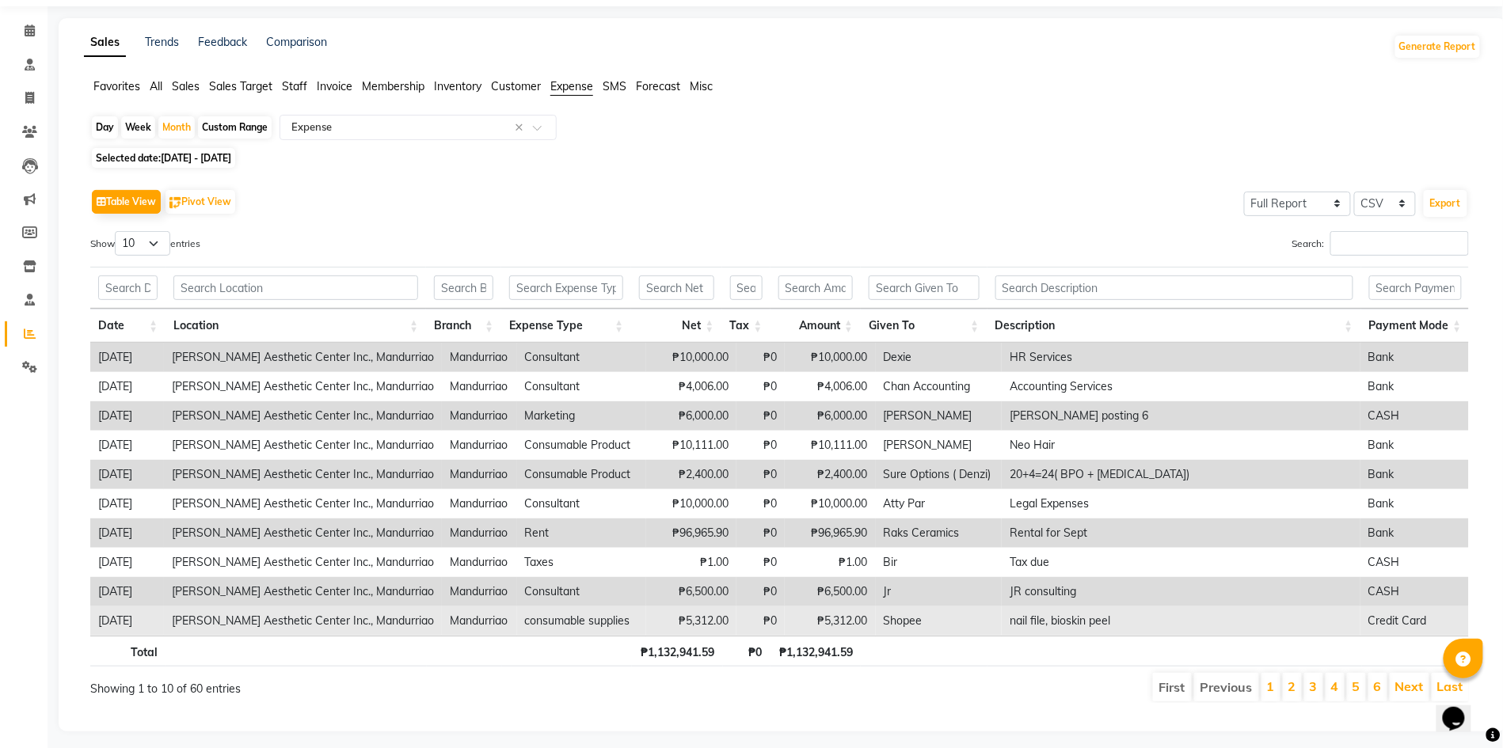
scroll to position [49, 0]
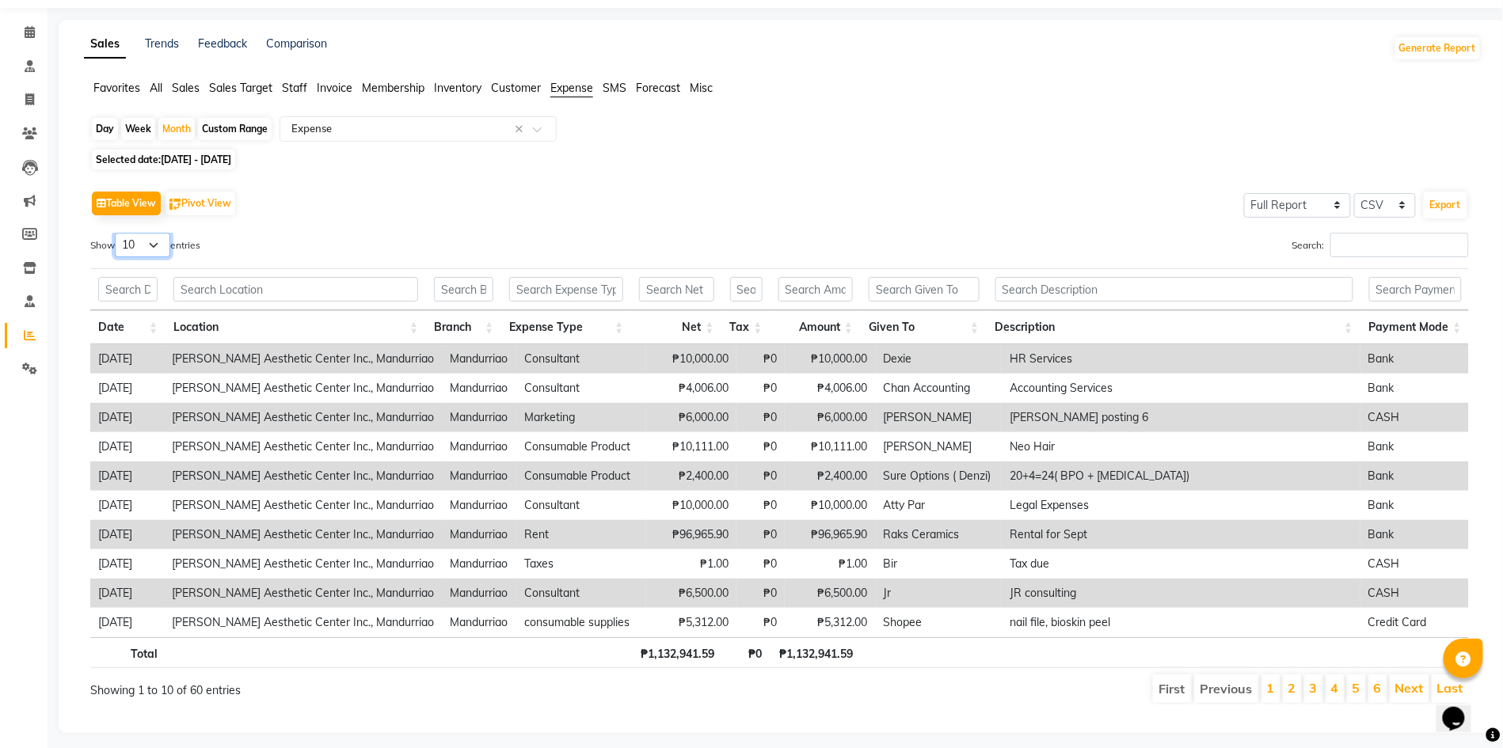
select select "100"
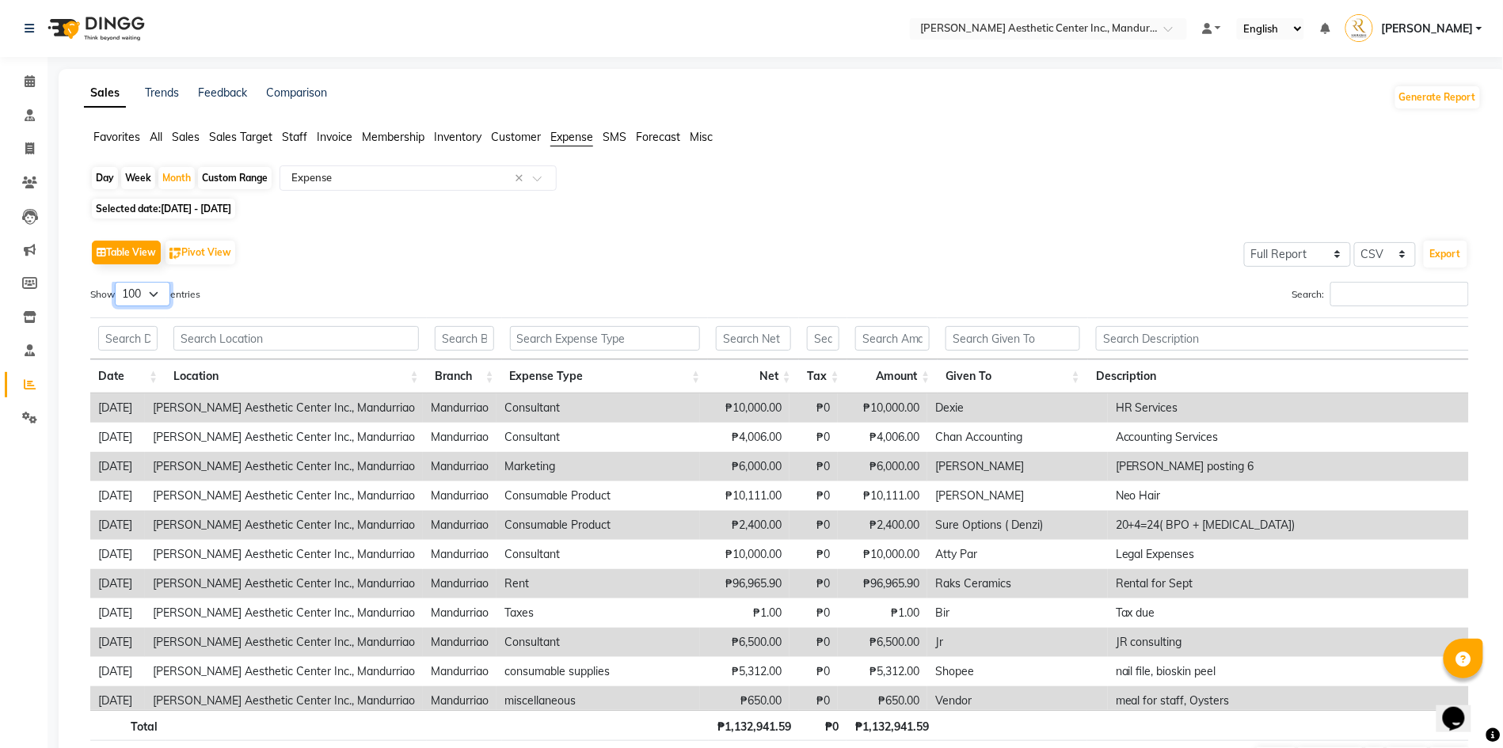
scroll to position [0, 0]
click at [1443, 251] on button "Export" at bounding box center [1446, 254] width 44 height 27
click at [765, 223] on div "Table View Pivot View Select Full Report Filtered Report Select CSV PDF Export …" at bounding box center [780, 506] width 1404 height 567
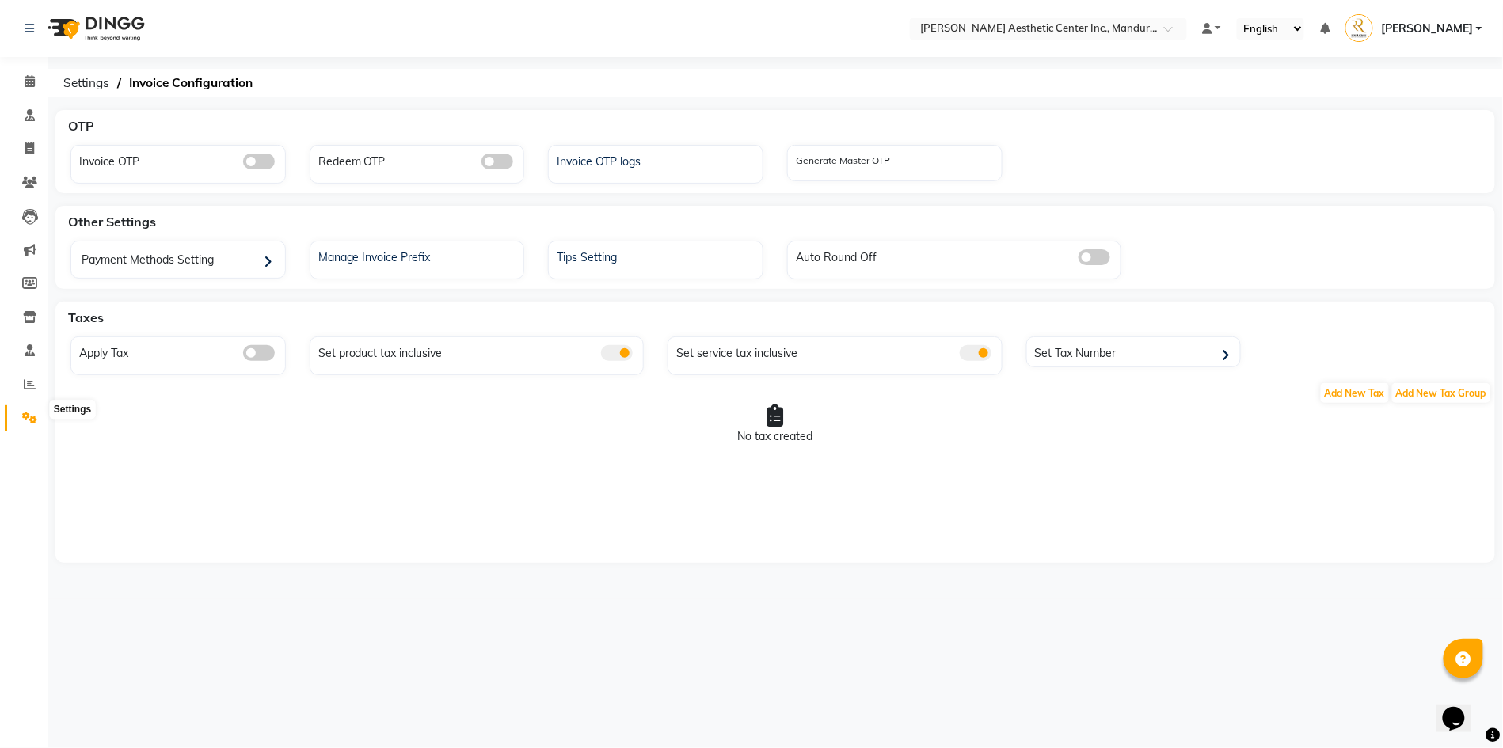
click at [29, 412] on icon at bounding box center [29, 418] width 15 height 12
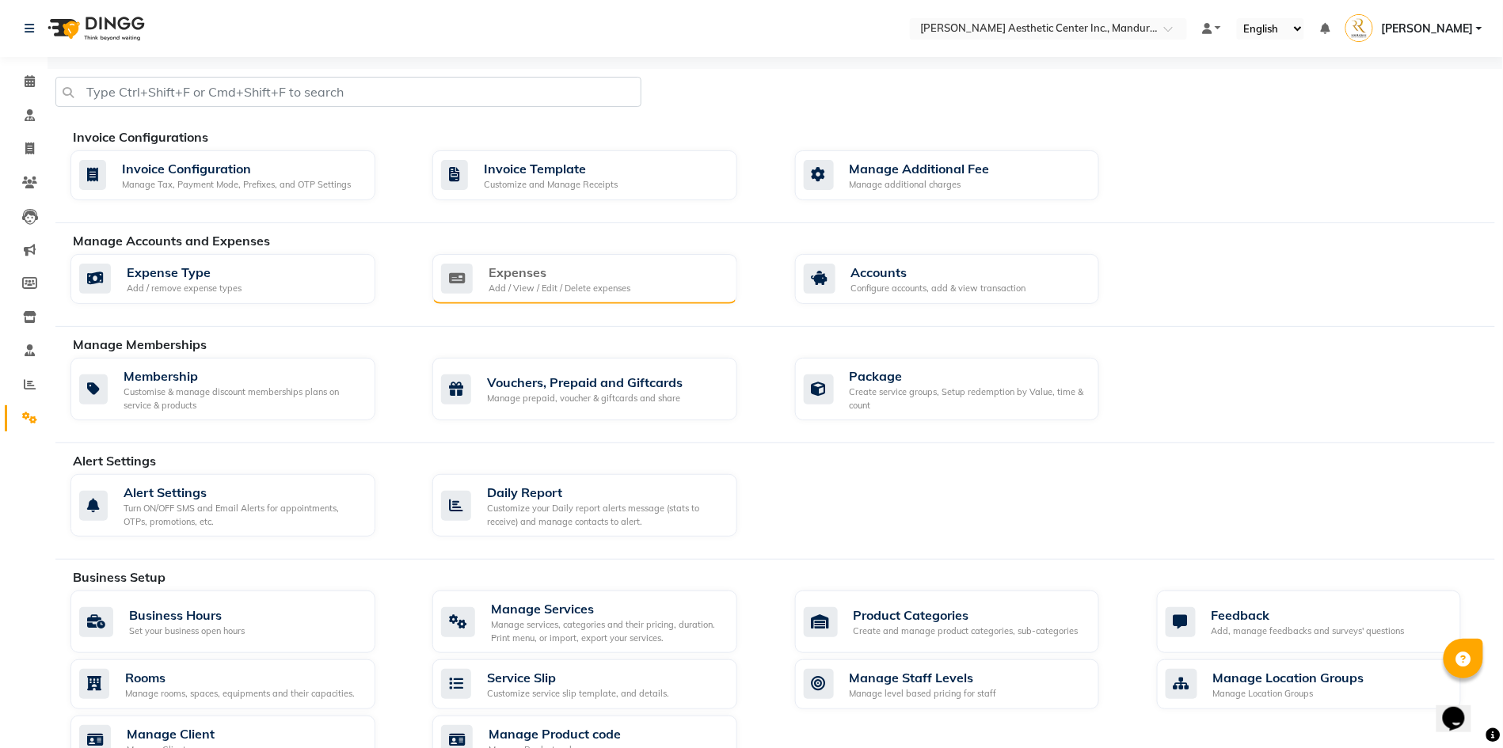
click at [530, 282] on div "Expenses" at bounding box center [560, 272] width 142 height 19
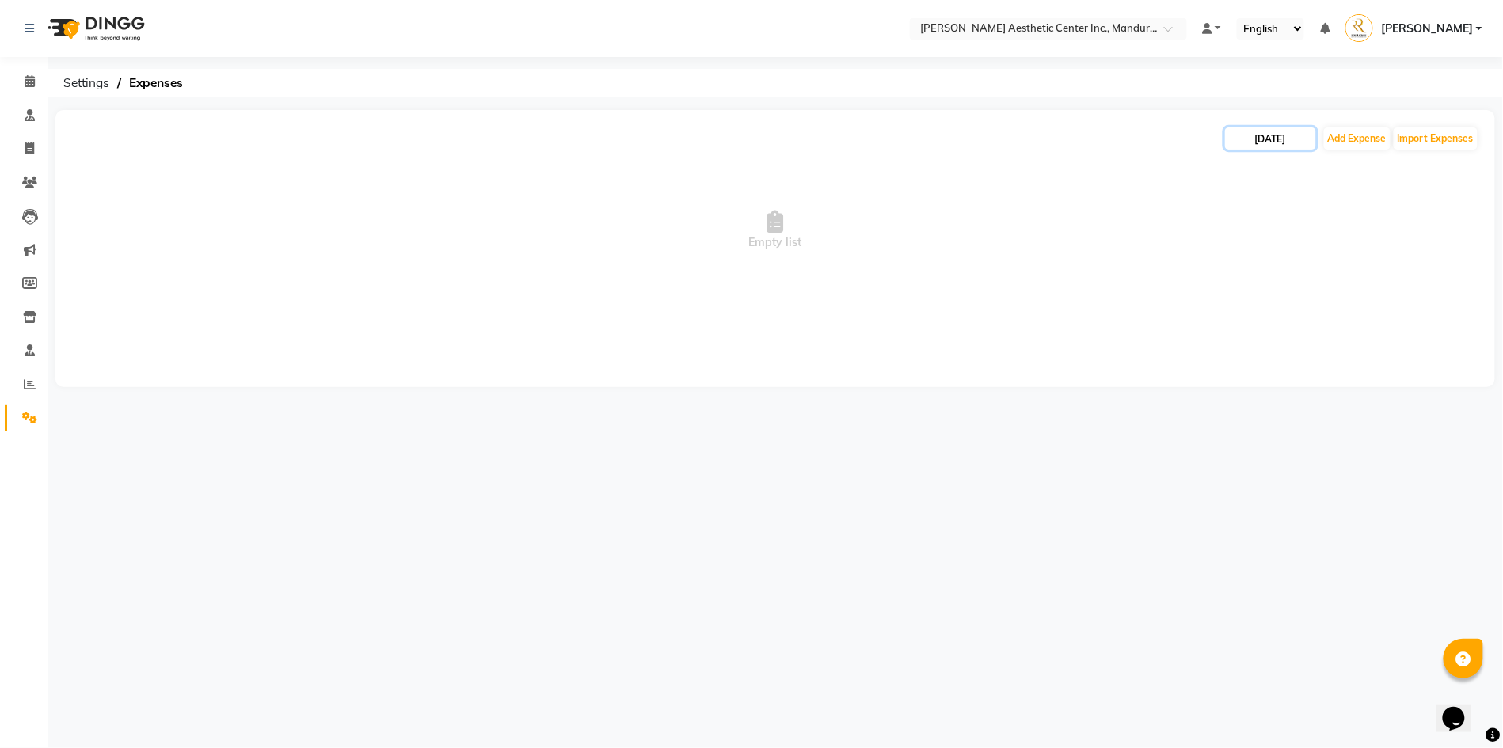
click at [1292, 135] on input "[DATE]" at bounding box center [1270, 138] width 91 height 22
select select "10"
select select "2025"
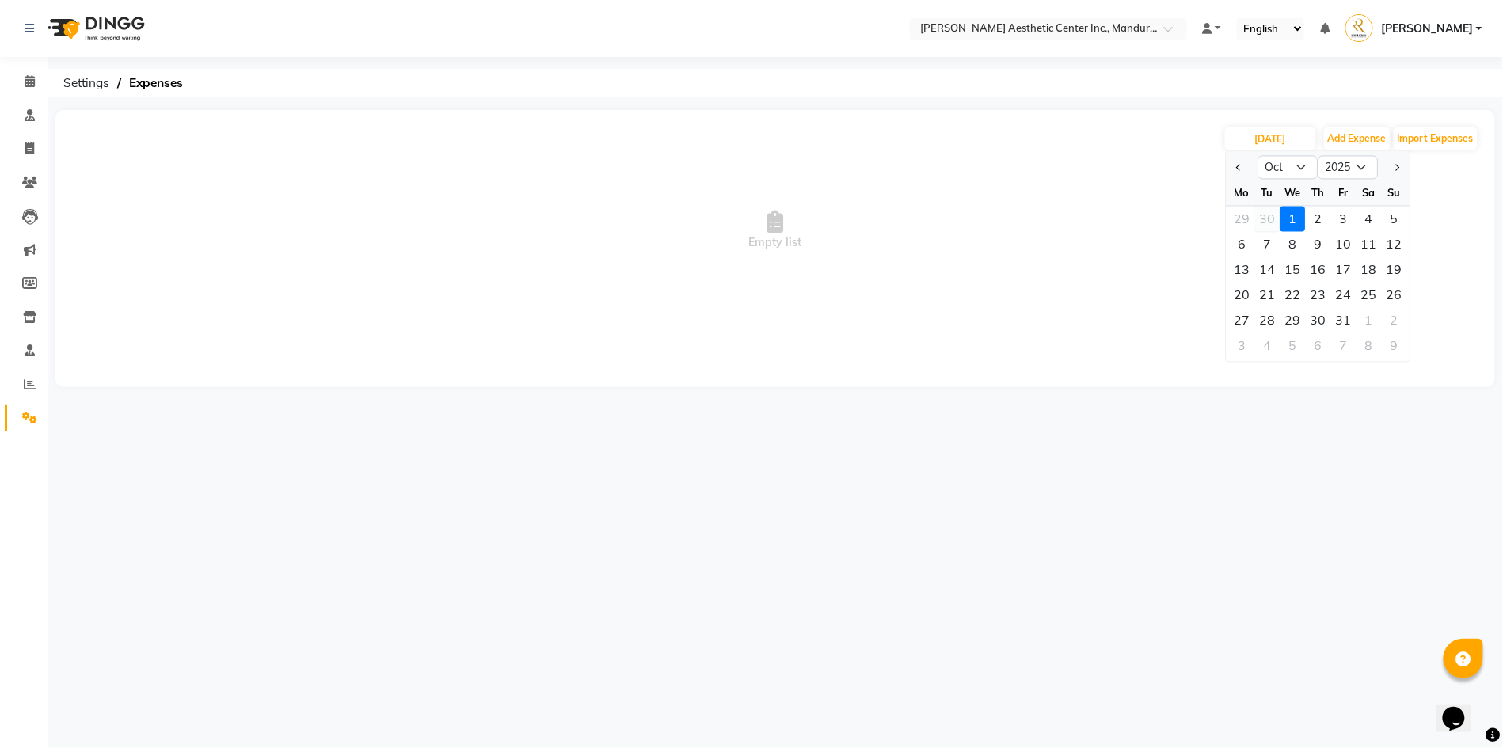
click at [1267, 214] on div "30" at bounding box center [1267, 219] width 25 height 25
type input "[DATE]"
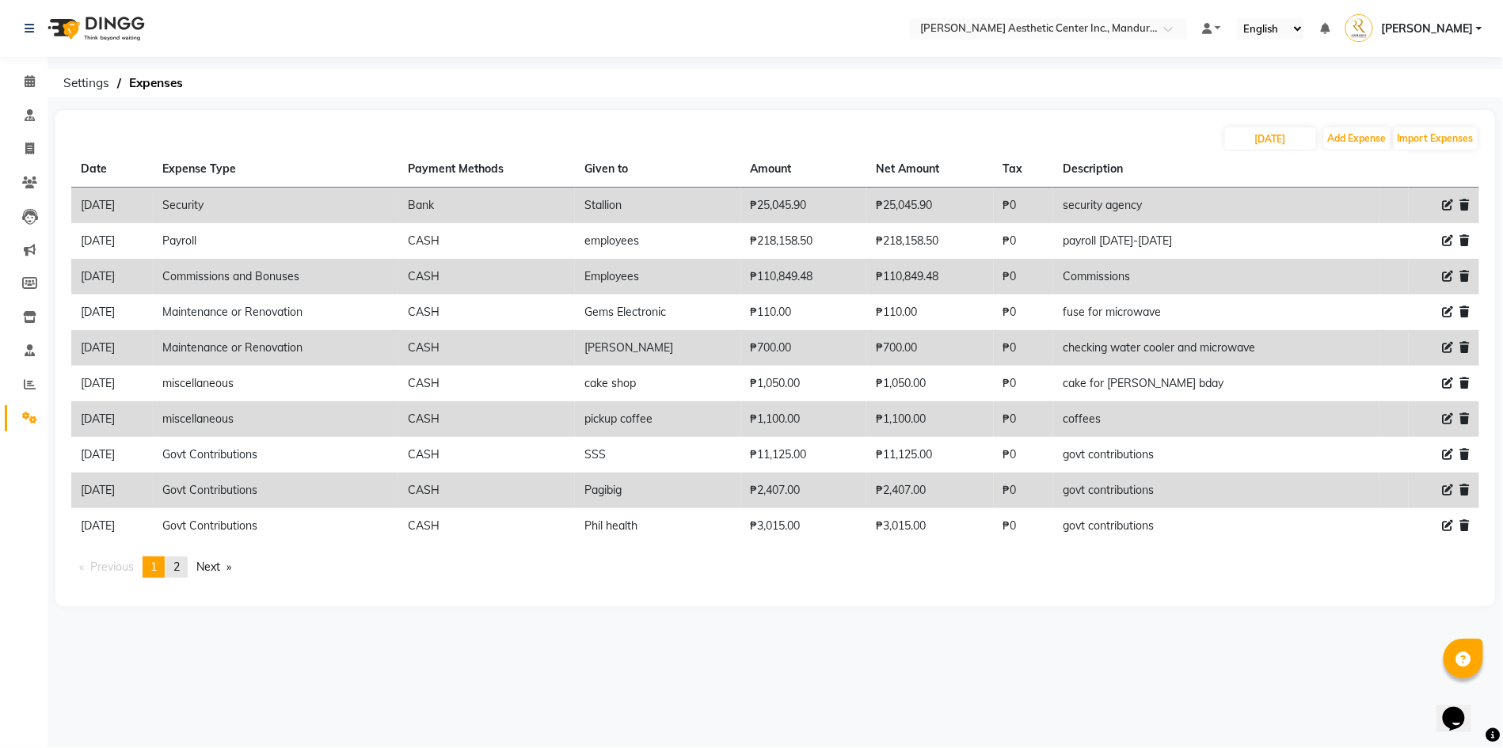
click at [180, 561] on span "2" at bounding box center [176, 567] width 6 height 14
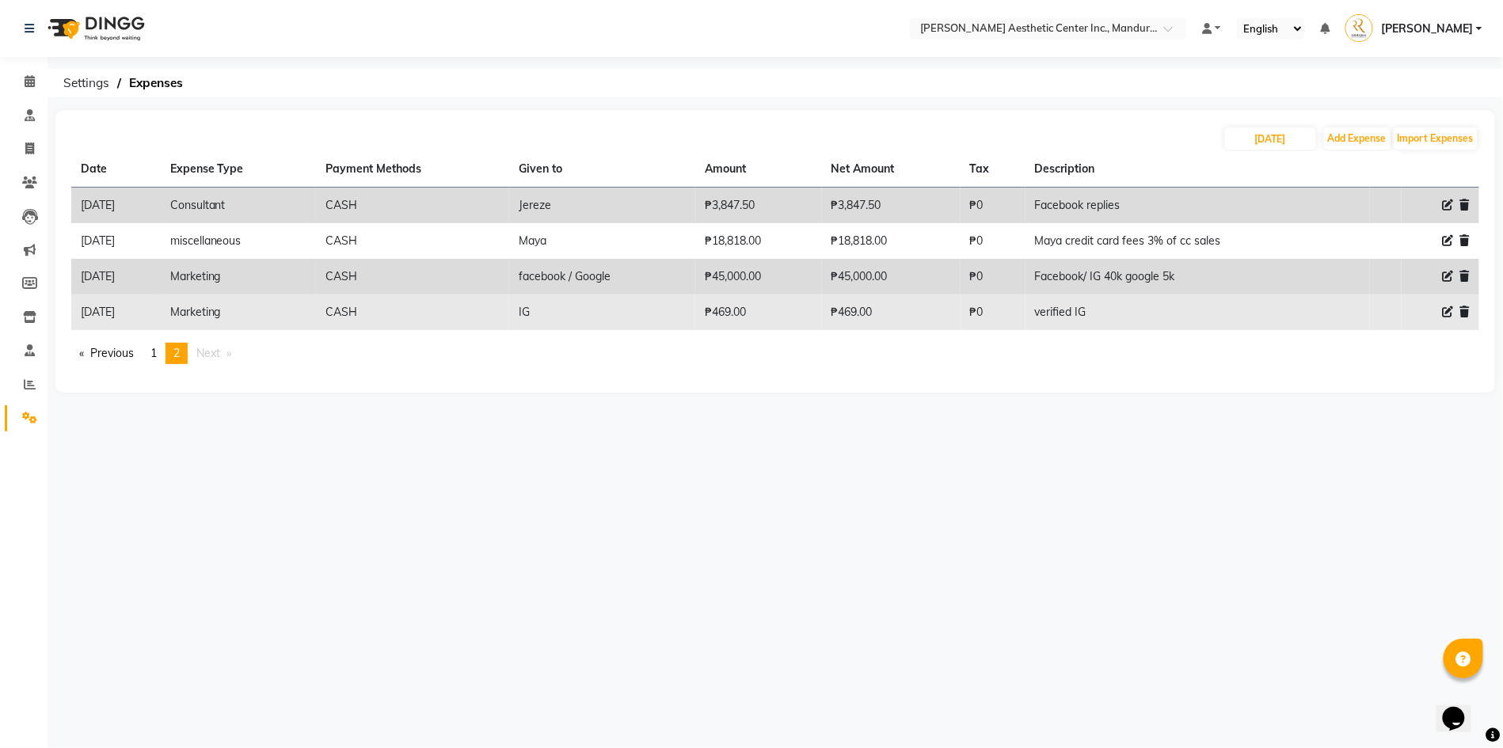
click at [1468, 310] on icon at bounding box center [1465, 311] width 10 height 11
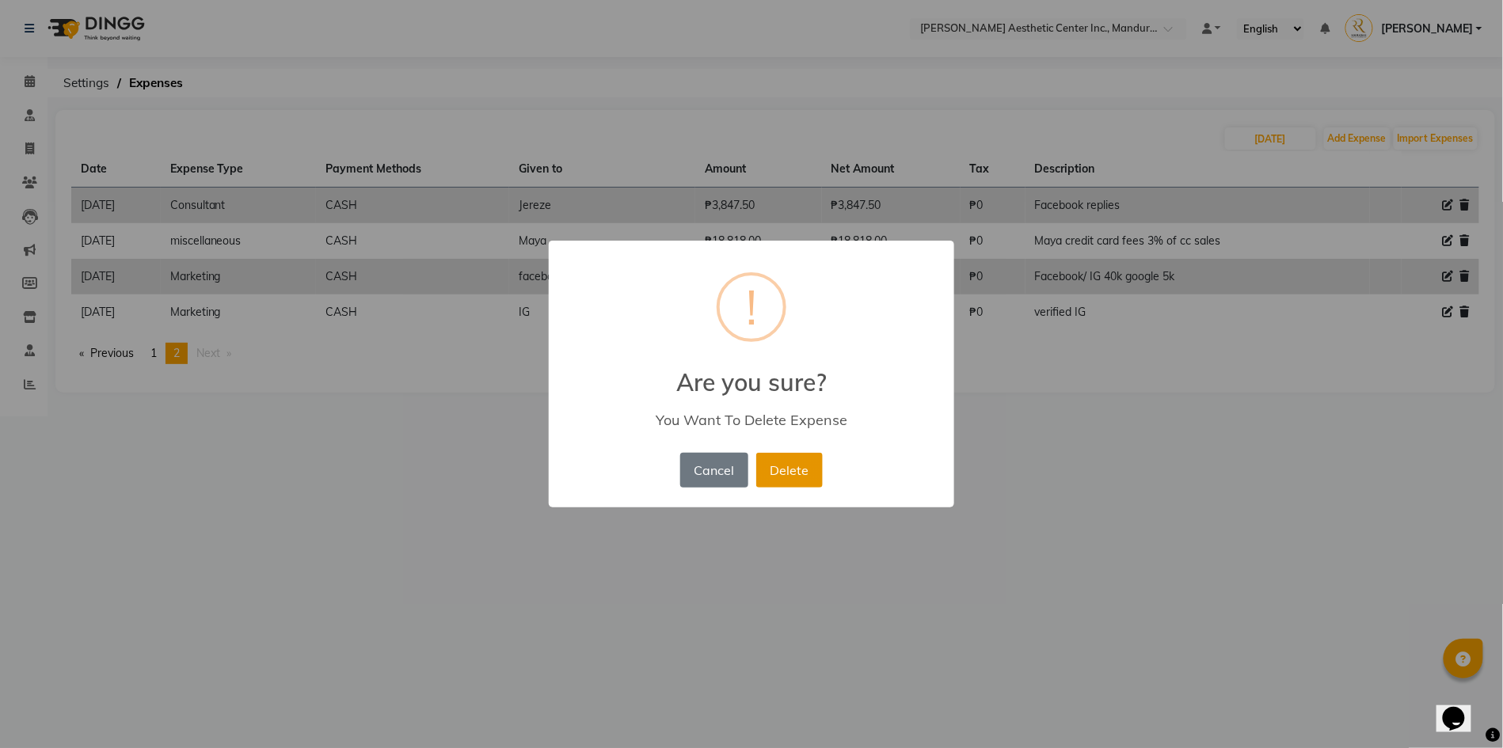
click at [785, 473] on button "Delete" at bounding box center [789, 470] width 67 height 35
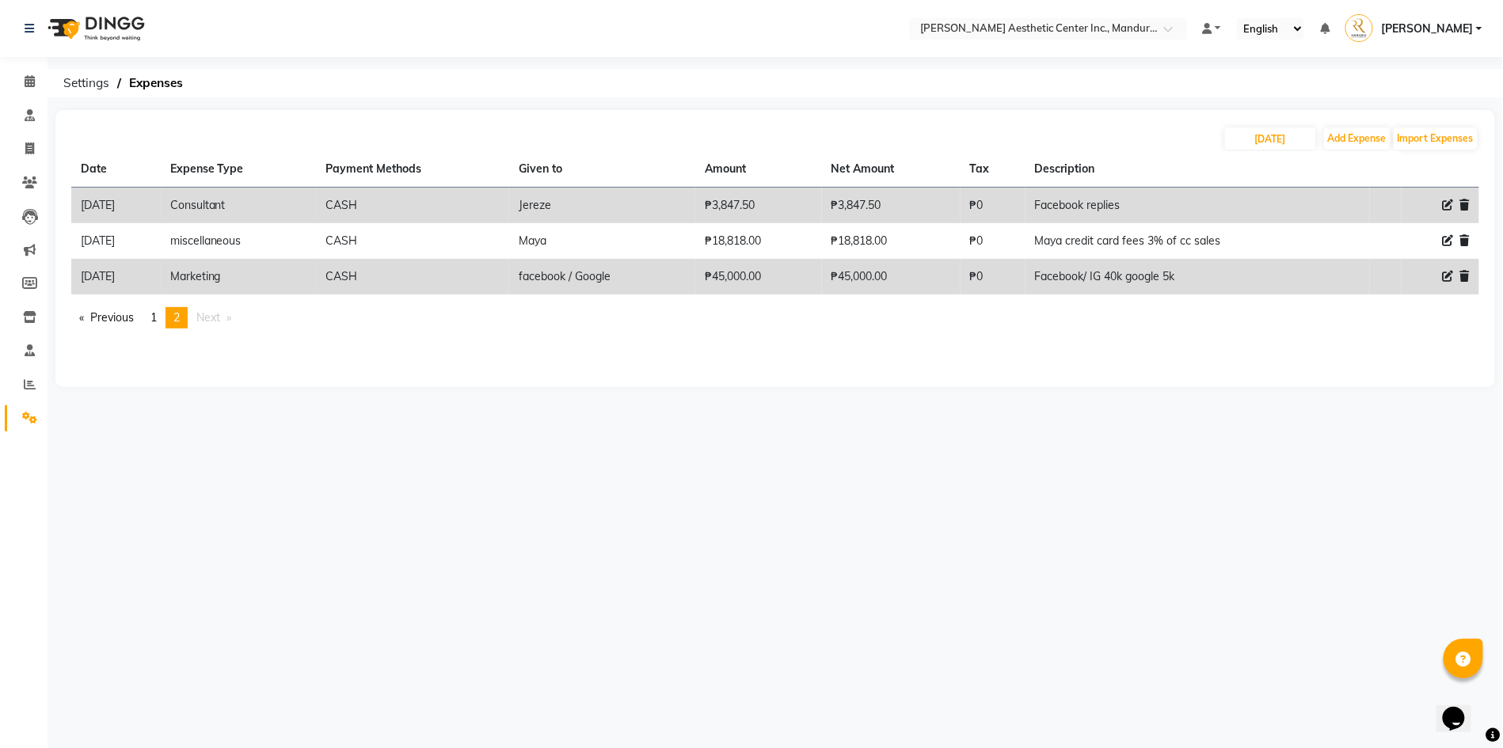
click at [435, 497] on div "Select Location × [PERSON_NAME] Aesthetic Center Inc., Mandurriao Default Panel…" at bounding box center [751, 374] width 1503 height 748
